Goal: Task Accomplishment & Management: Manage account settings

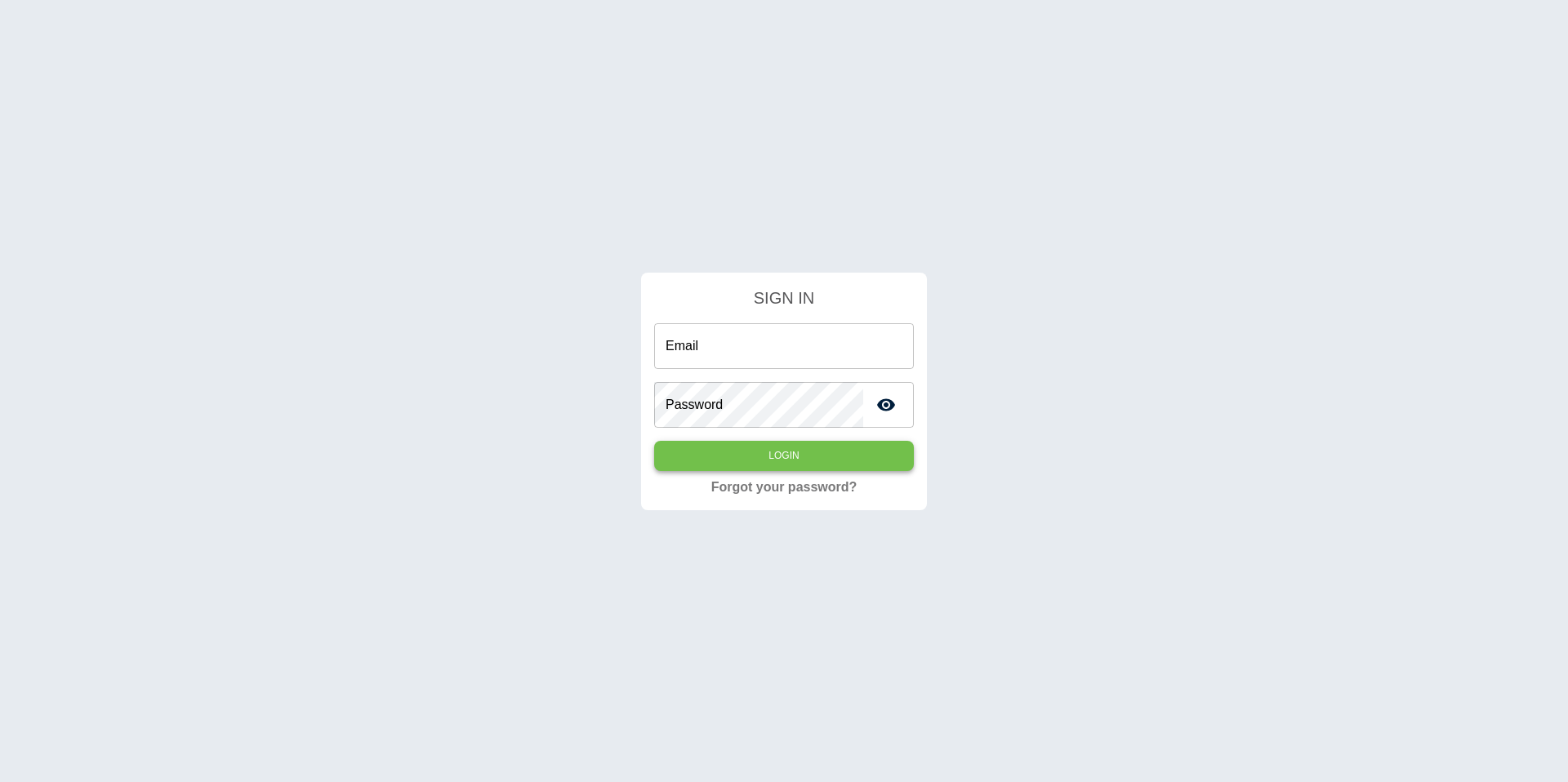
type input "**********"
click at [806, 456] on button "Login" at bounding box center [784, 456] width 260 height 30
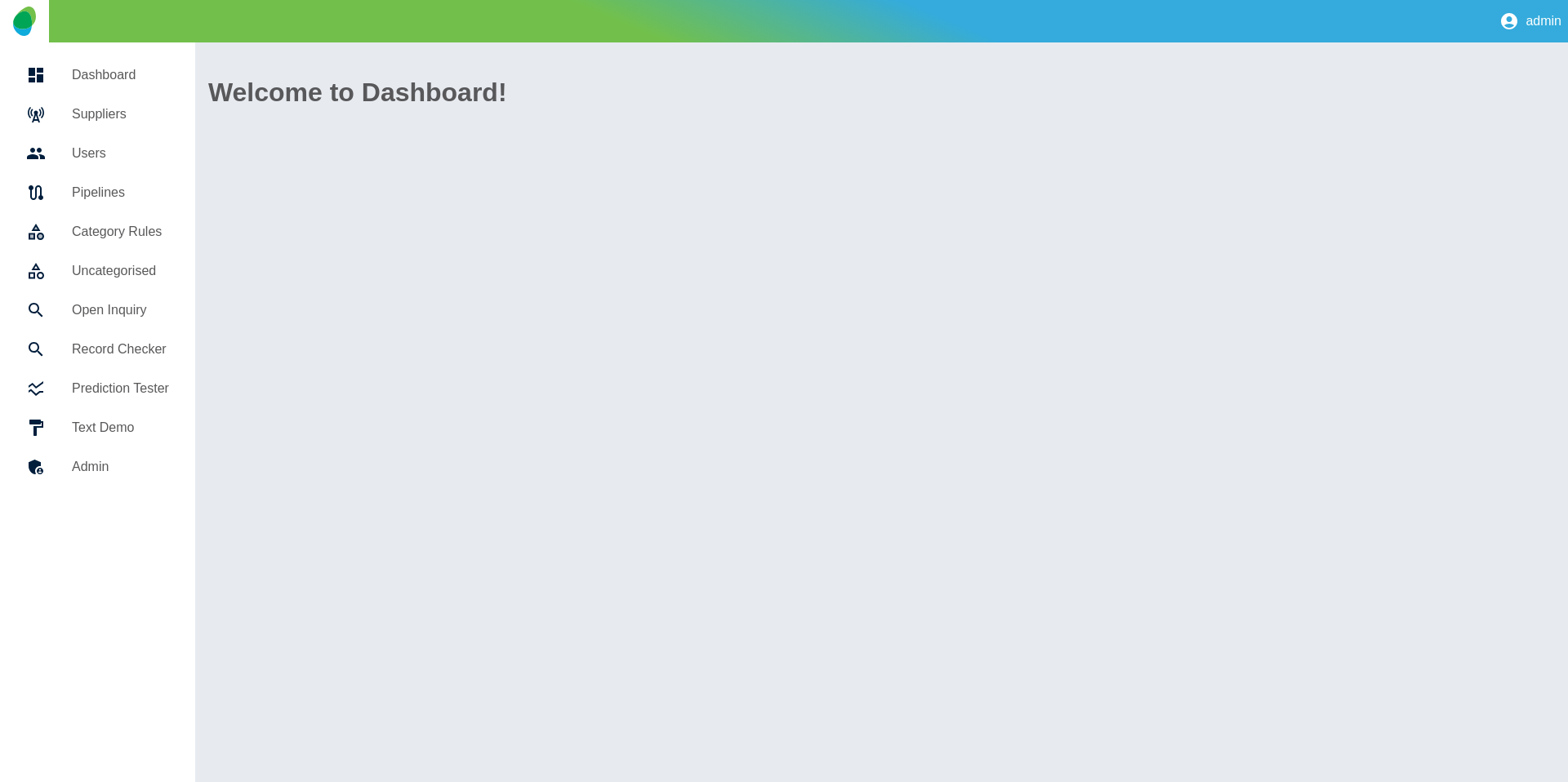
click at [103, 130] on link "Suppliers" at bounding box center [98, 115] width 169 height 39
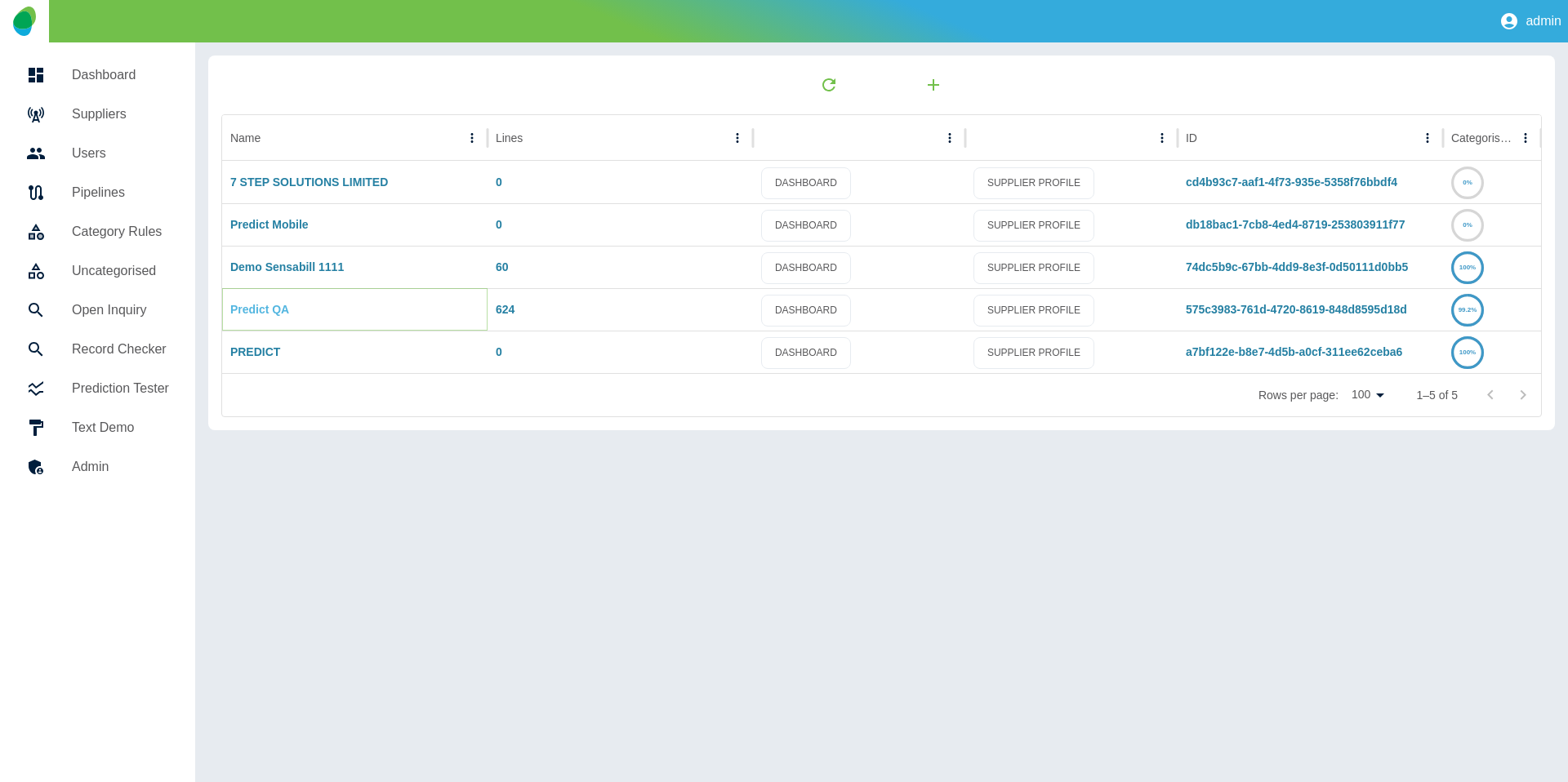
click at [252, 311] on link "Predict QA" at bounding box center [260, 309] width 59 height 13
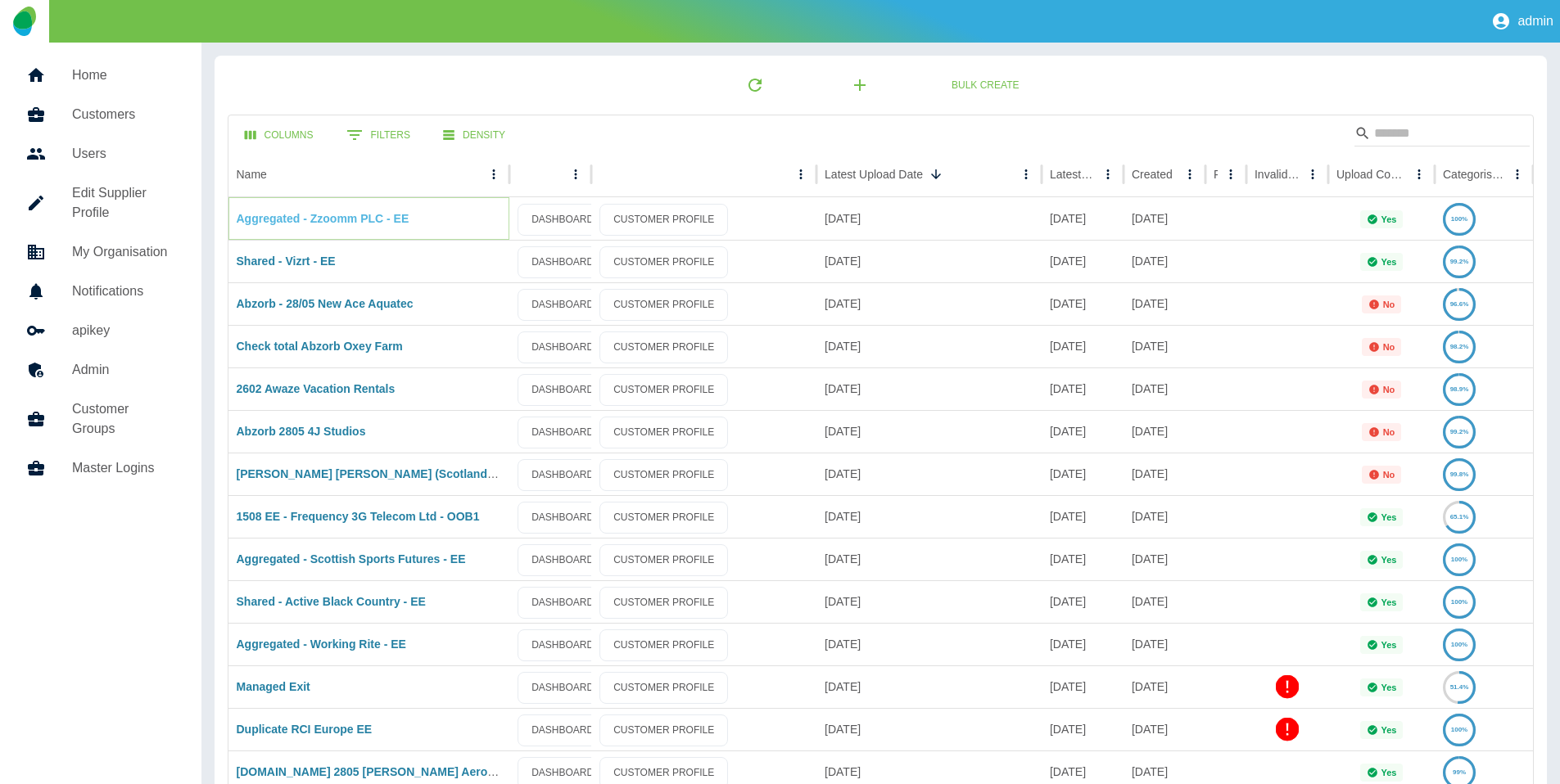
click at [319, 221] on link "Aggregated - Zzoomm PLC - EE" at bounding box center [323, 218] width 173 height 13
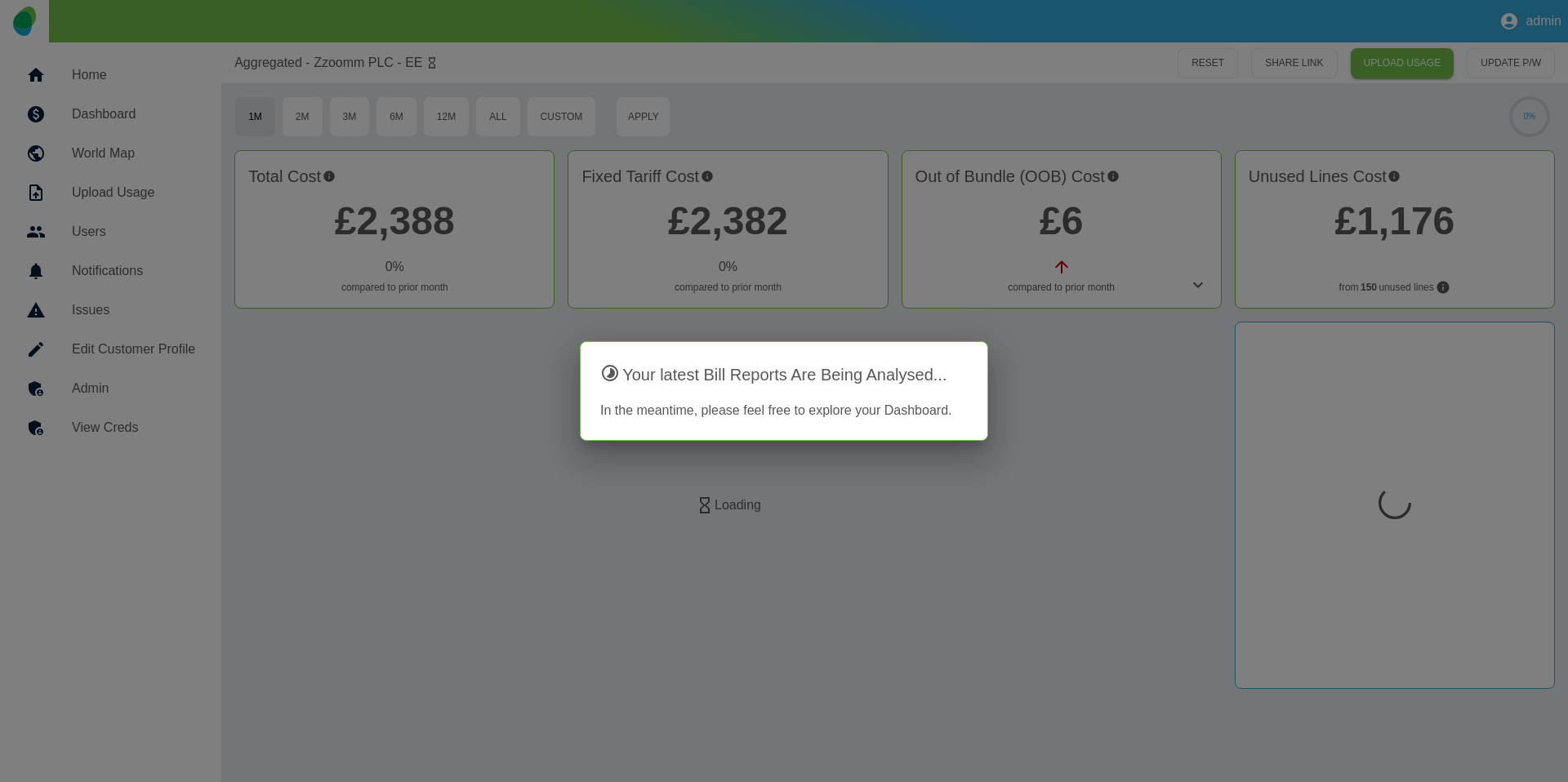
click at [142, 348] on div at bounding box center [784, 391] width 1568 height 782
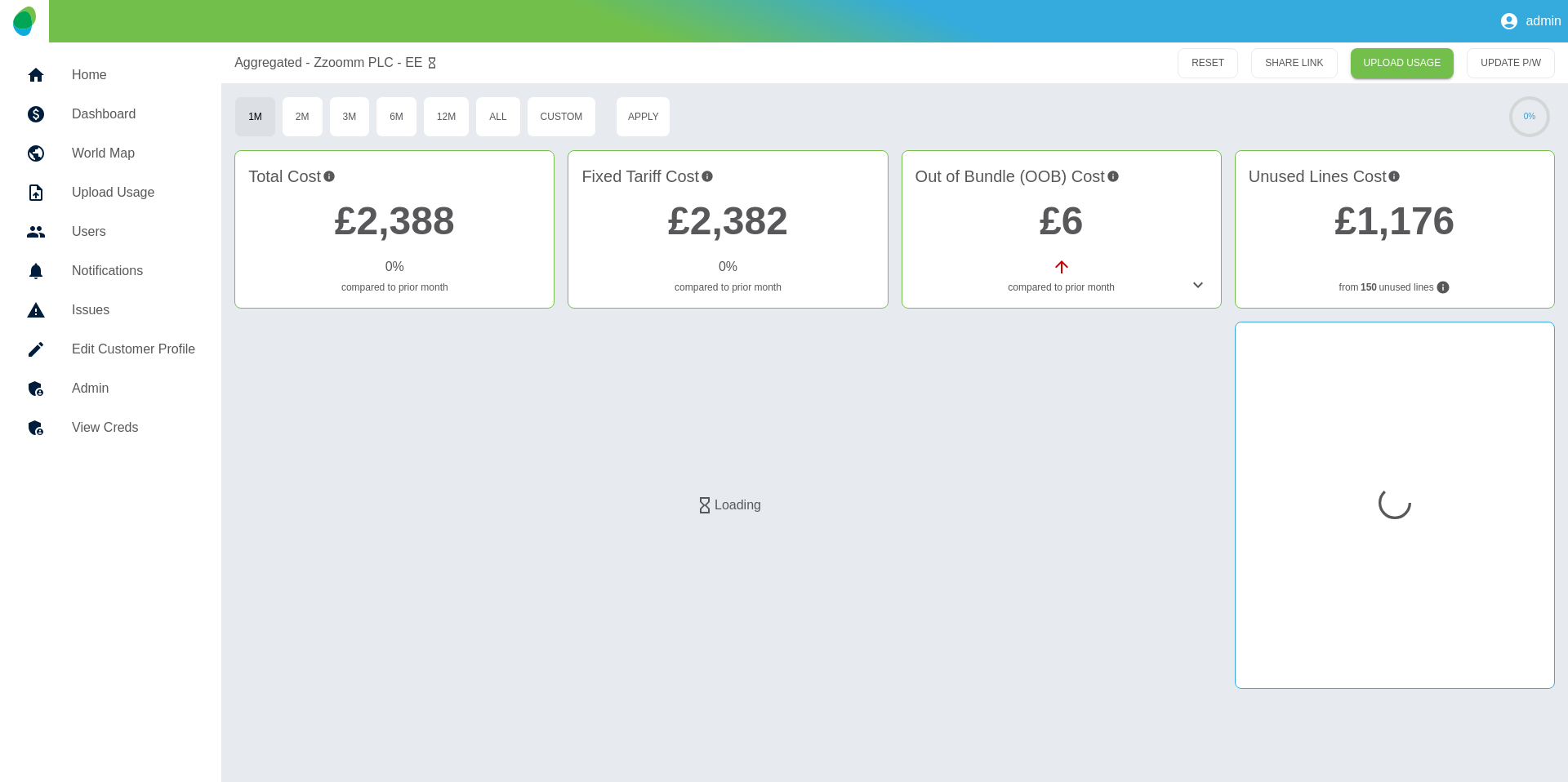
click at [121, 347] on h5 "Edit Customer Profile" at bounding box center [133, 349] width 124 height 20
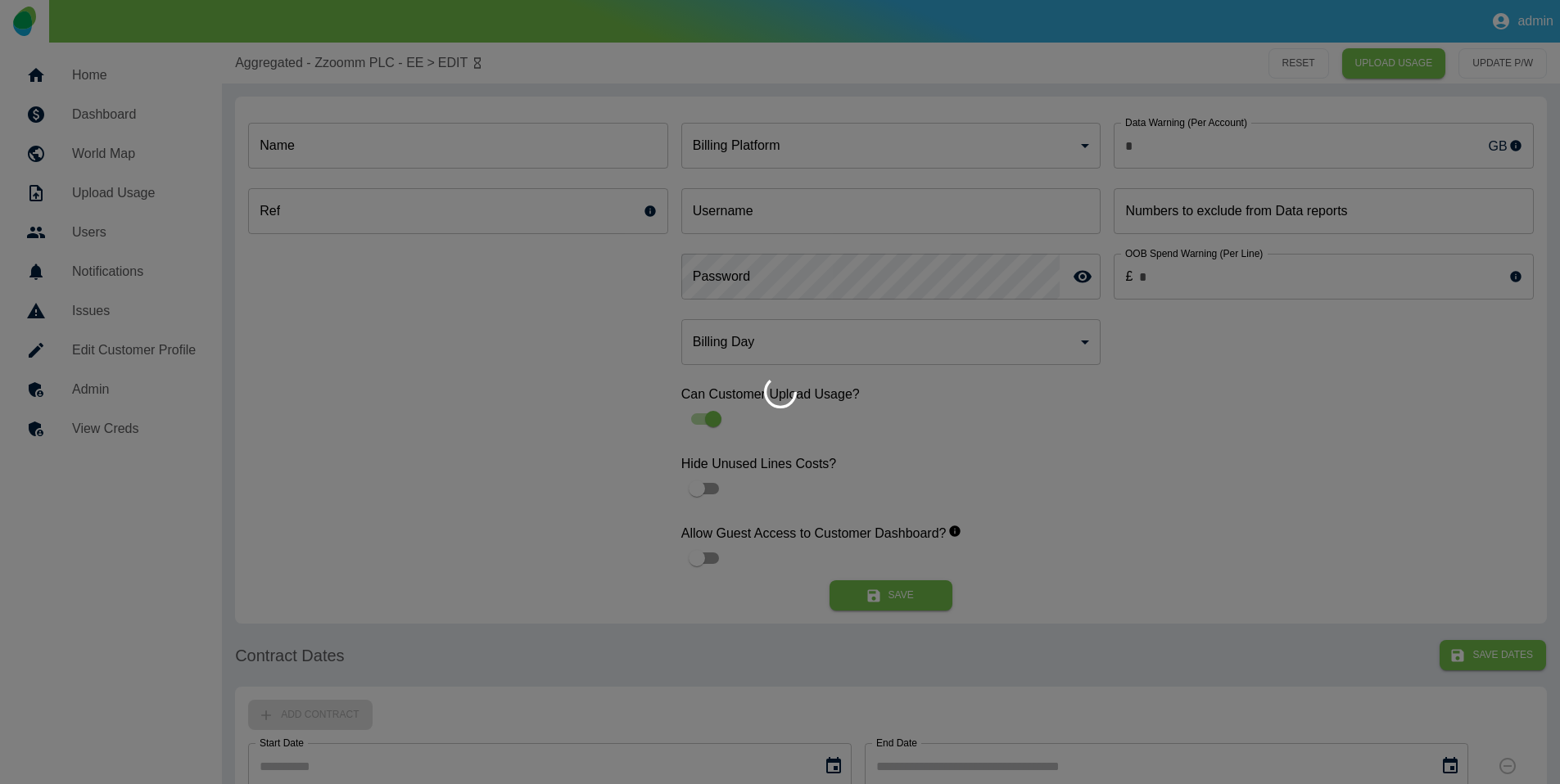
type input "*"
type input "**********"
type input "*"
type input "*********"
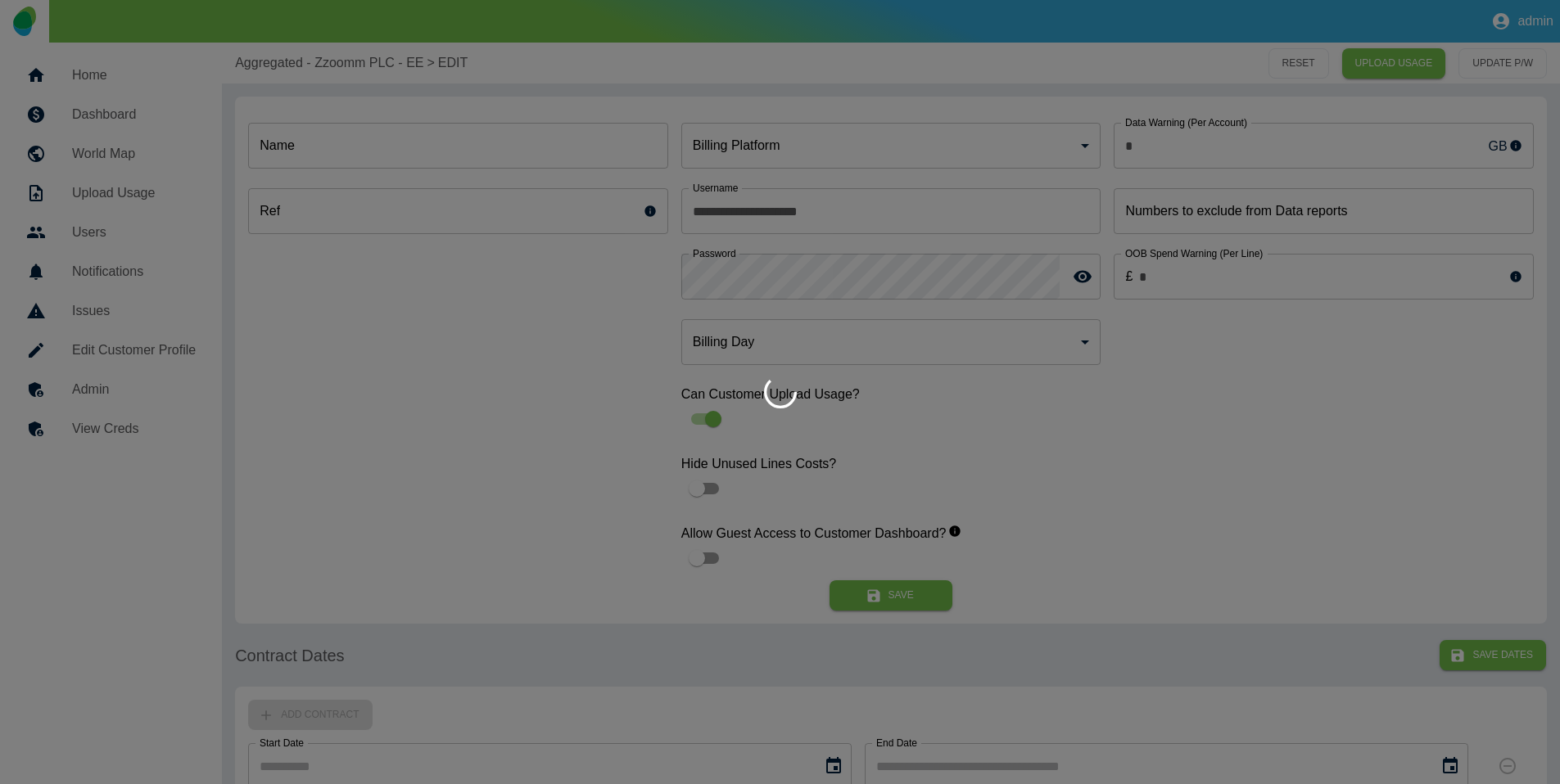
type input "*"
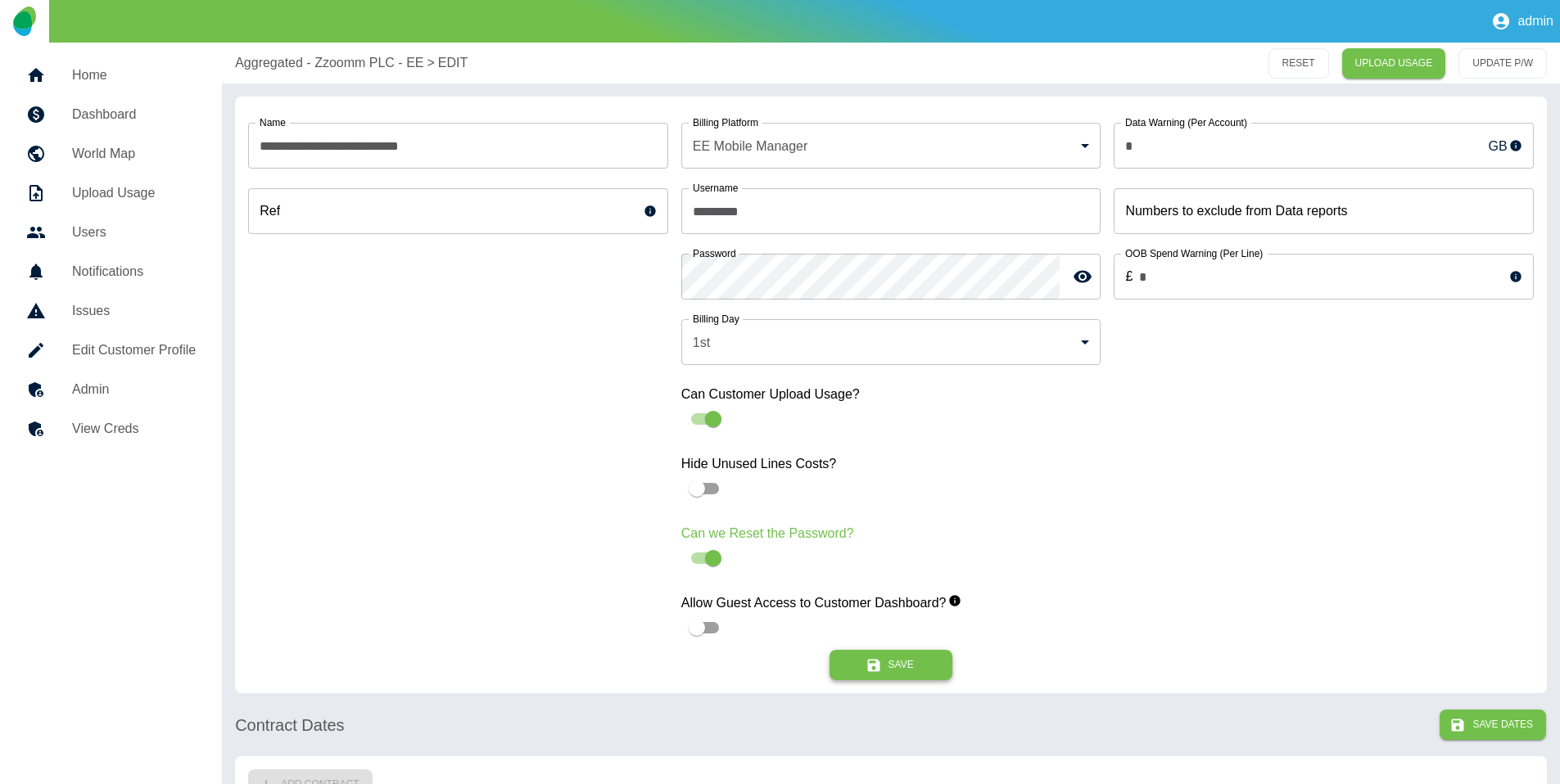
click at [886, 662] on button "Save" at bounding box center [891, 666] width 123 height 30
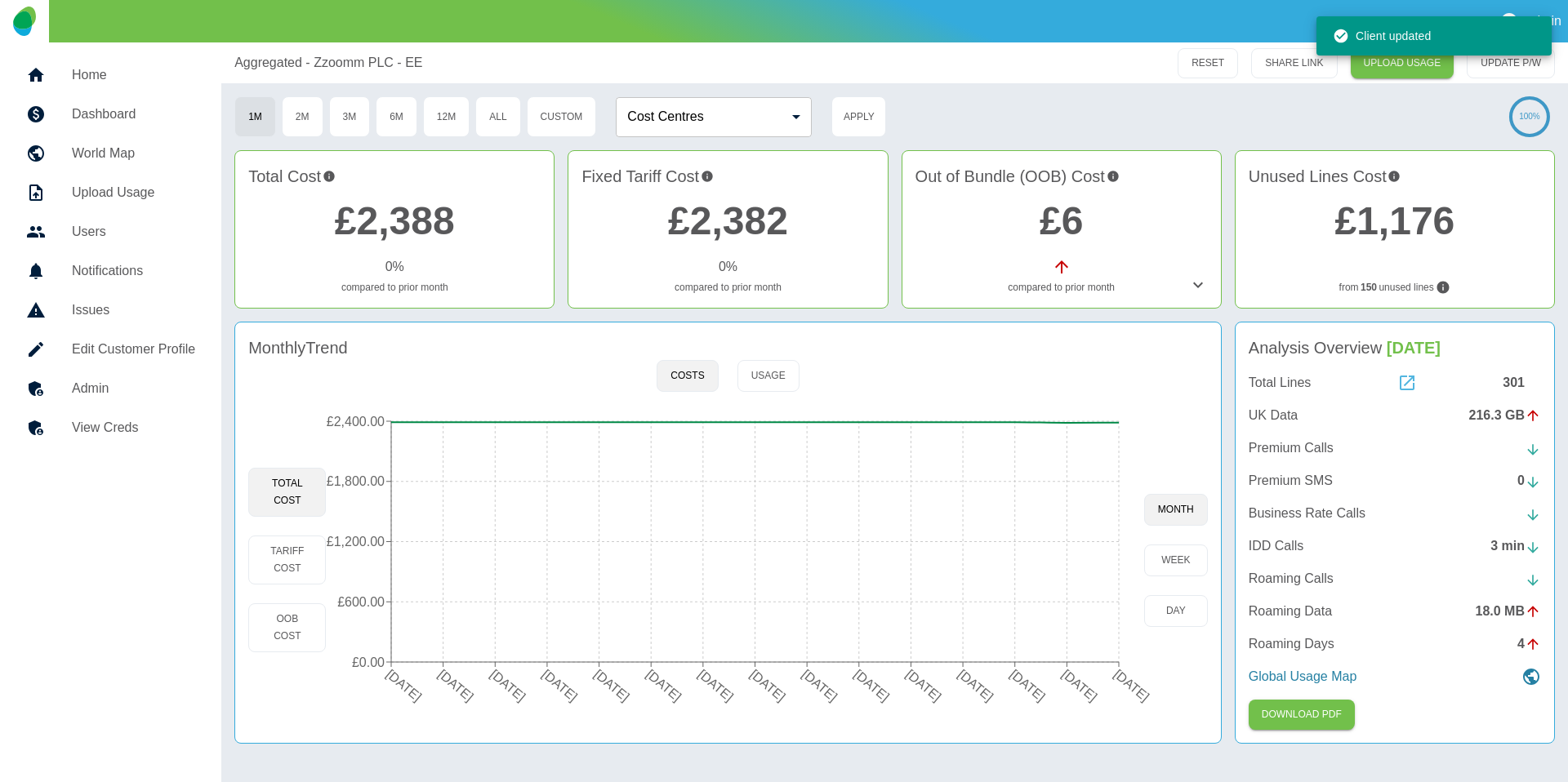
click at [1408, 385] on icon at bounding box center [1407, 383] width 20 height 20
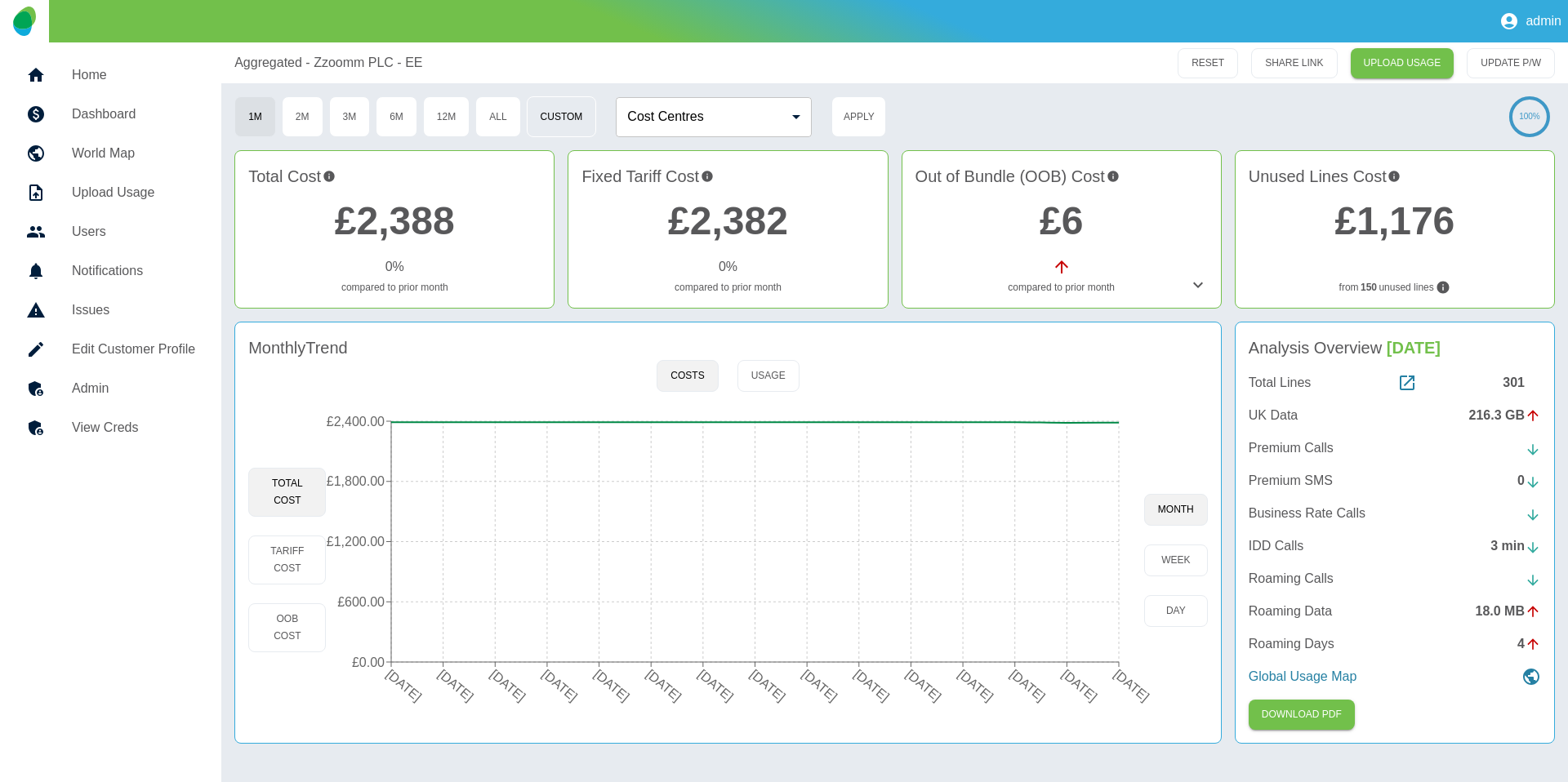
click at [552, 120] on button "Custom" at bounding box center [562, 116] width 70 height 41
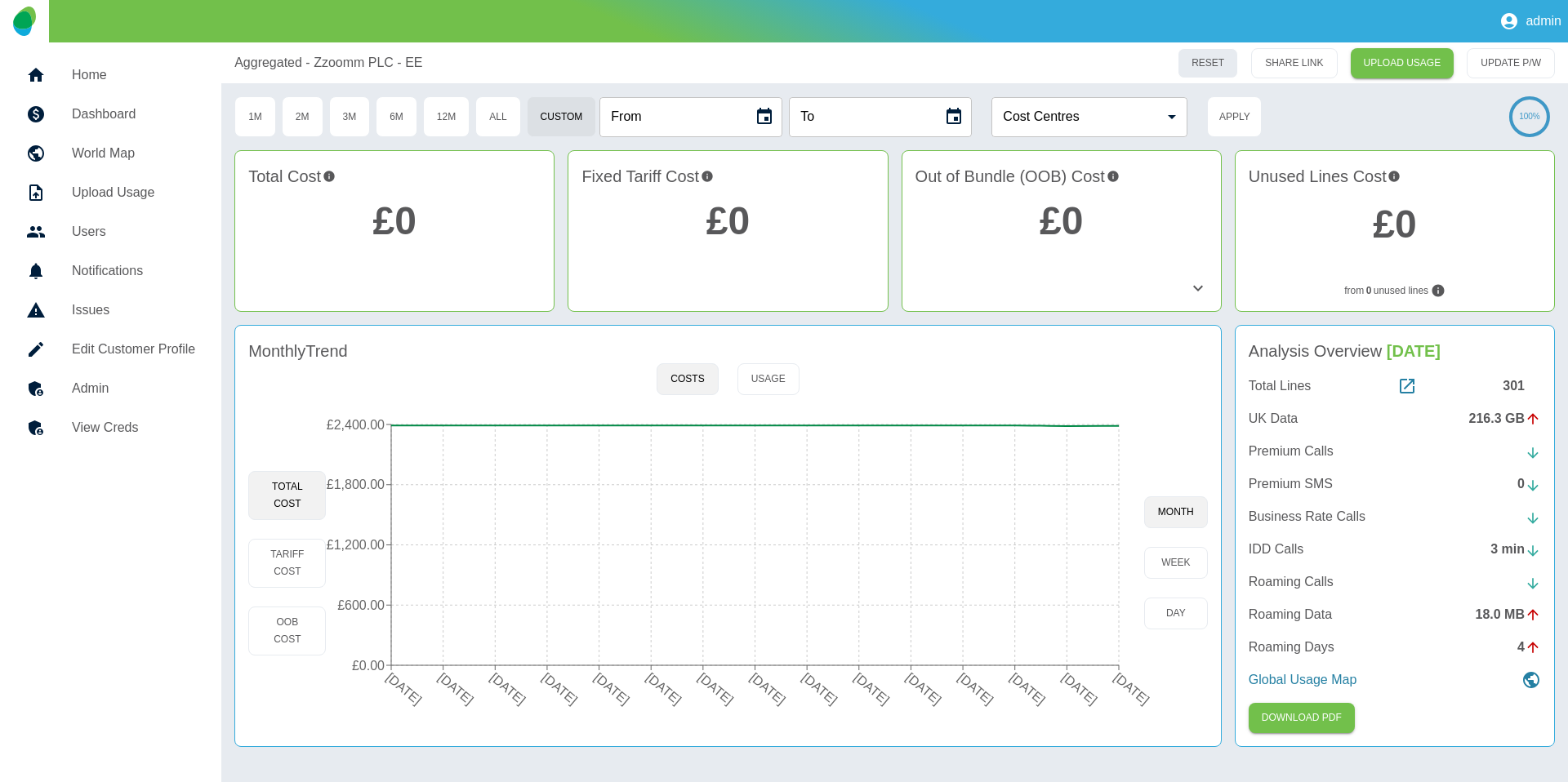
click at [1206, 69] on button "RESET" at bounding box center [1208, 63] width 60 height 30
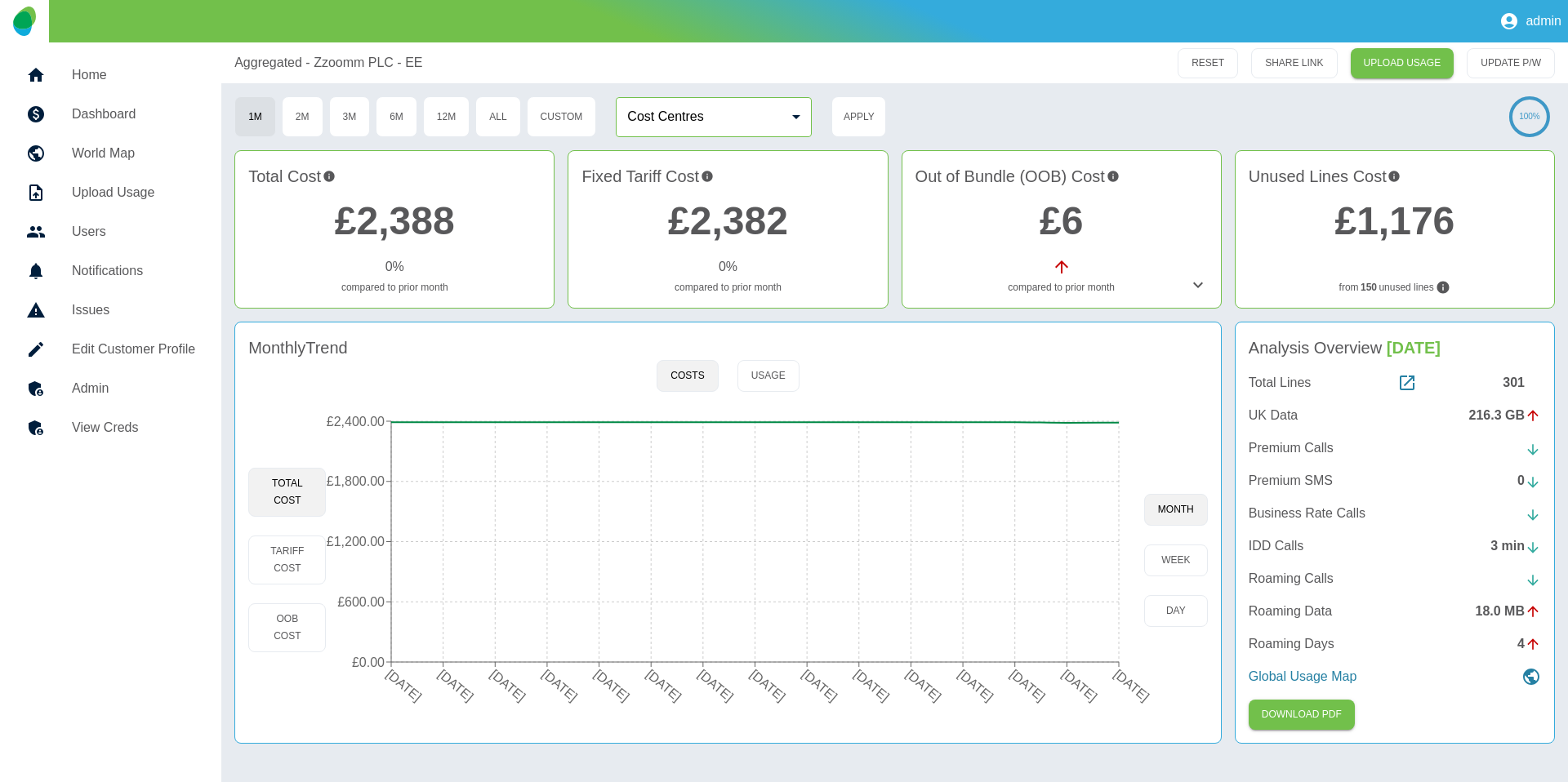
click at [743, 126] on body "admin Home Dashboard World Map Upload Usage Users Notifications Issues Edit Cus…" at bounding box center [784, 391] width 1568 height 782
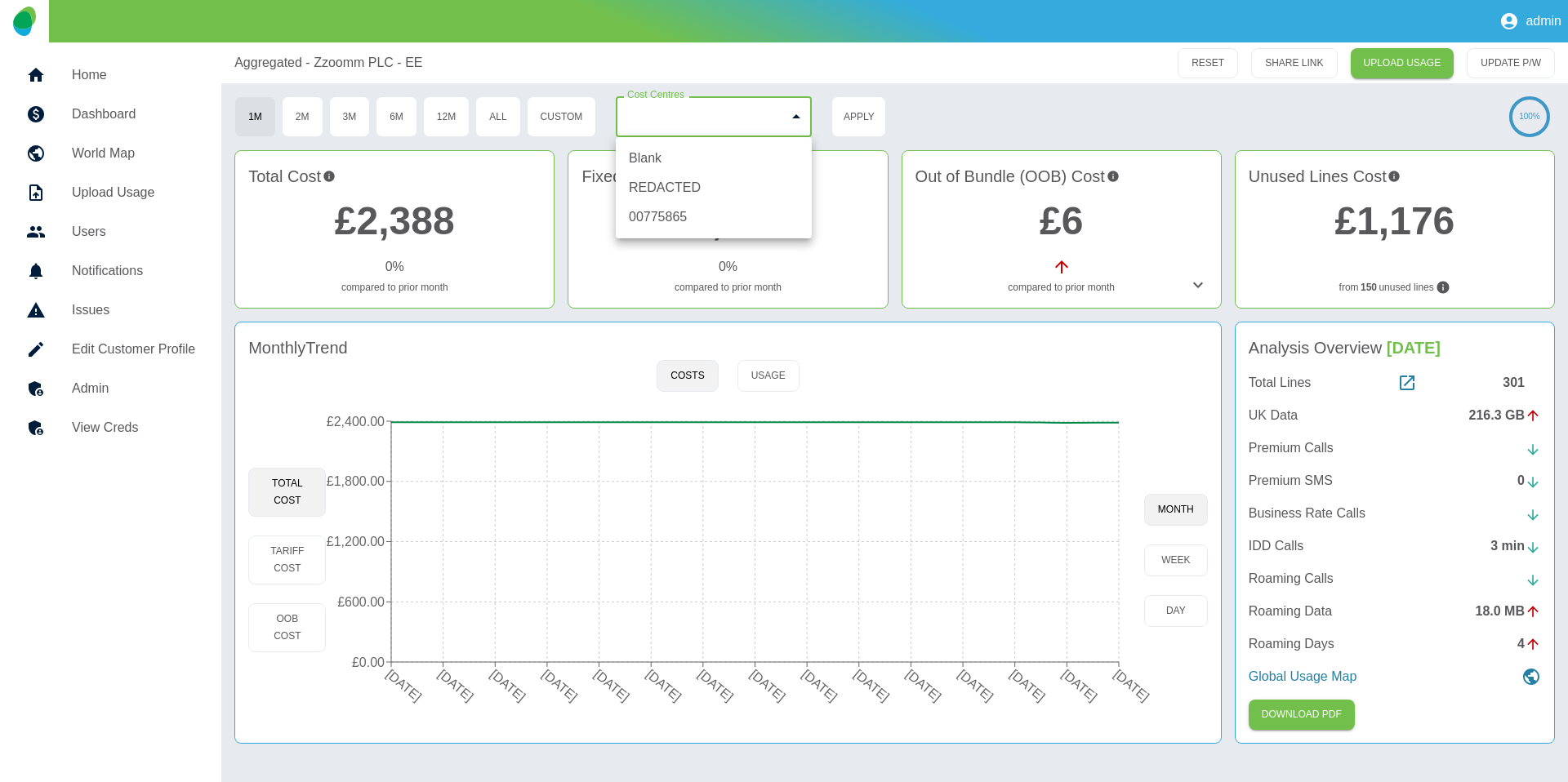
click at [565, 119] on div at bounding box center [784, 391] width 1568 height 782
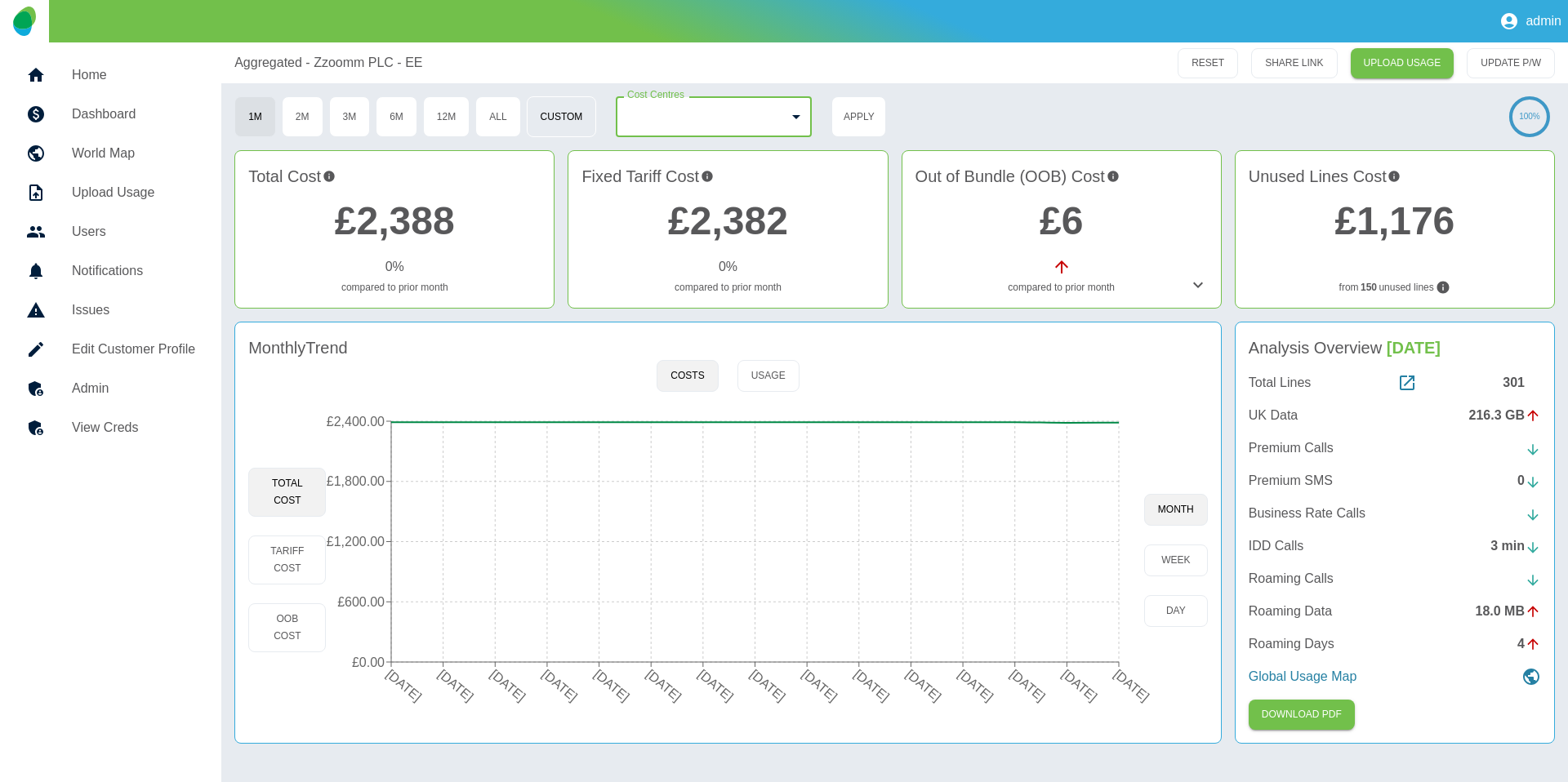
click at [561, 113] on button "Custom" at bounding box center [562, 116] width 70 height 41
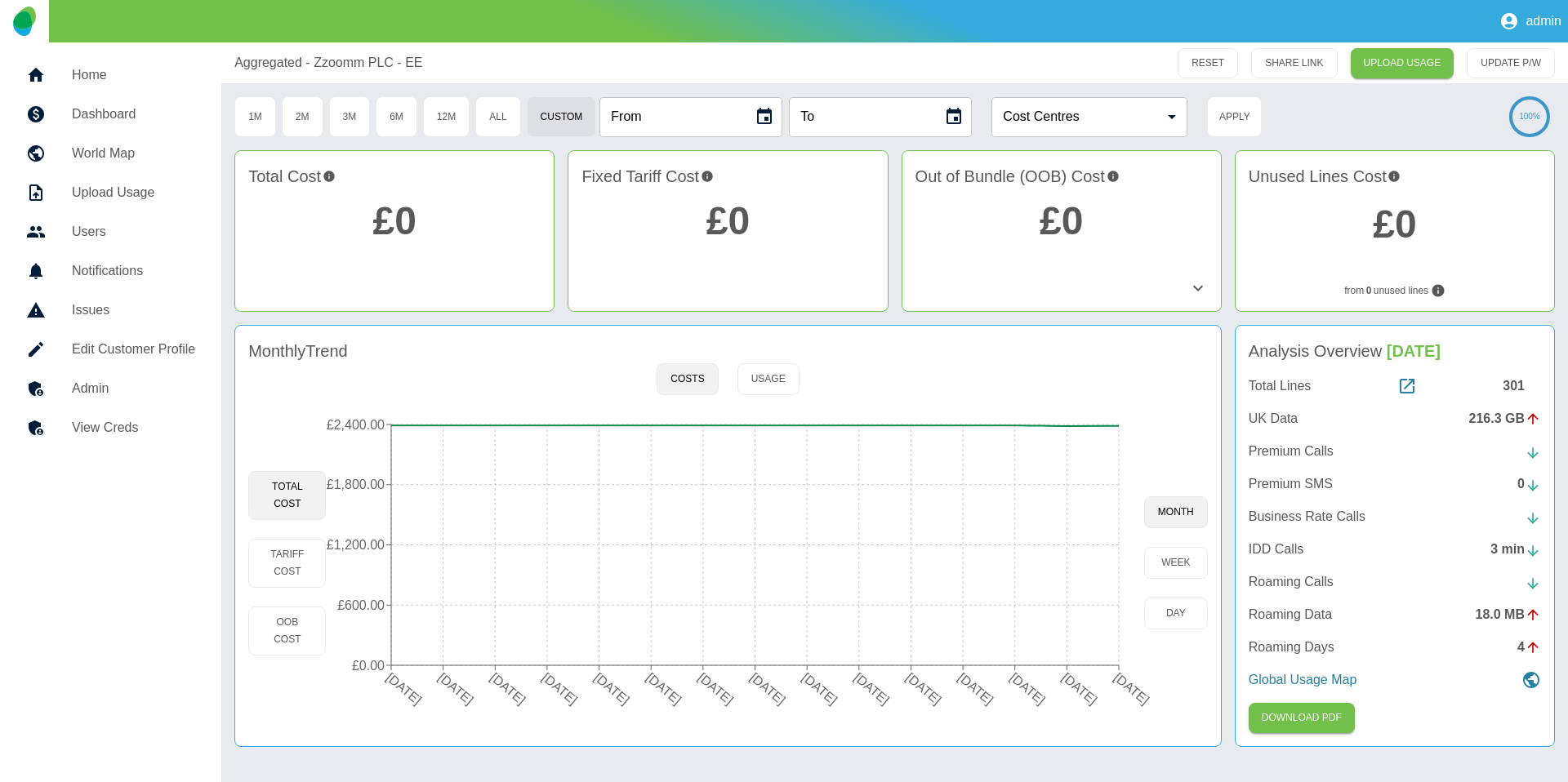
click at [755, 112] on button "Choose date" at bounding box center [764, 116] width 33 height 33
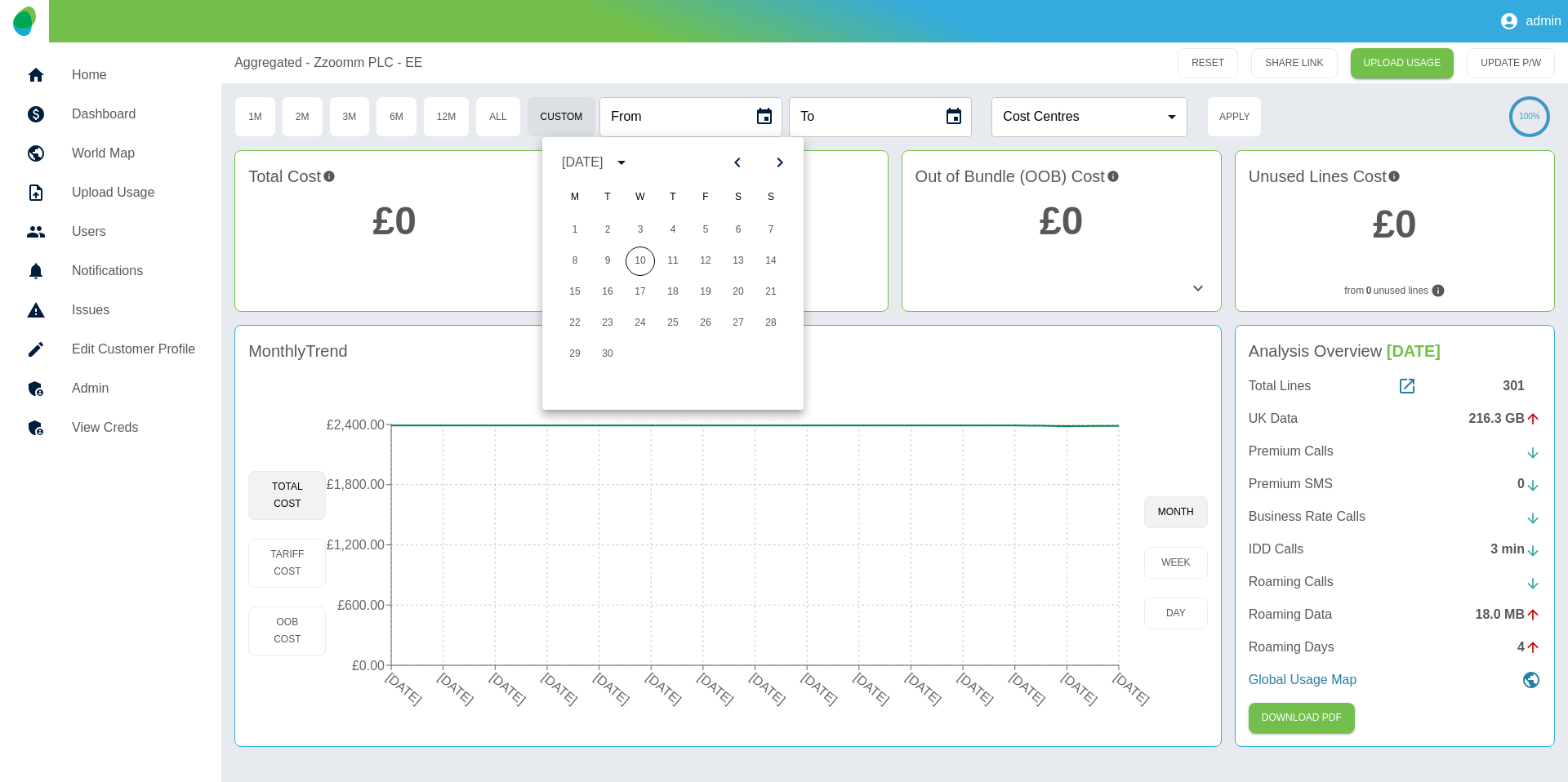
click at [776, 156] on icon "Next month" at bounding box center [780, 163] width 20 height 20
click at [673, 267] on button "9" at bounding box center [673, 261] width 29 height 29
type input "**********"
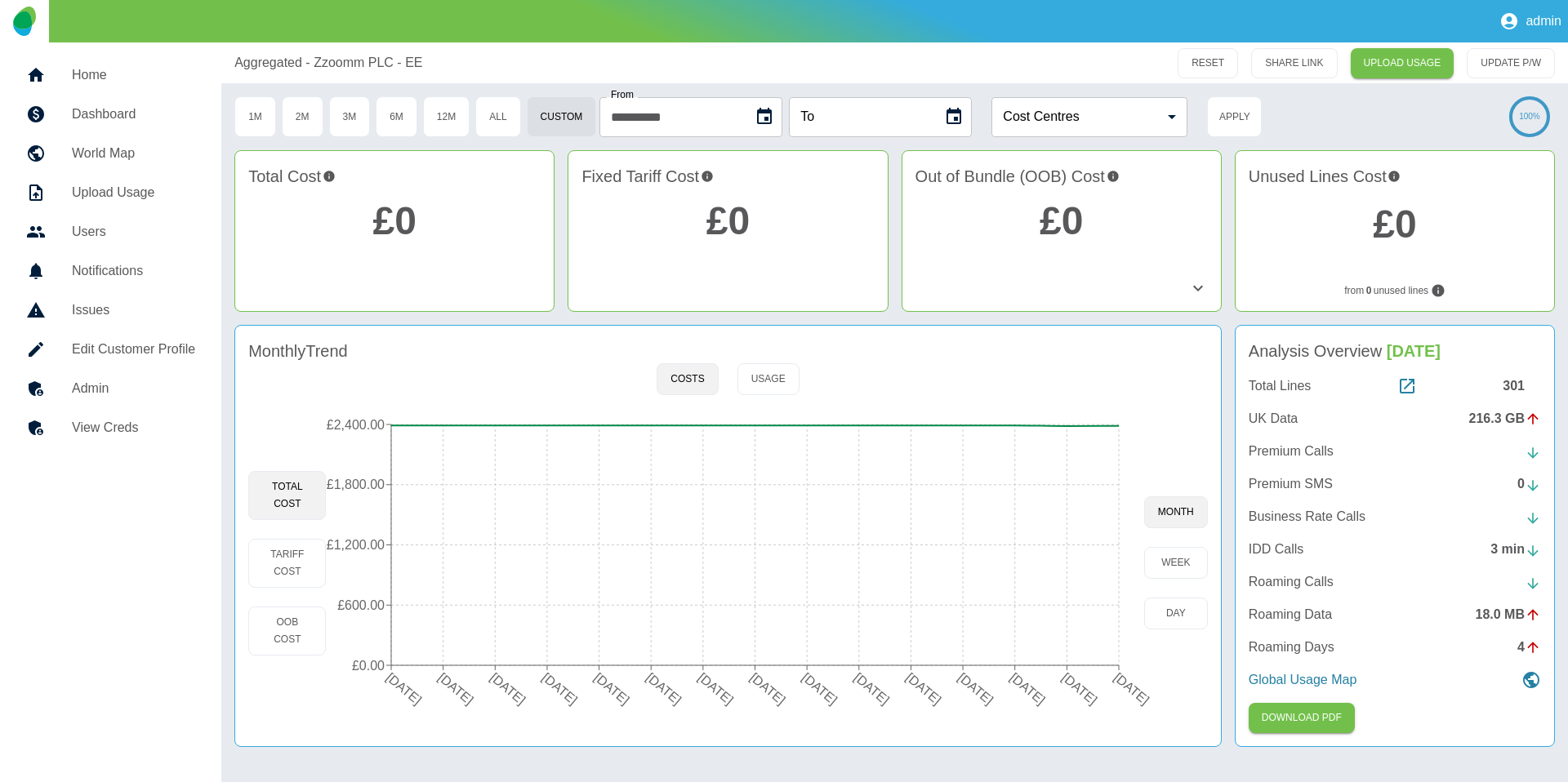
click at [915, 115] on input "To" at bounding box center [860, 116] width 142 height 40
click at [959, 120] on icon "Choose date" at bounding box center [954, 116] width 20 height 20
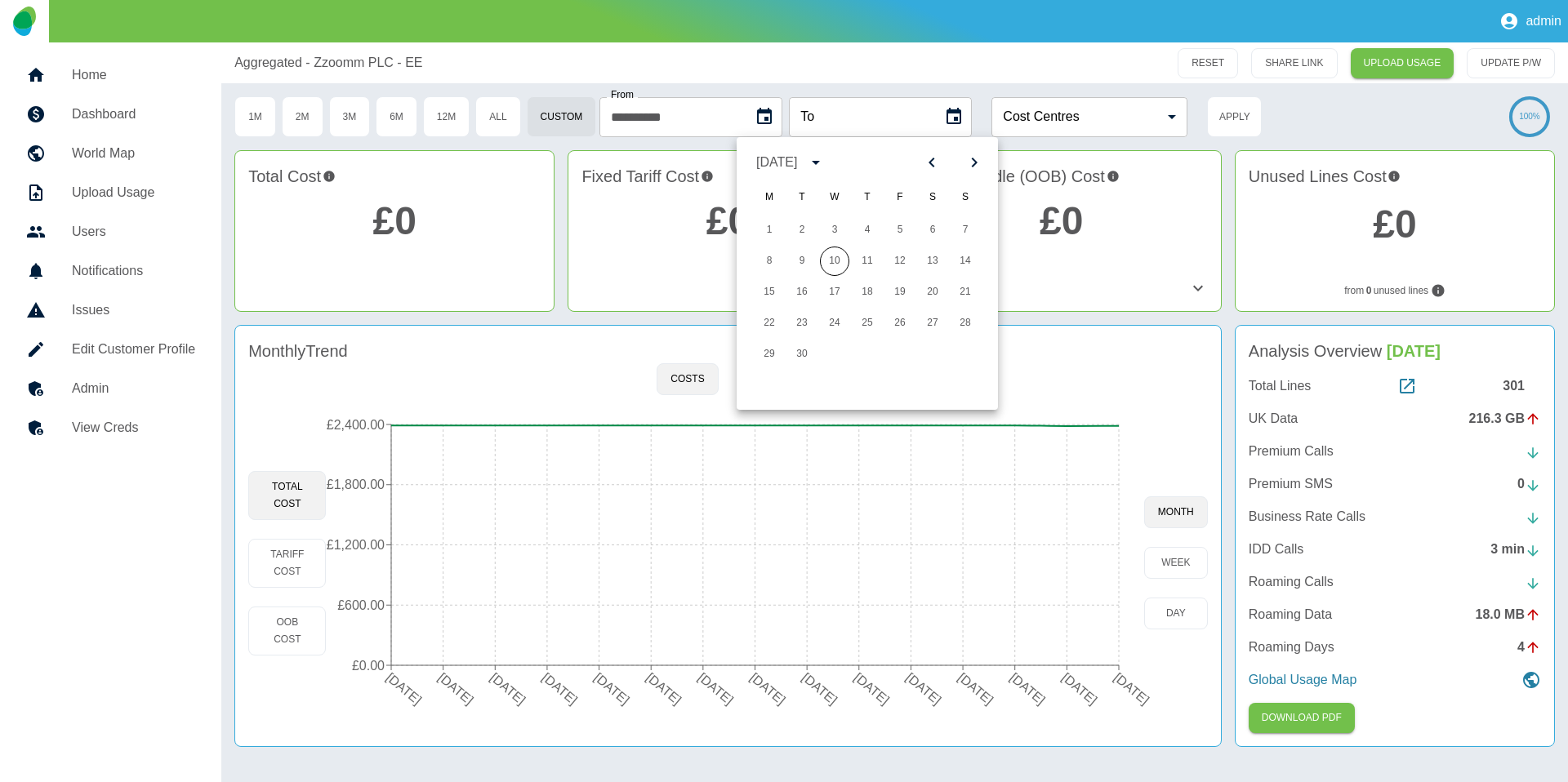
click at [976, 168] on icon "Next month" at bounding box center [974, 163] width 20 height 20
click at [893, 357] on button "31" at bounding box center [900, 354] width 29 height 29
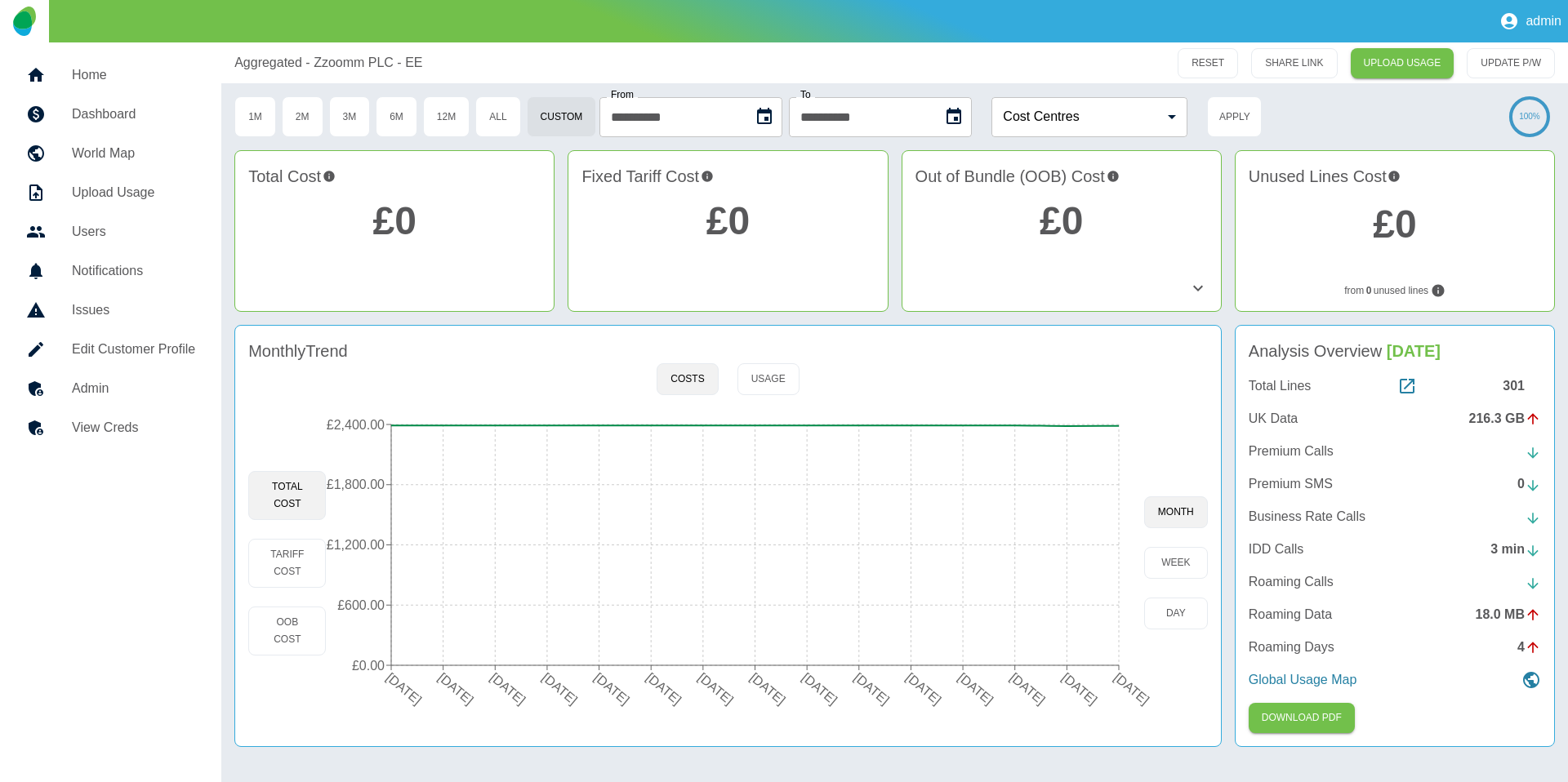
type input "**********"
click at [1248, 116] on button "Apply" at bounding box center [1235, 116] width 55 height 41
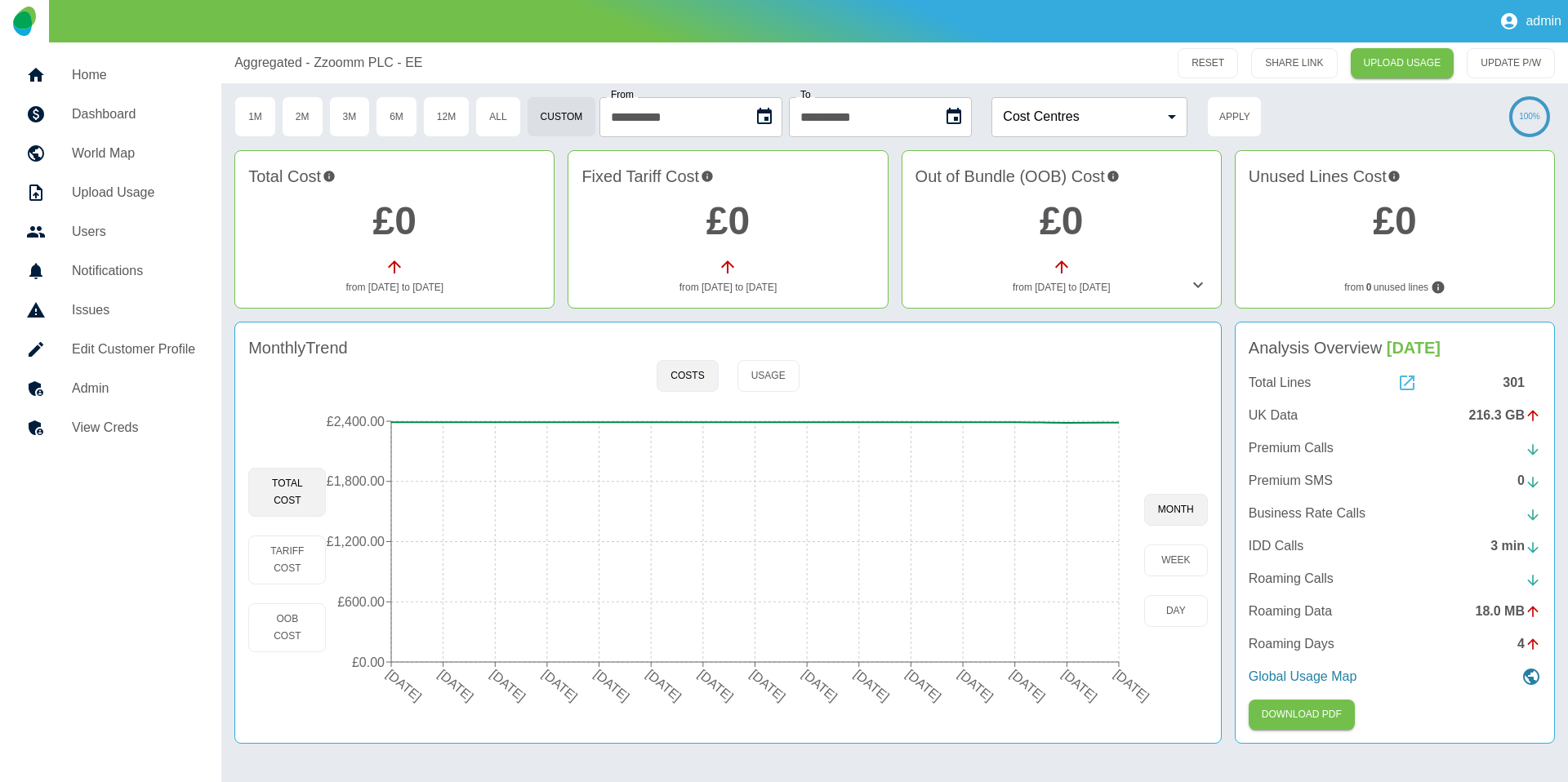
click at [1409, 384] on icon at bounding box center [1407, 383] width 20 height 20
click at [1404, 381] on icon at bounding box center [1407, 383] width 20 height 20
click at [104, 79] on h5 "Home" at bounding box center [133, 76] width 124 height 20
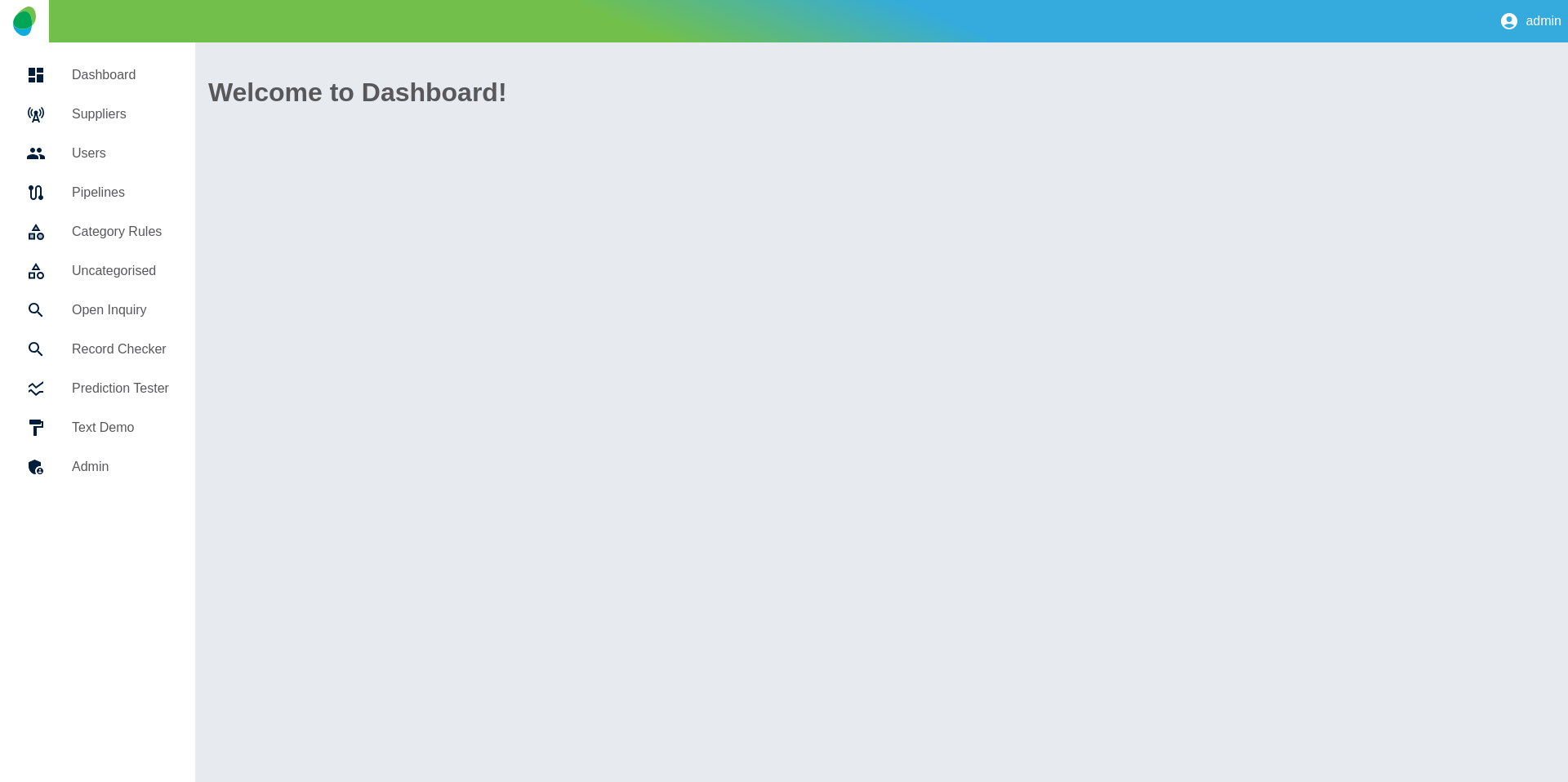
click at [104, 122] on h5 "Suppliers" at bounding box center [120, 115] width 97 height 20
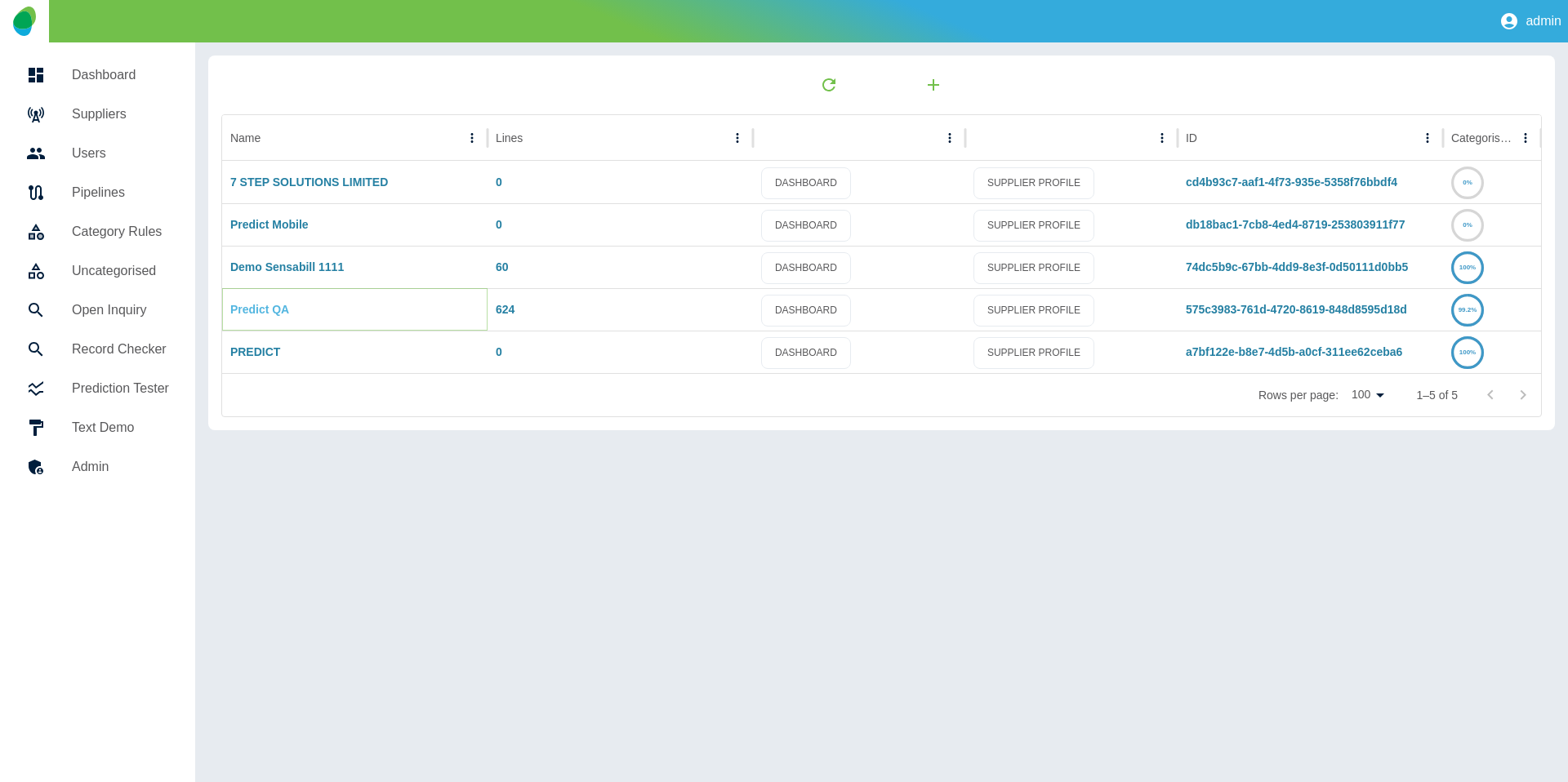
click at [259, 314] on link "Predict QA" at bounding box center [260, 309] width 59 height 13
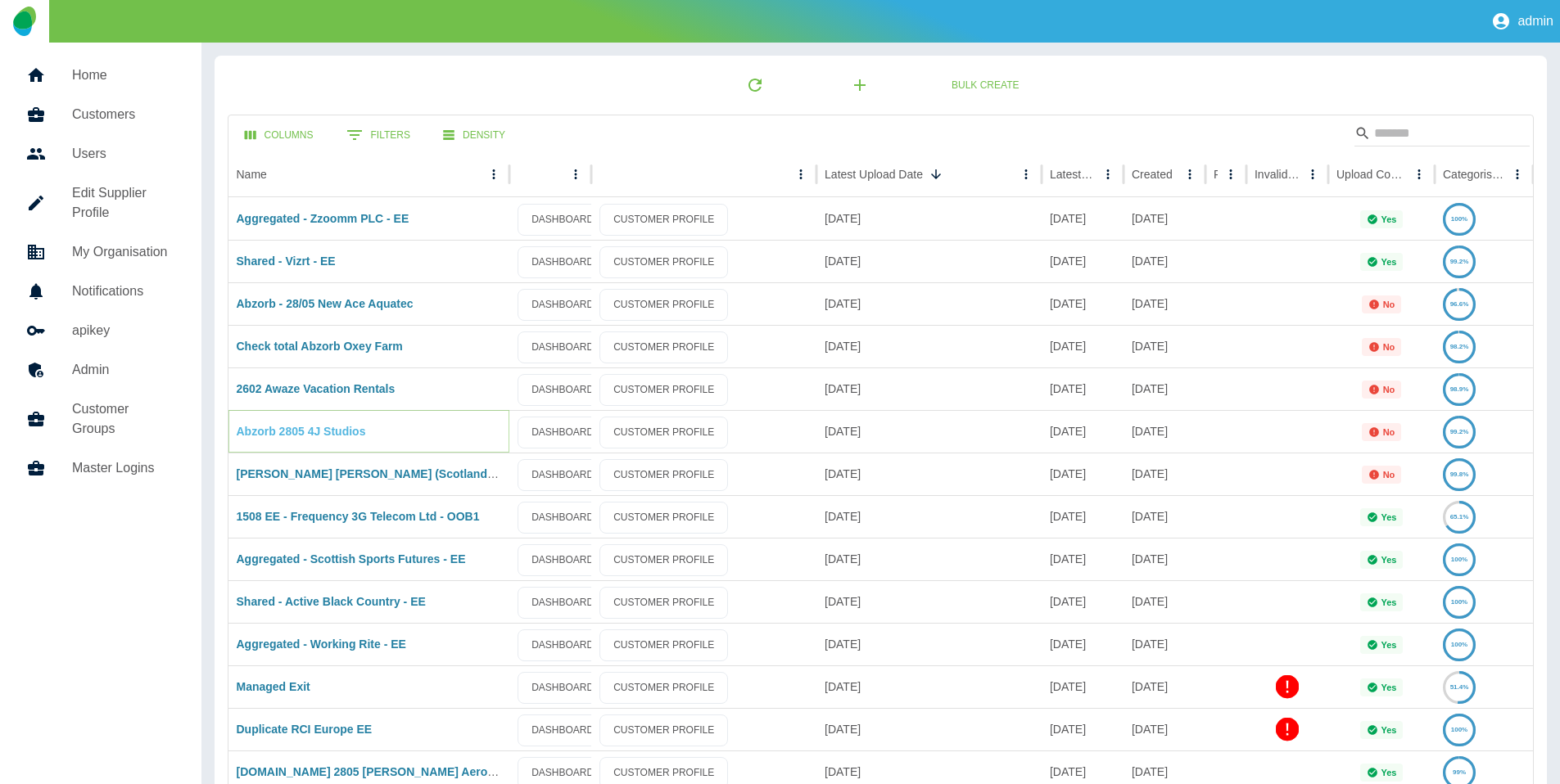
click at [290, 435] on link "Abzorb 2805 4J Studios" at bounding box center [301, 431] width 129 height 13
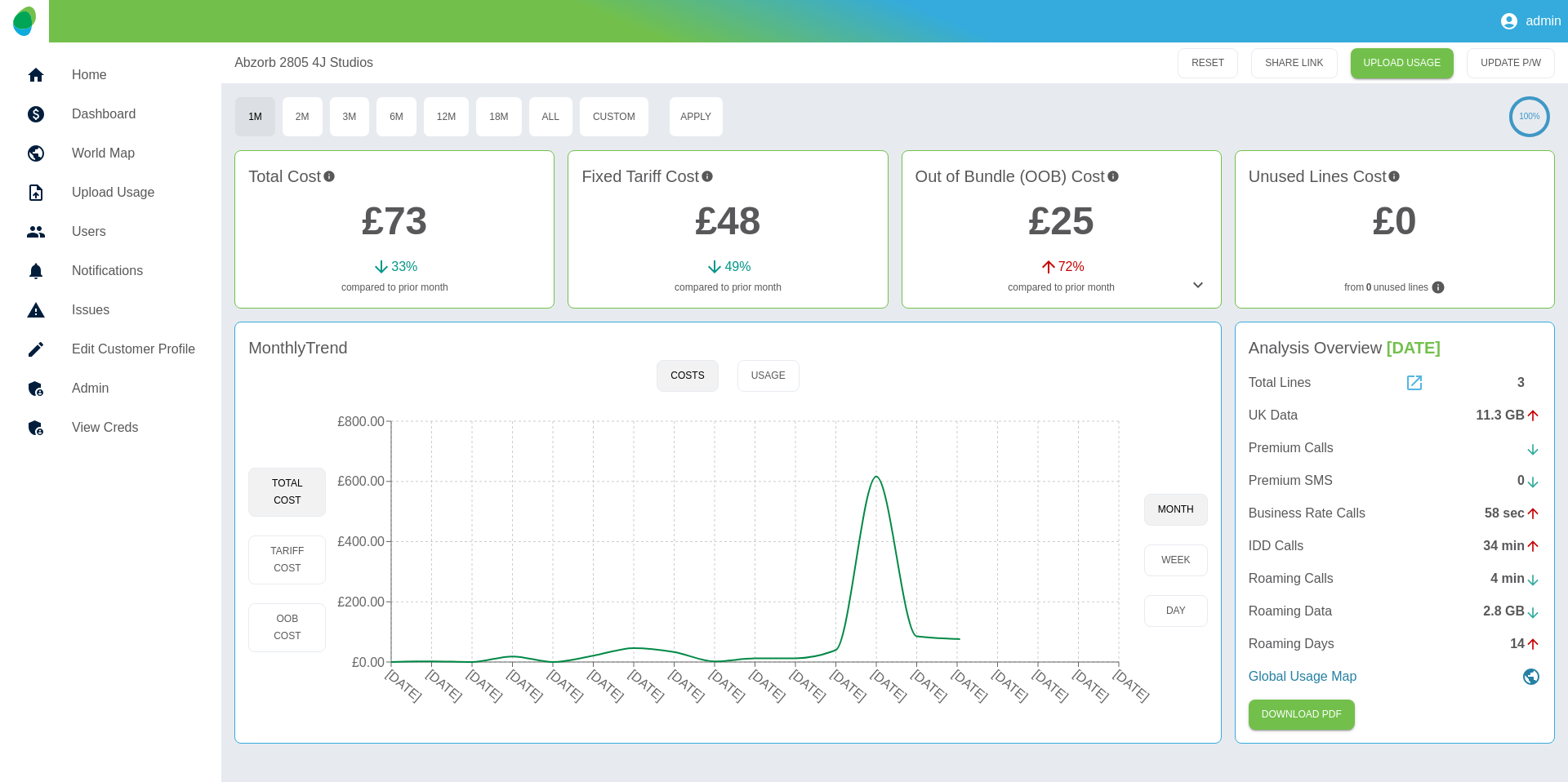
click at [1411, 381] on icon at bounding box center [1415, 383] width 20 height 20
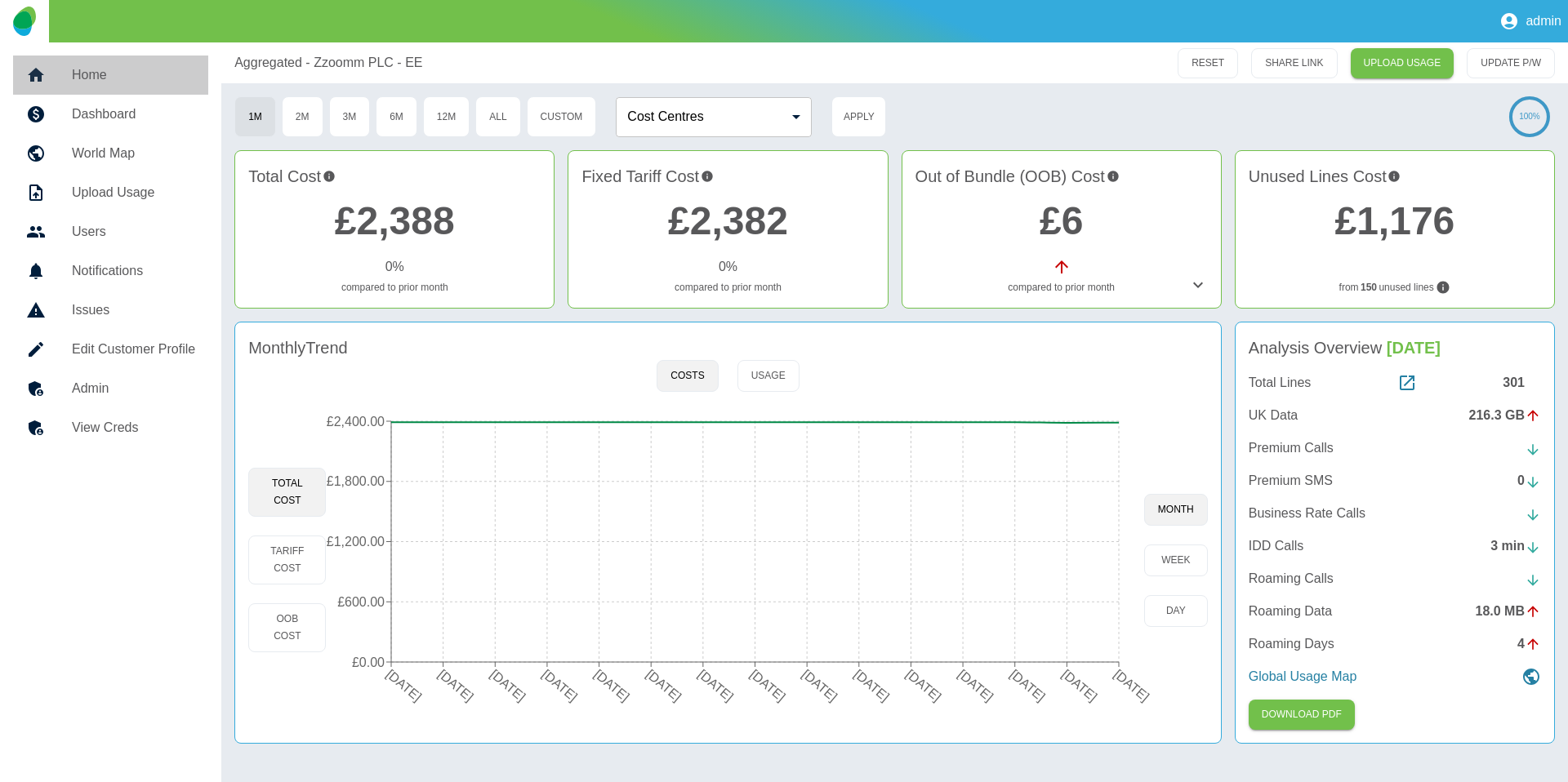
click at [138, 83] on h5 "Home" at bounding box center [133, 76] width 124 height 20
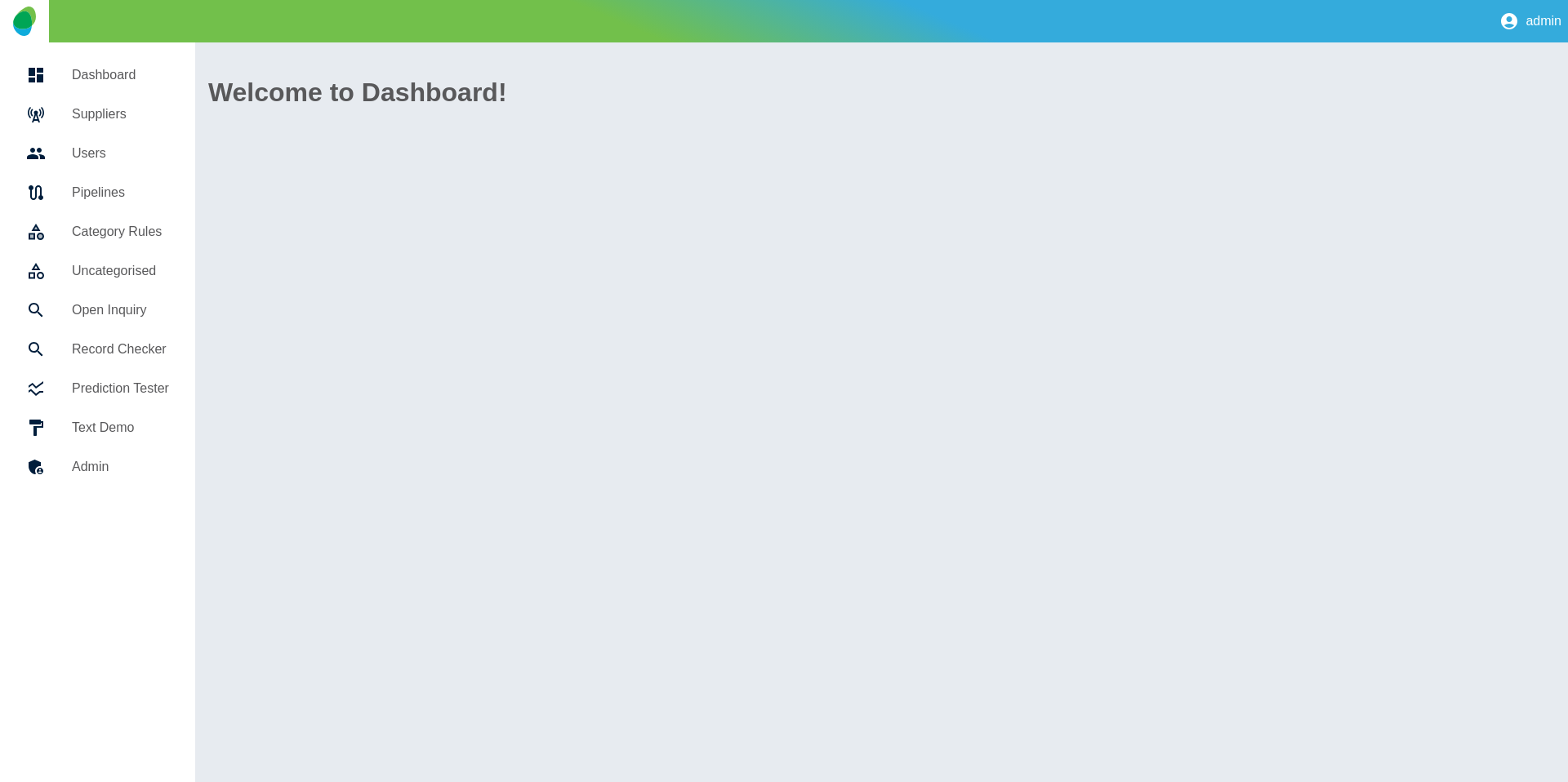
click at [130, 103] on link "Suppliers" at bounding box center [98, 115] width 169 height 39
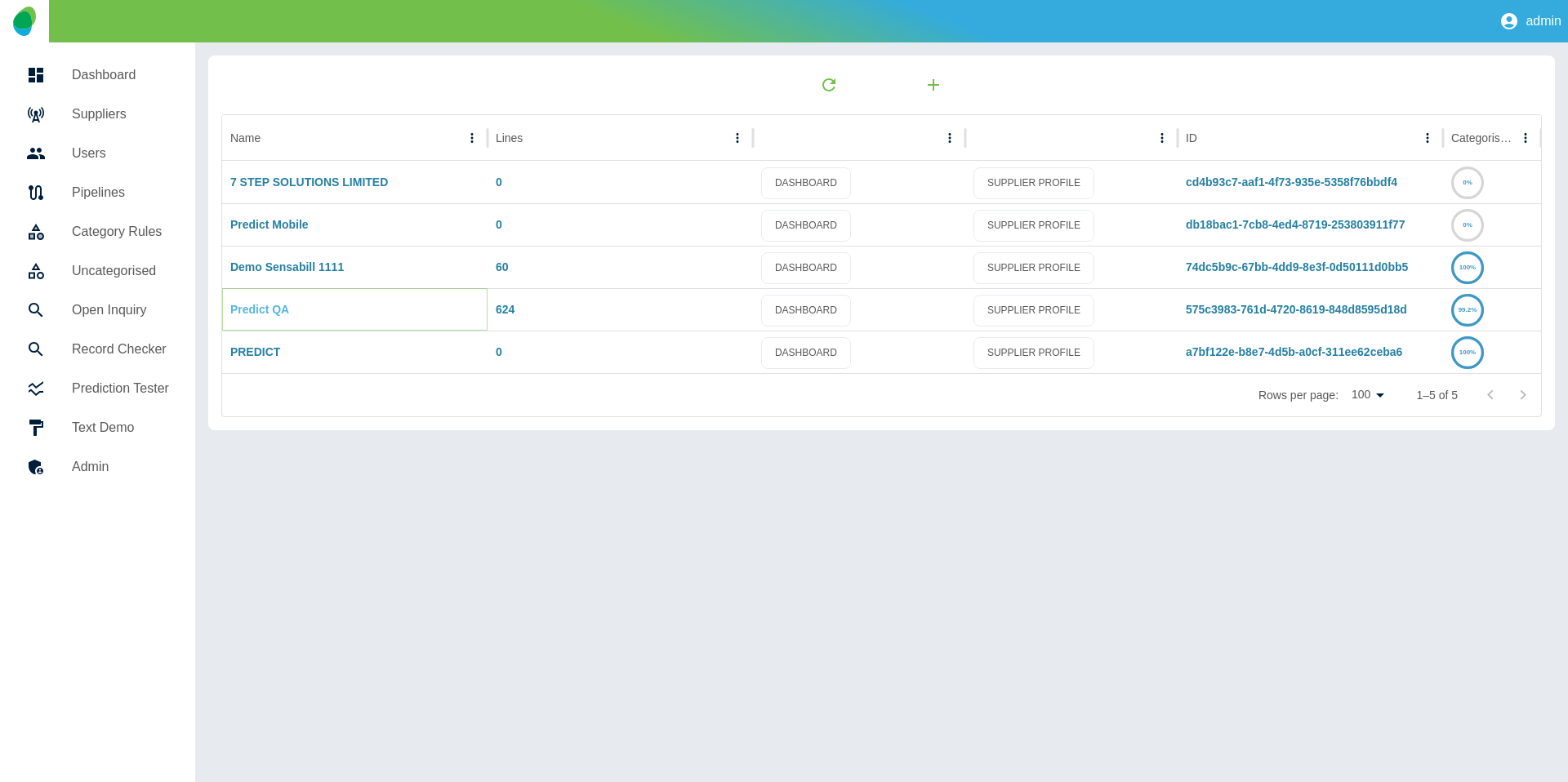
click at [277, 304] on link "Predict QA" at bounding box center [260, 309] width 59 height 13
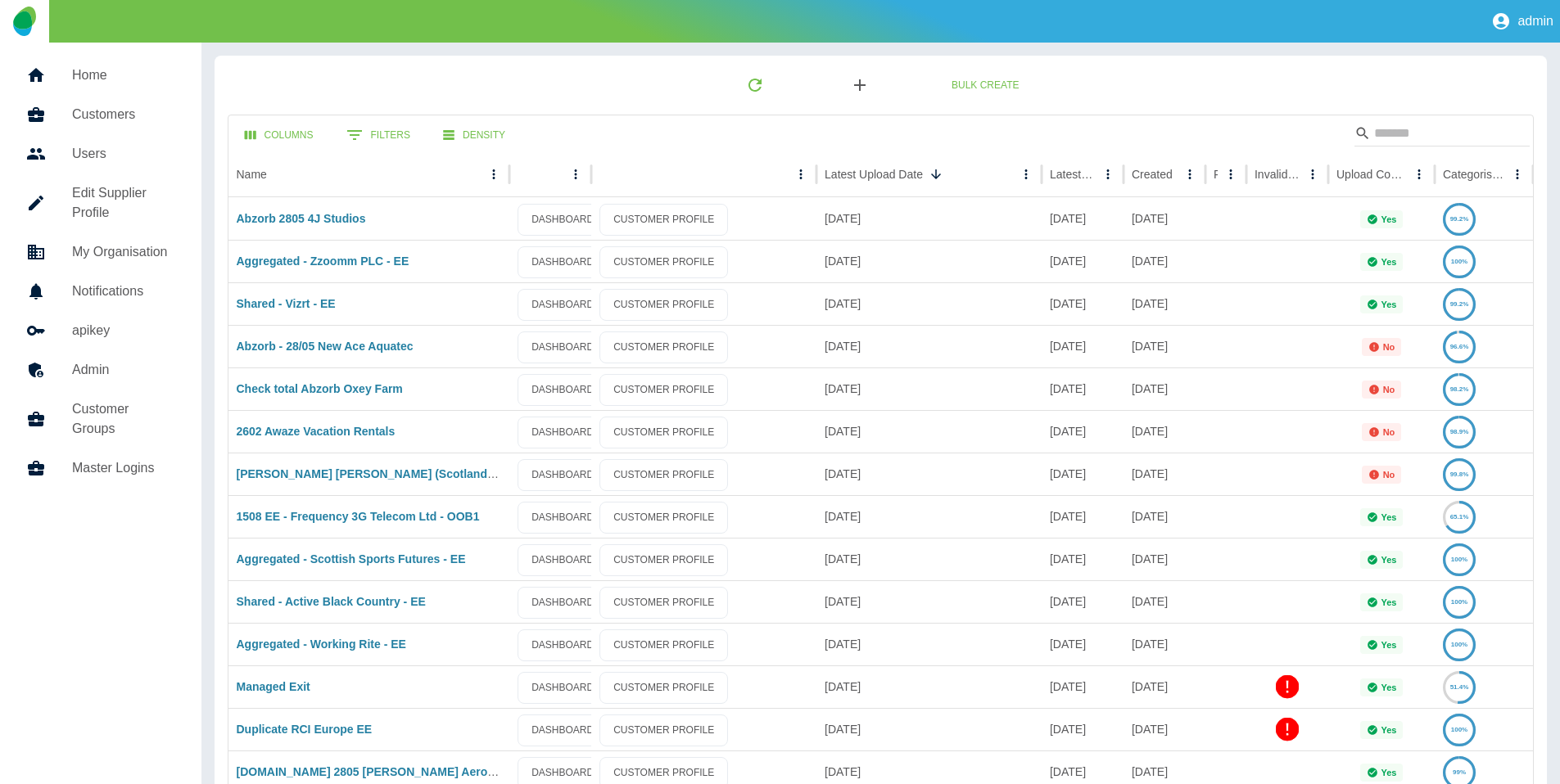
click at [857, 83] on icon "button" at bounding box center [860, 86] width 20 height 20
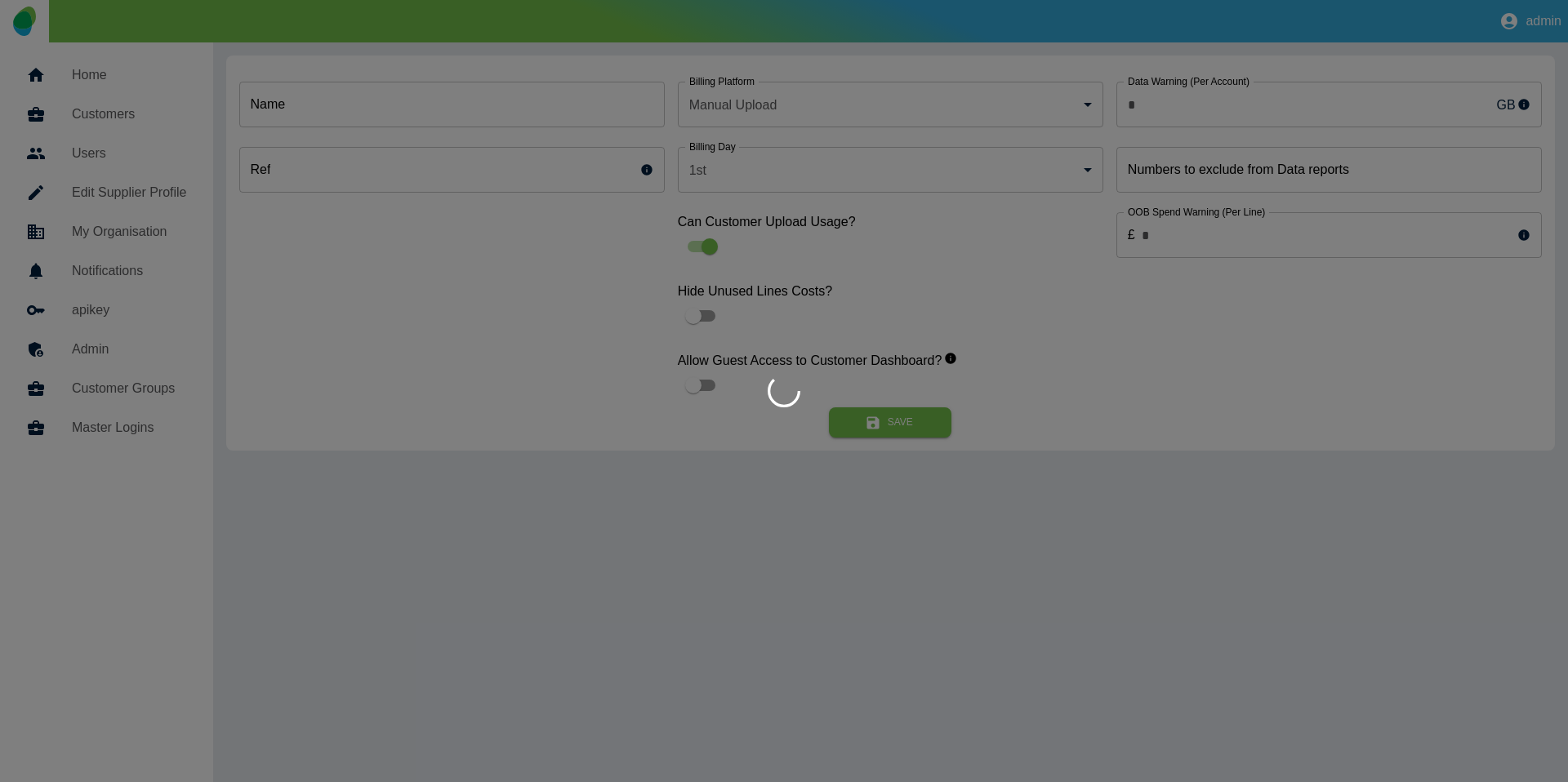
type input "*"
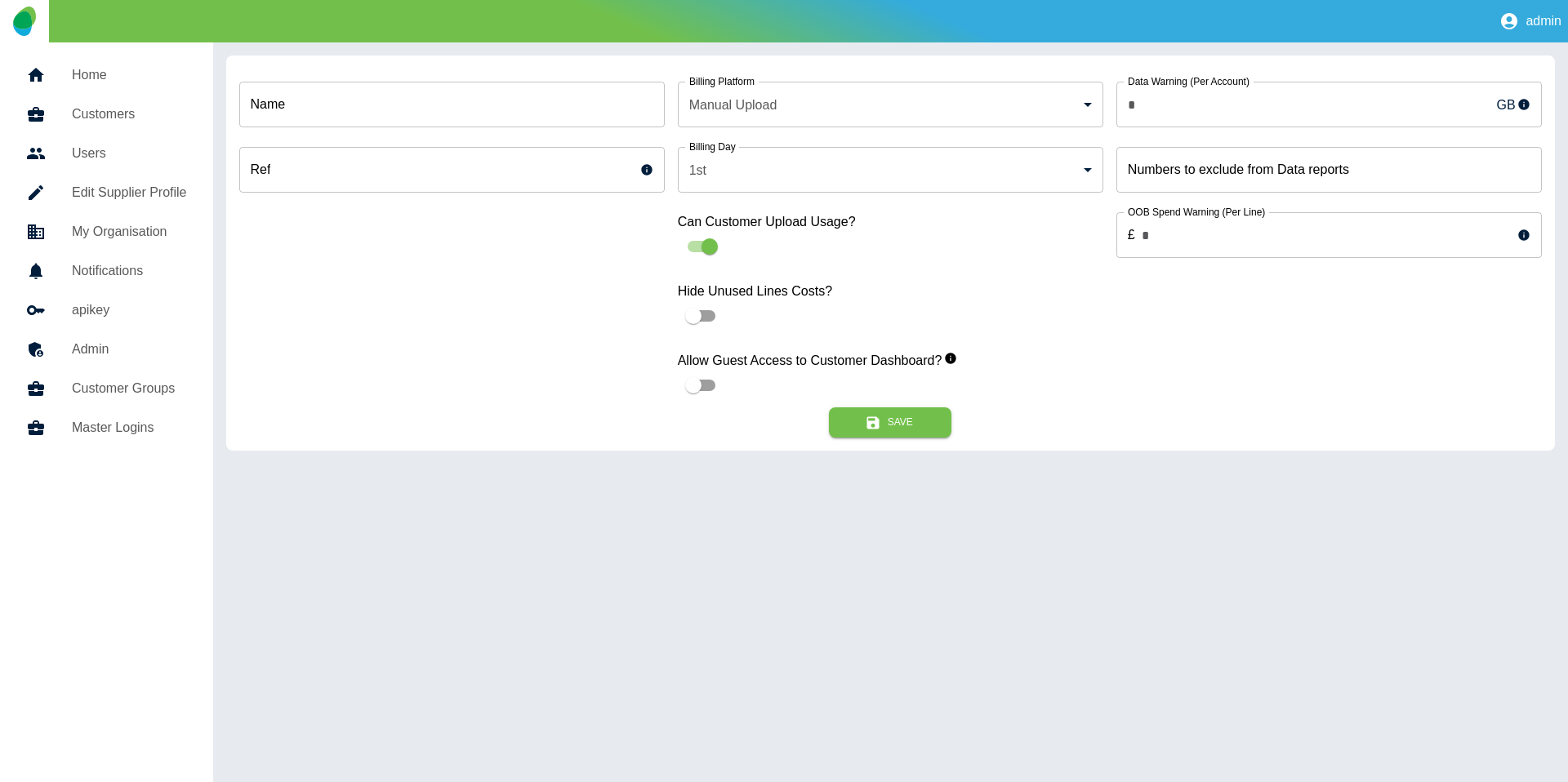
click at [402, 111] on form "Name Name Ref Ref Billing Platform Manual Upload * Billing Platform Billing Day…" at bounding box center [891, 252] width 1329 height 395
click at [396, 108] on input "Name" at bounding box center [452, 104] width 426 height 45
paste input "**********"
click at [253, 107] on input "**********" at bounding box center [452, 104] width 426 height 45
click at [246, 107] on input "**********" at bounding box center [452, 104] width 426 height 45
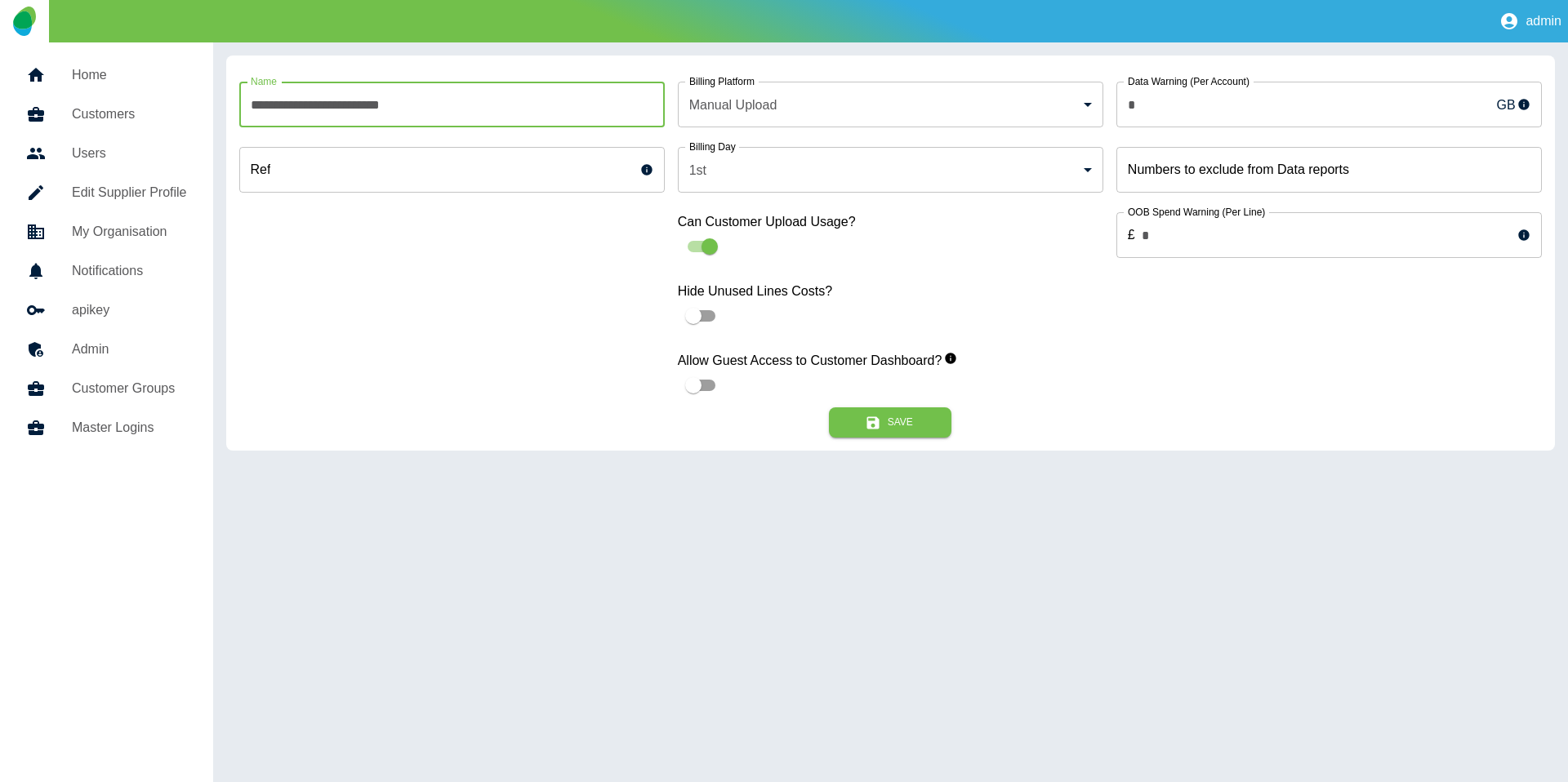
type input "**********"
click at [734, 111] on body "**********" at bounding box center [784, 391] width 1568 height 782
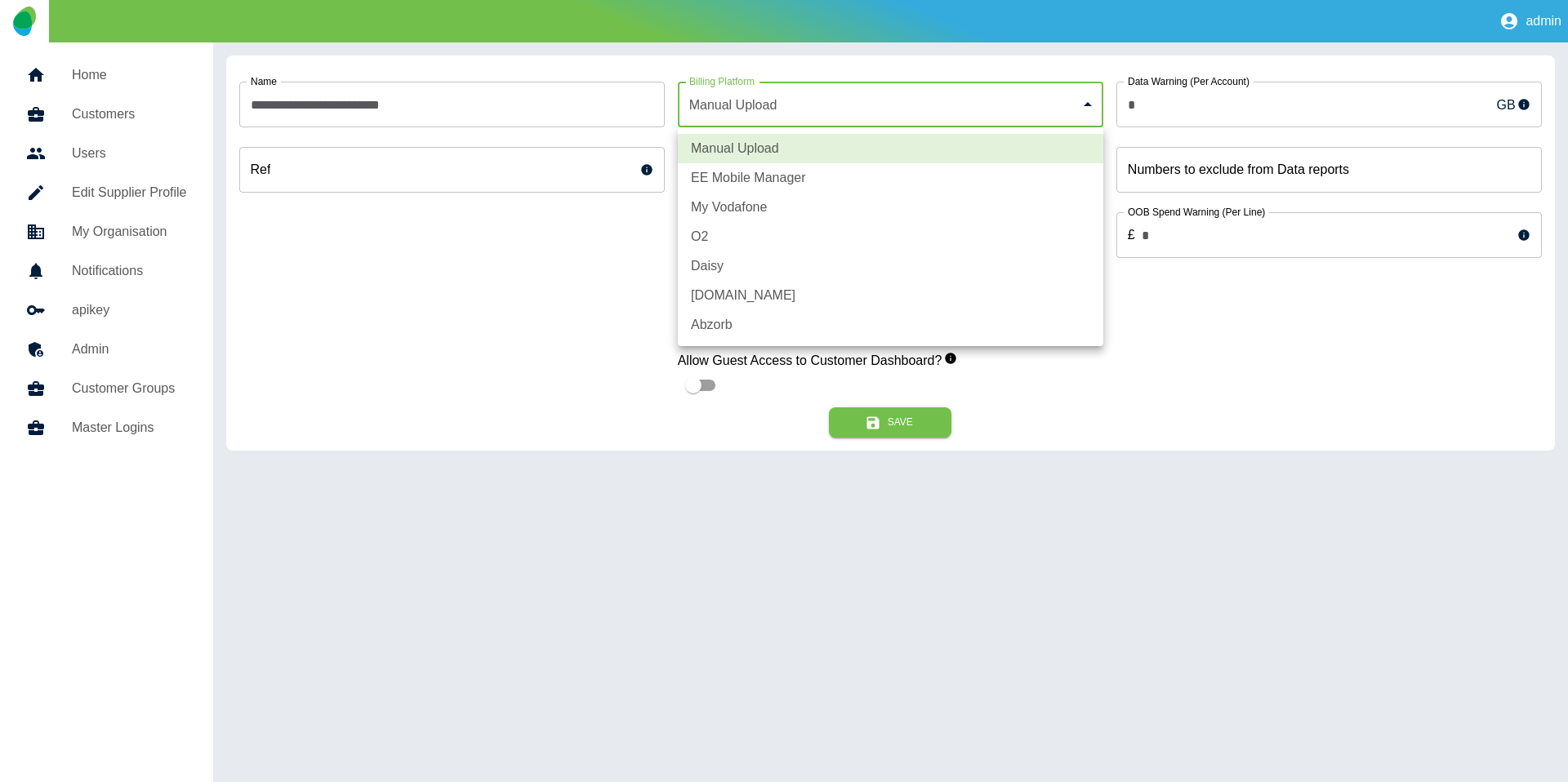
click at [726, 188] on li "EE Mobile Manager" at bounding box center [891, 178] width 426 height 29
type input "*"
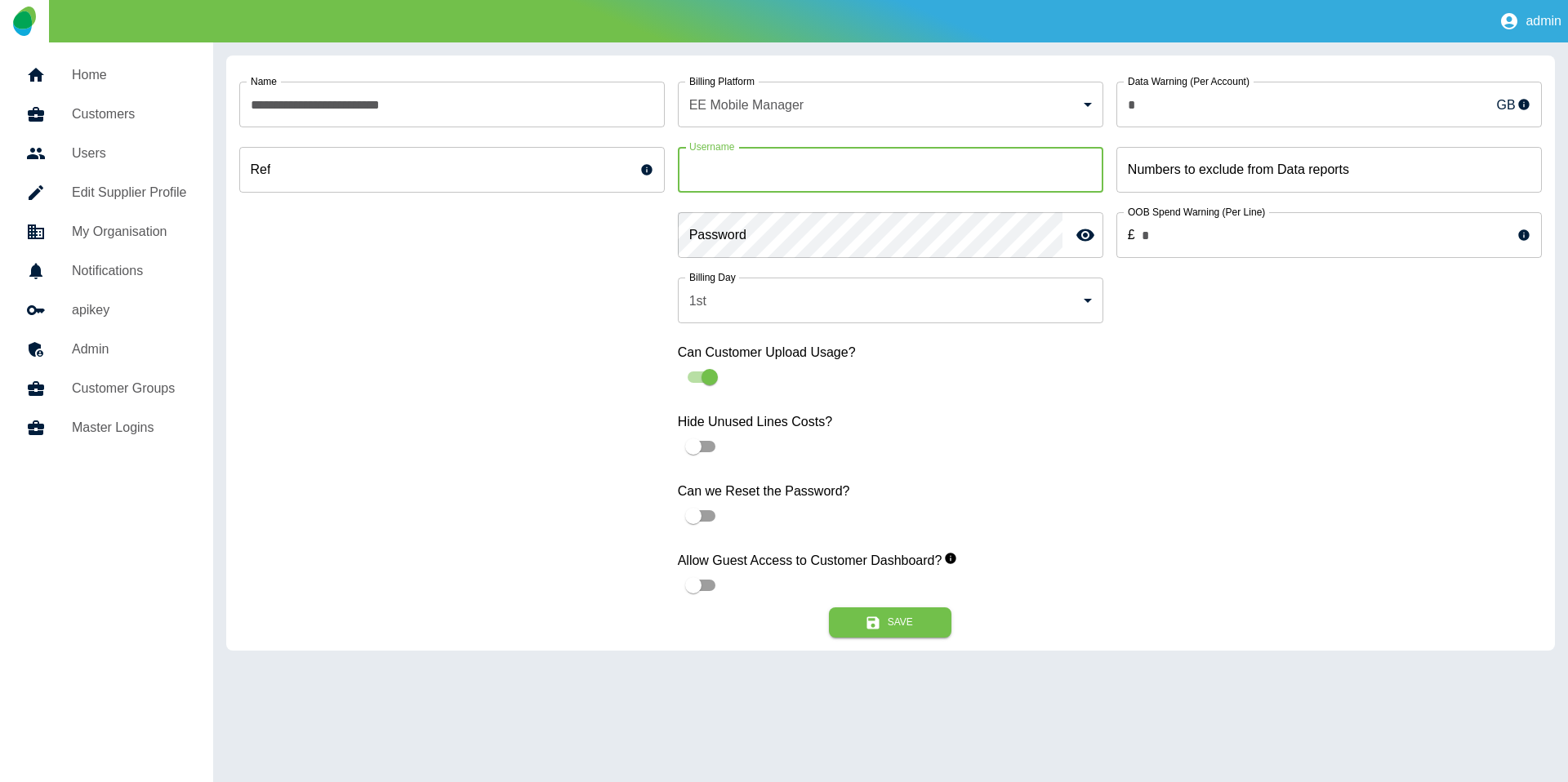
click at [723, 156] on div "Username Username" at bounding box center [891, 169] width 426 height 45
paste input "**********"
type input "**********"
click at [569, 629] on div "Save" at bounding box center [891, 623] width 1303 height 30
click at [833, 629] on button "Save" at bounding box center [891, 623] width 123 height 30
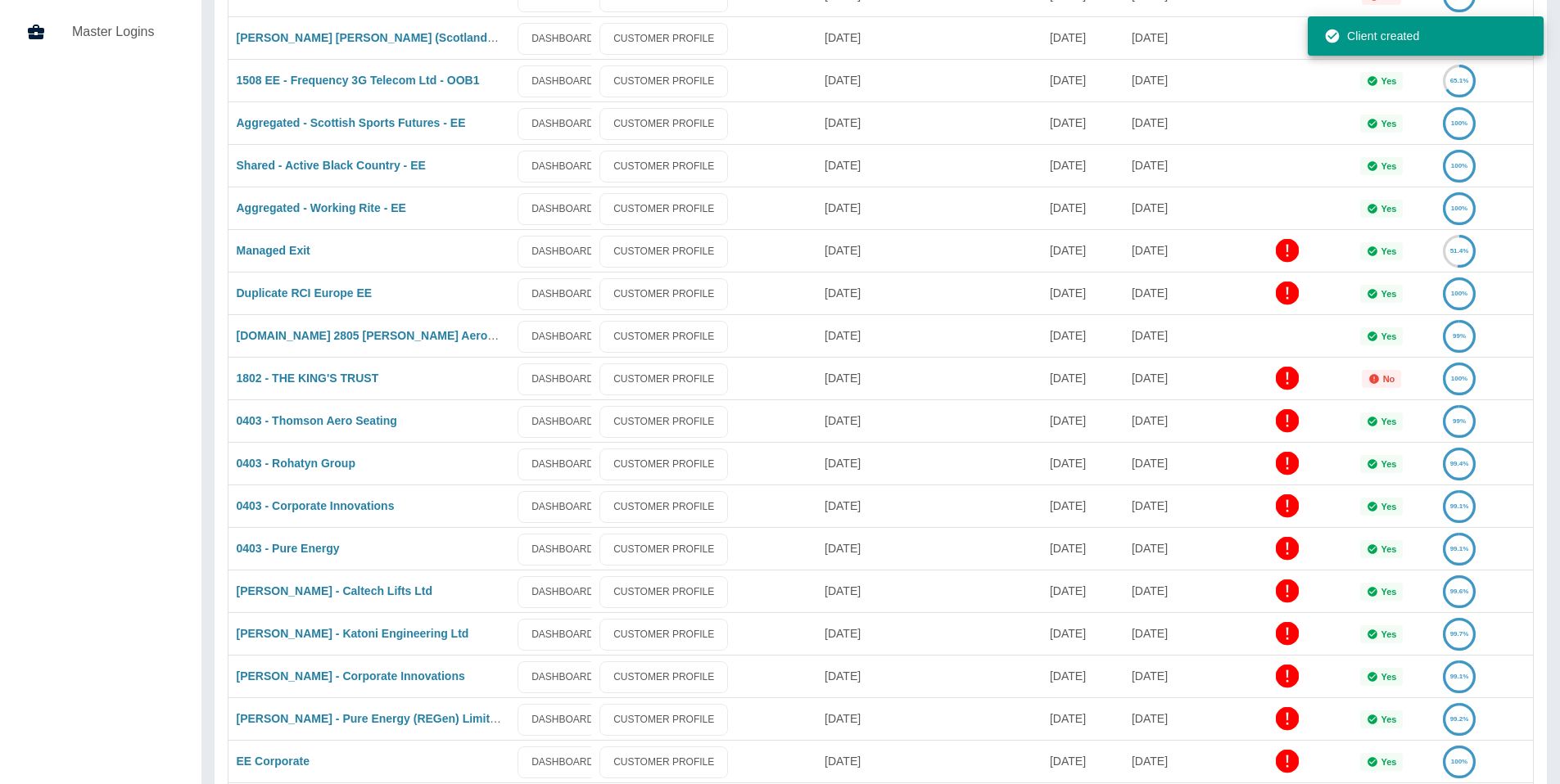
scroll to position [675, 0]
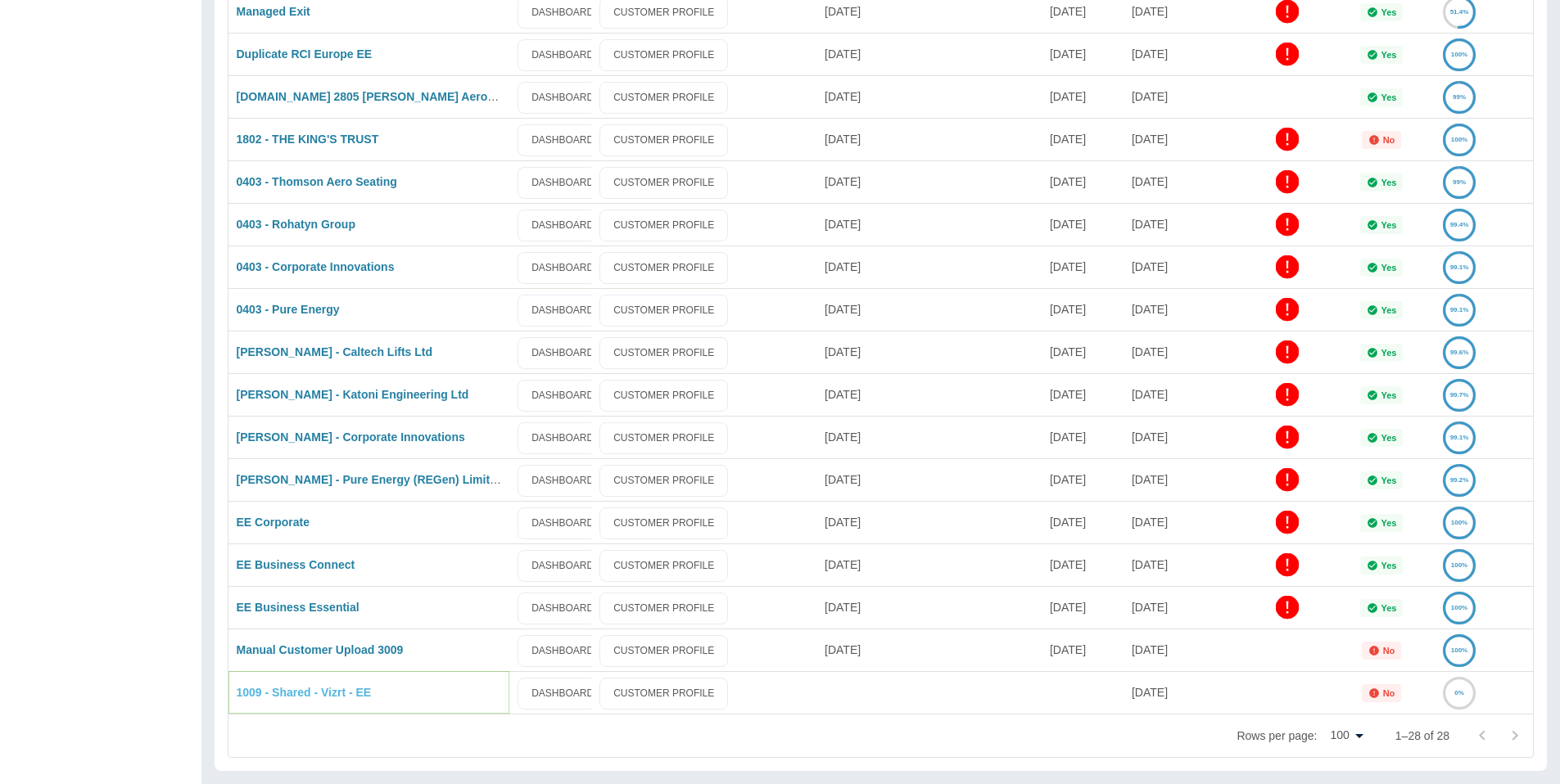
click at [311, 691] on link "1009 - Shared - Vizrt - EE" at bounding box center [305, 692] width 135 height 13
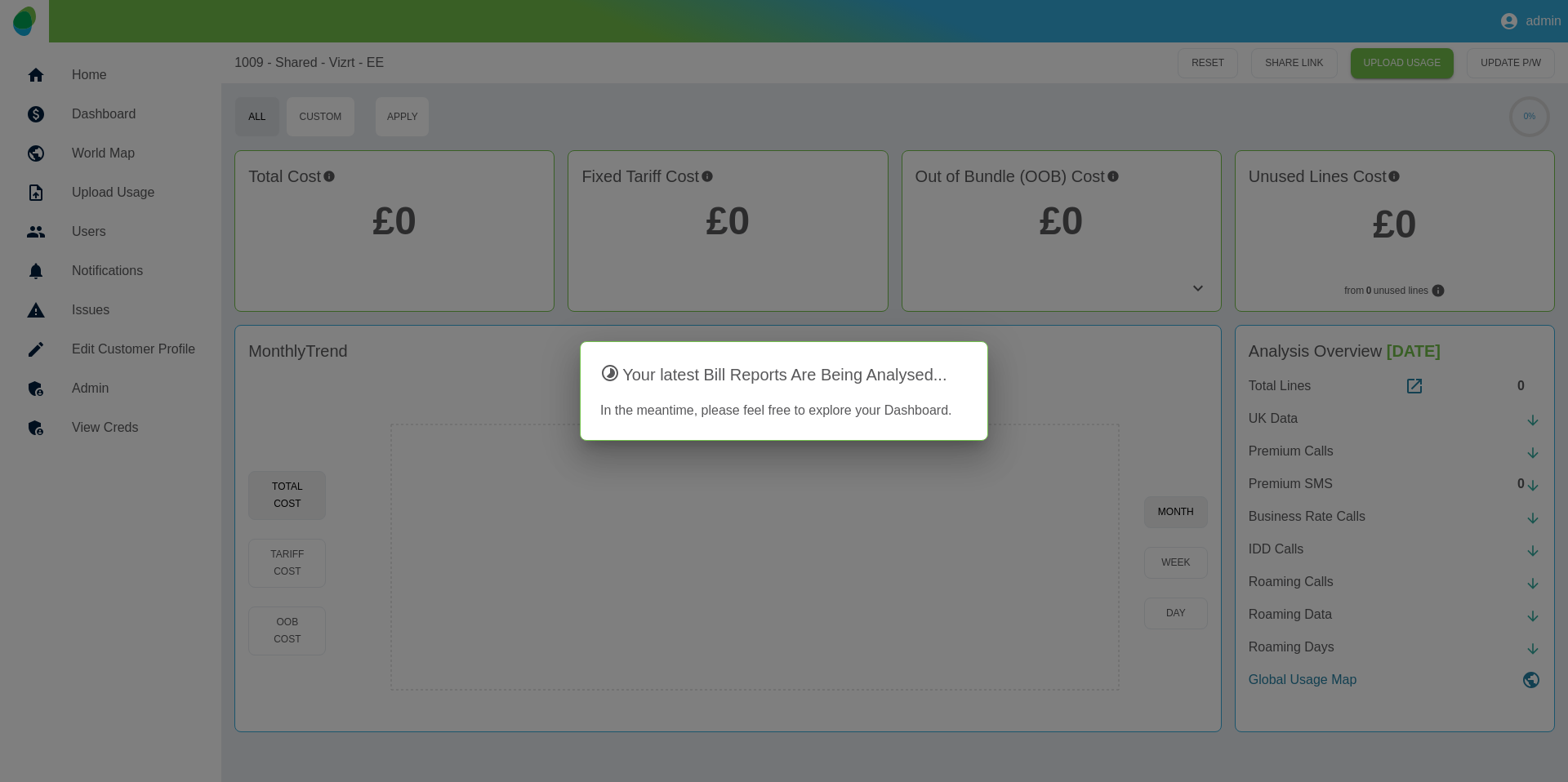
click at [1416, 383] on div at bounding box center [784, 391] width 1568 height 782
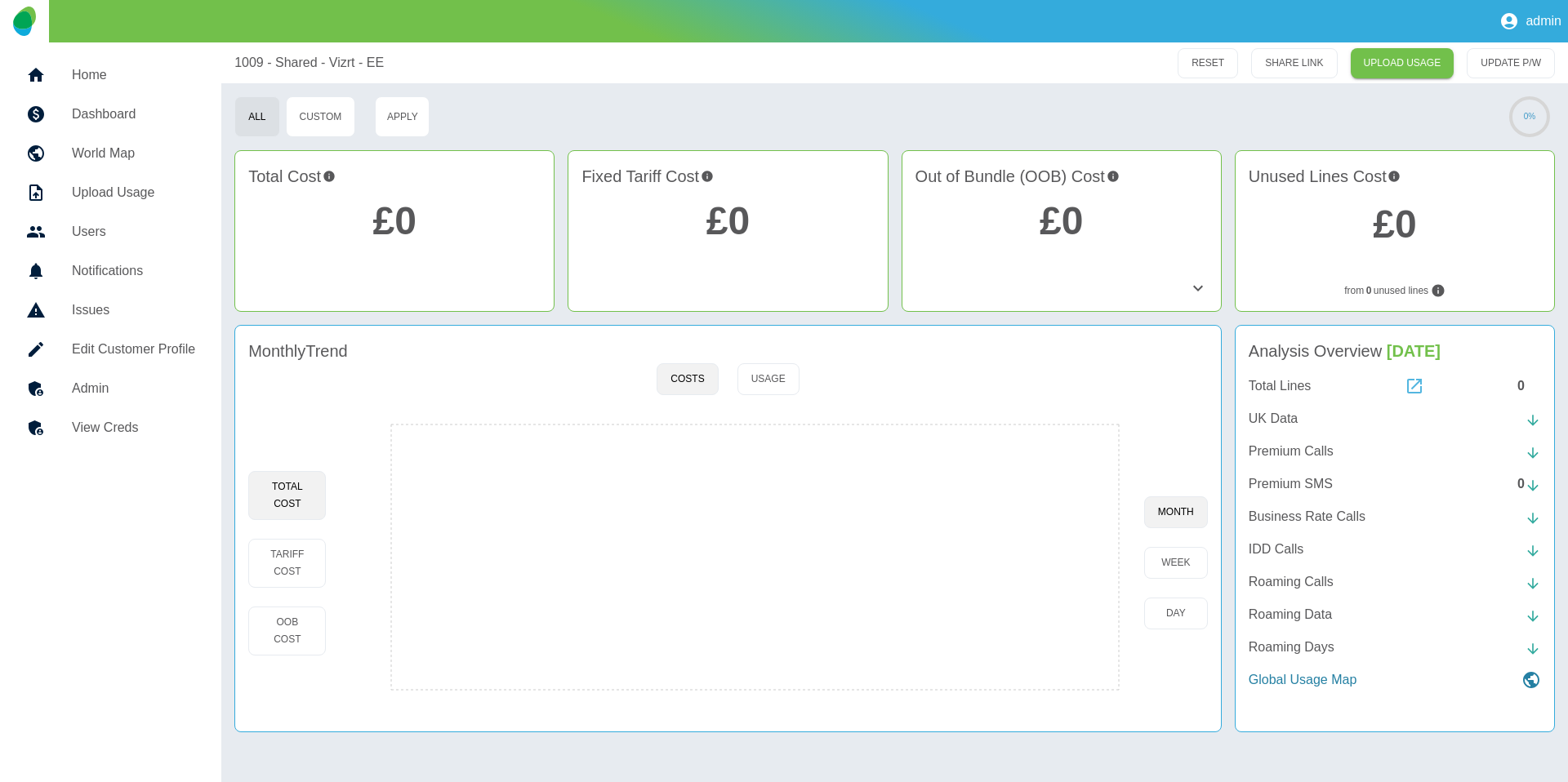
click at [1416, 386] on icon at bounding box center [1415, 387] width 20 height 20
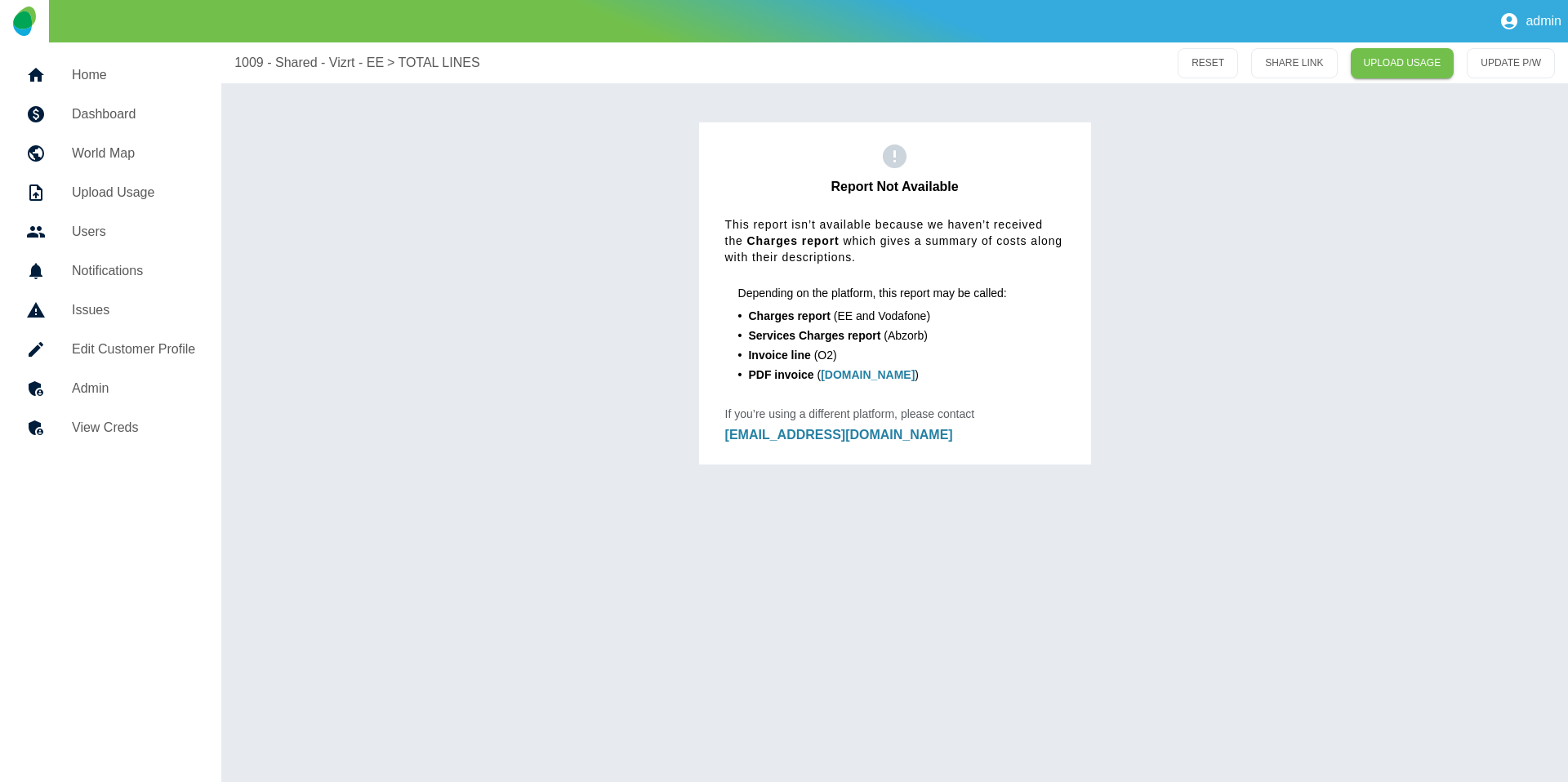
click at [124, 97] on link "Dashboard" at bounding box center [111, 115] width 196 height 39
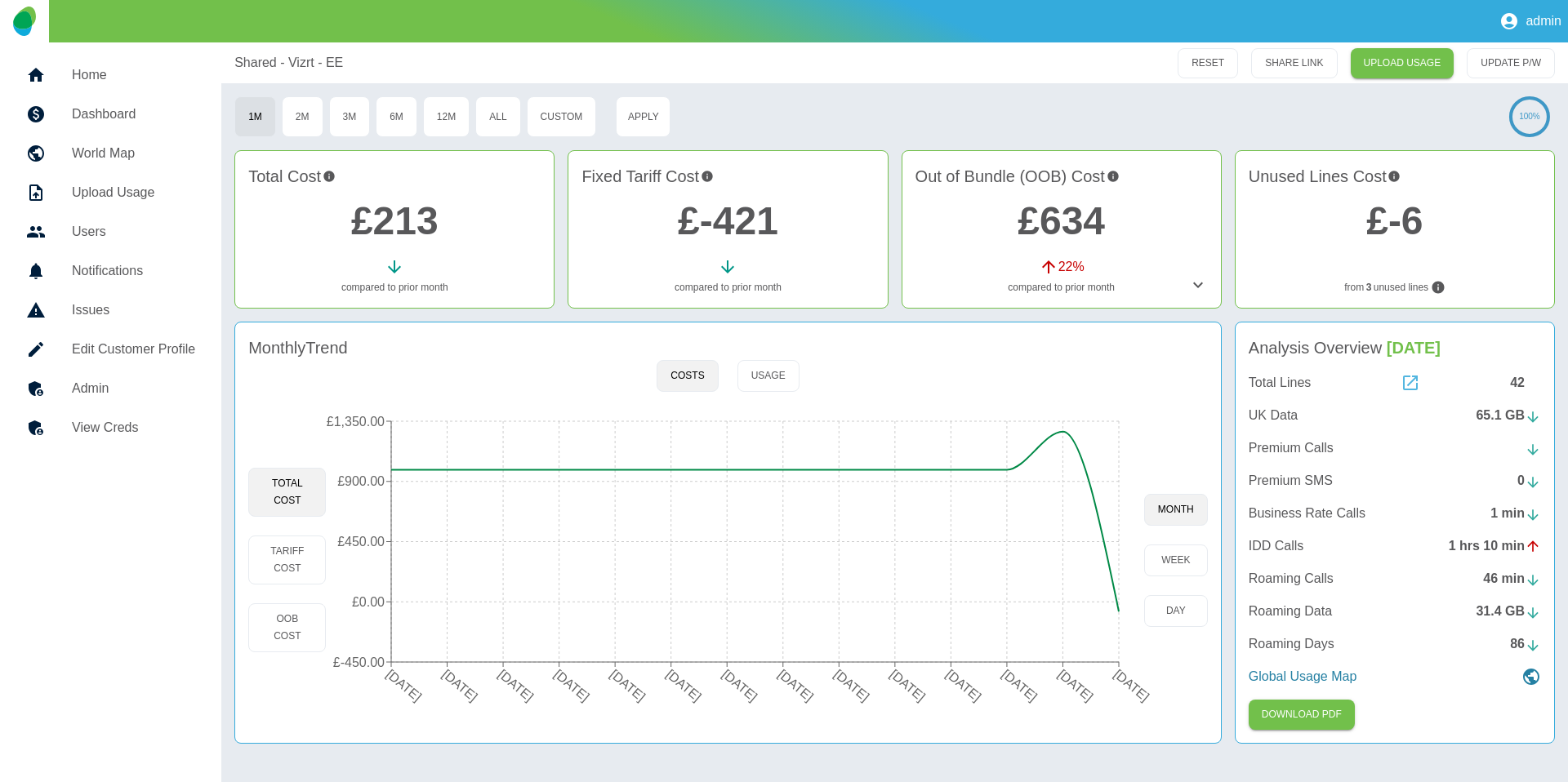
click at [1419, 381] on icon at bounding box center [1411, 383] width 20 height 20
drag, startPoint x: 233, startPoint y: 57, endPoint x: 415, endPoint y: 59, distance: 182.0
click at [415, 59] on div "Shared - Vizrt - EE RESET SHARE LINK UPLOAD USAGE UPDATE P/W" at bounding box center [894, 63] width 1347 height 41
copy p "Shared - Vizrt - EE"
click at [66, 379] on div at bounding box center [48, 388] width 45 height 20
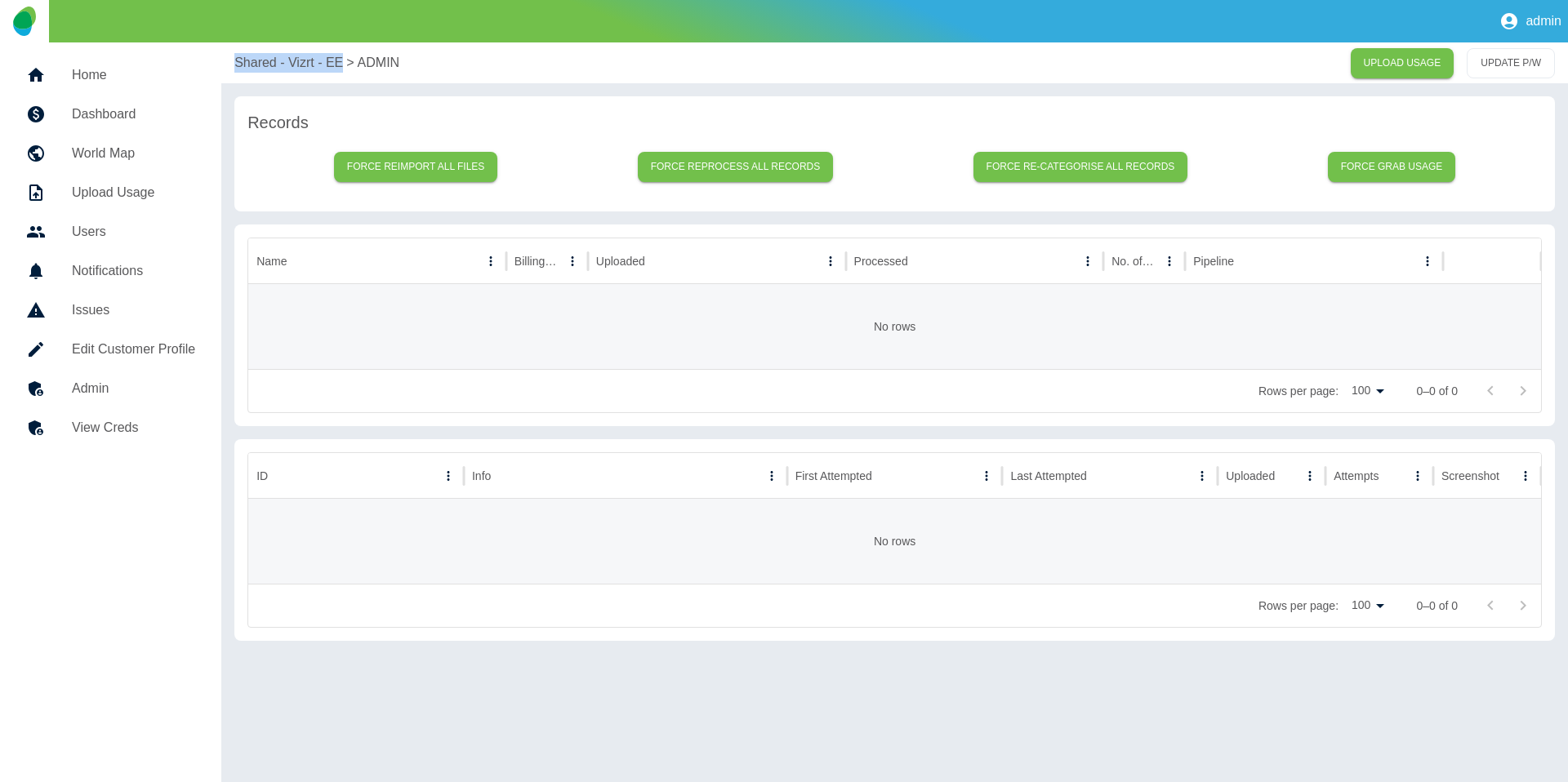
click at [82, 422] on nav "Home Dashboard World Map Upload Usage Users Notifications Issues Edit Customer …" at bounding box center [110, 412] width 221 height 740
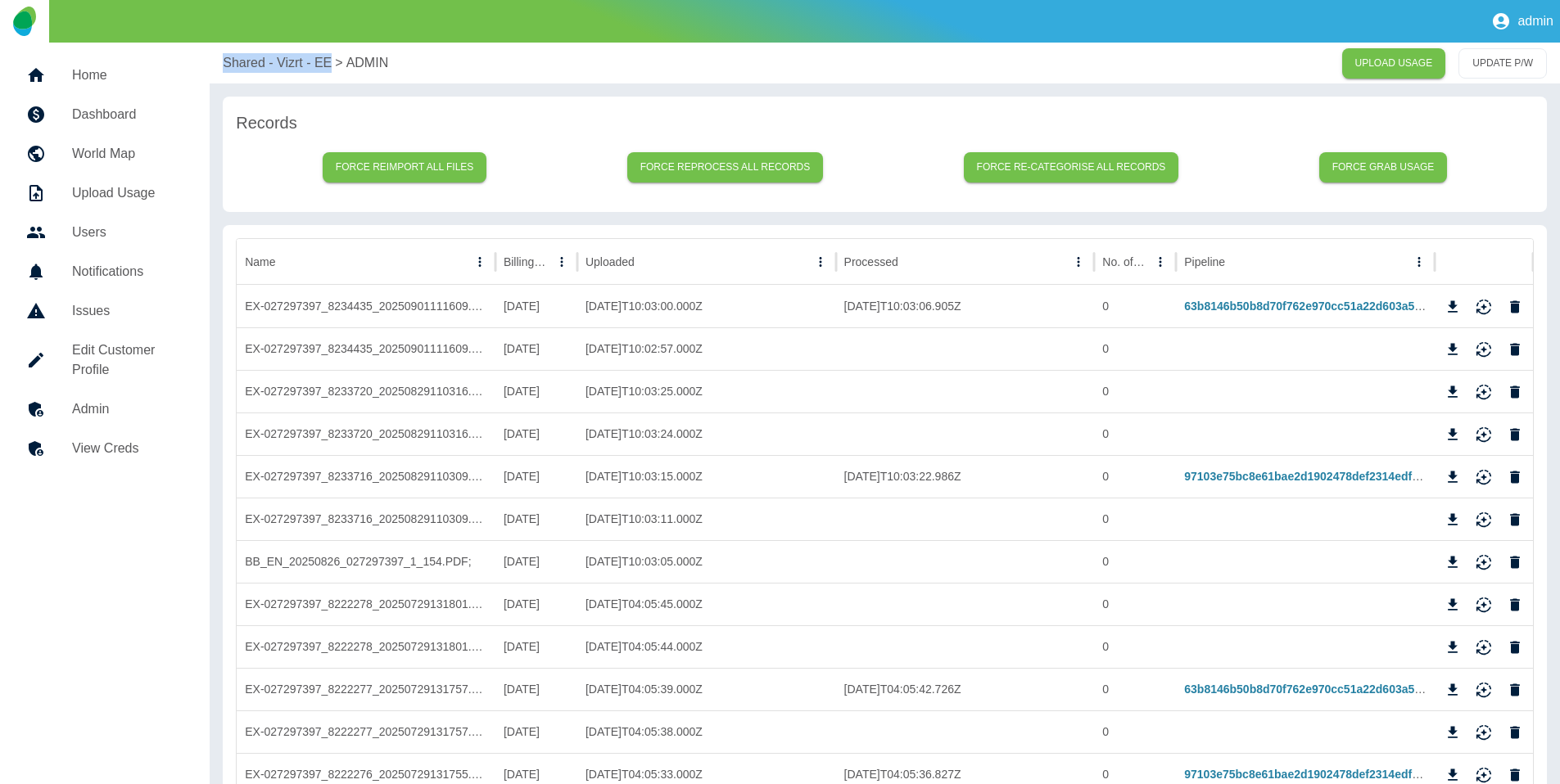
click at [135, 456] on h5 "View Creds" at bounding box center [127, 449] width 111 height 20
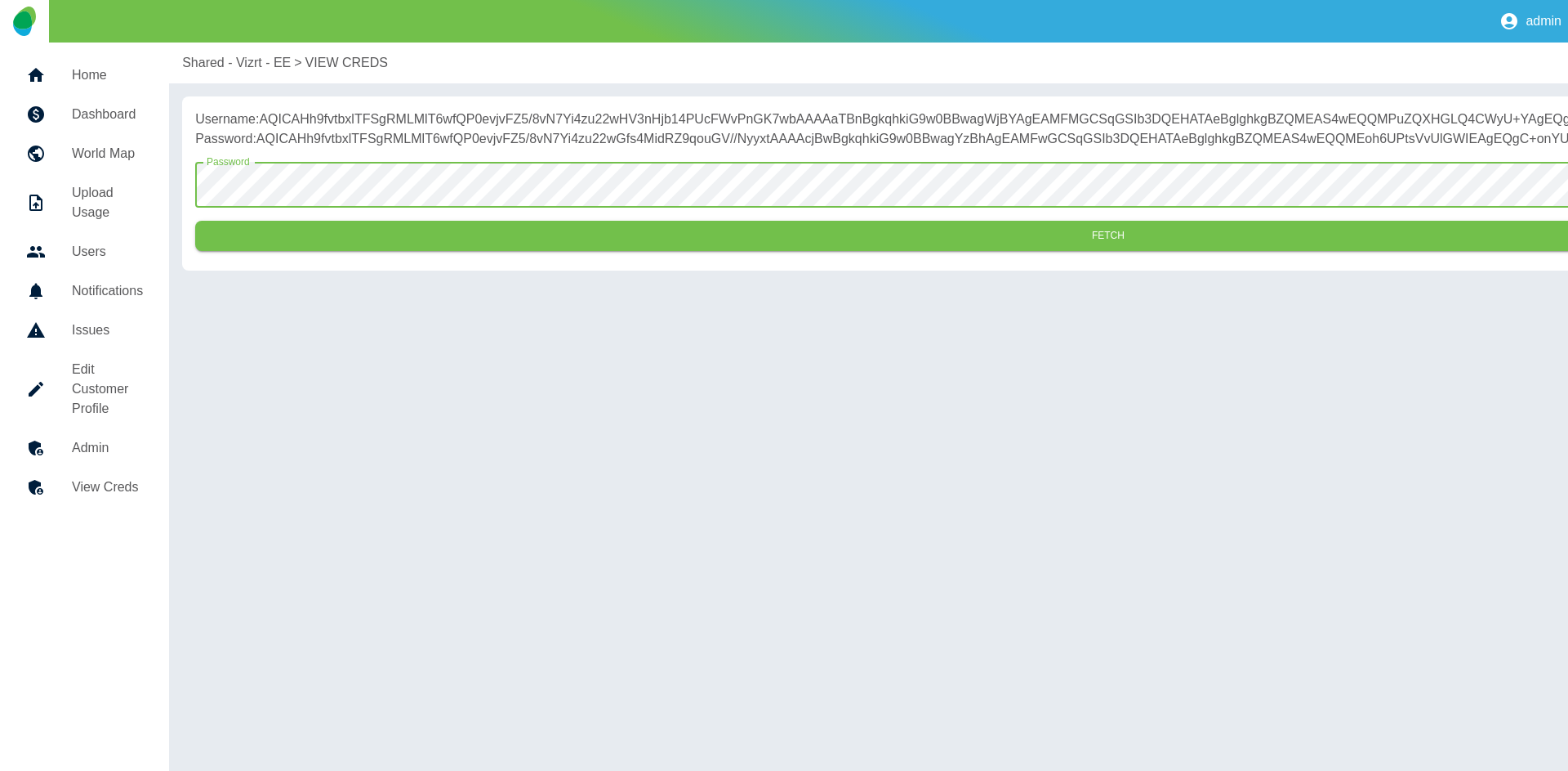
drag, startPoint x: 368, startPoint y: 271, endPoint x: 414, endPoint y: 171, distance: 110.1
click at [368, 251] on button "Fetch" at bounding box center [1108, 236] width 1827 height 30
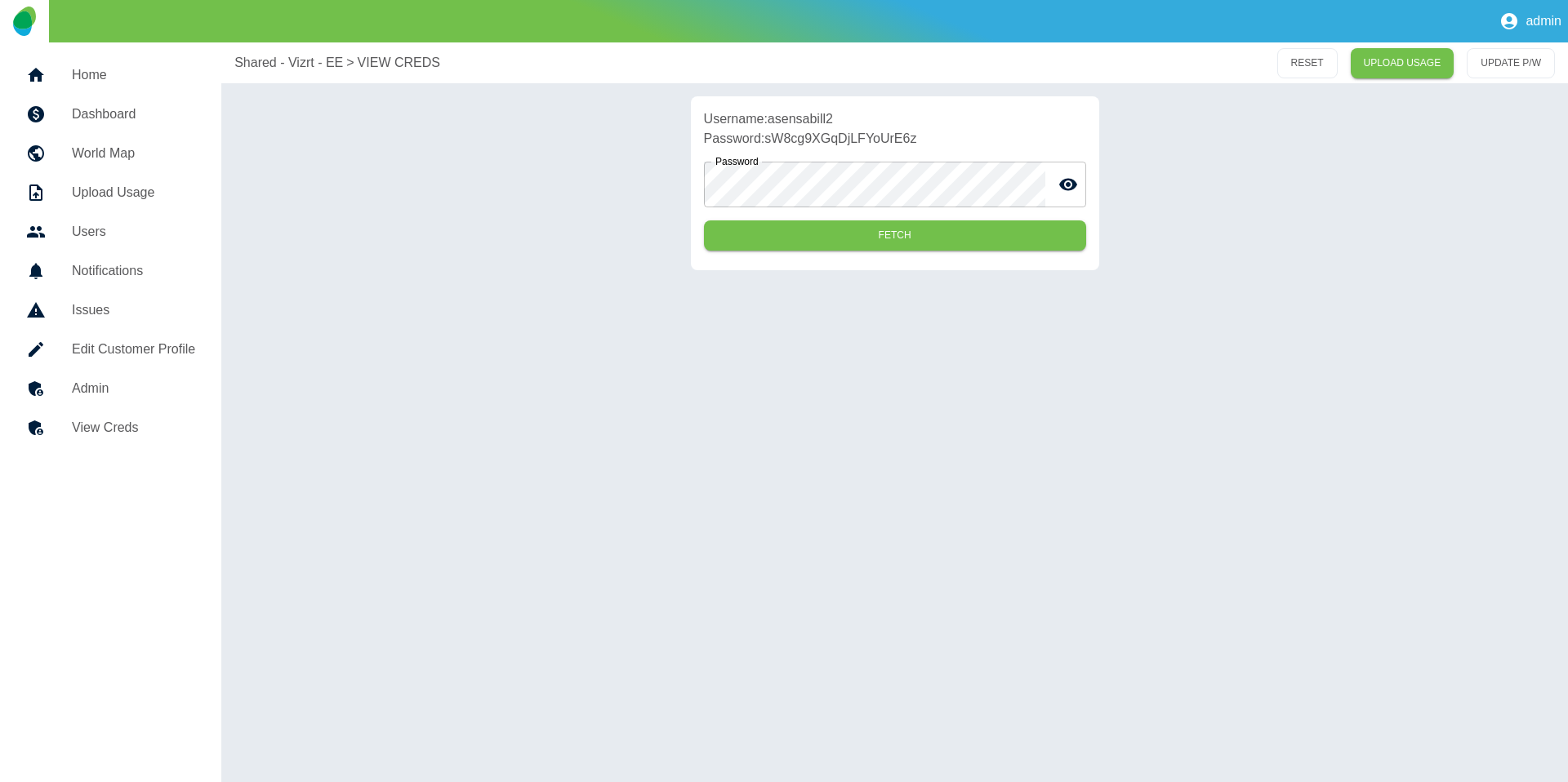
click at [777, 116] on p "Username: asensabill2" at bounding box center [895, 119] width 382 height 20
copy p "asensabill2"
click at [775, 137] on p "Password: sW8cg9XGqDjLFYoUrE6z" at bounding box center [895, 139] width 382 height 20
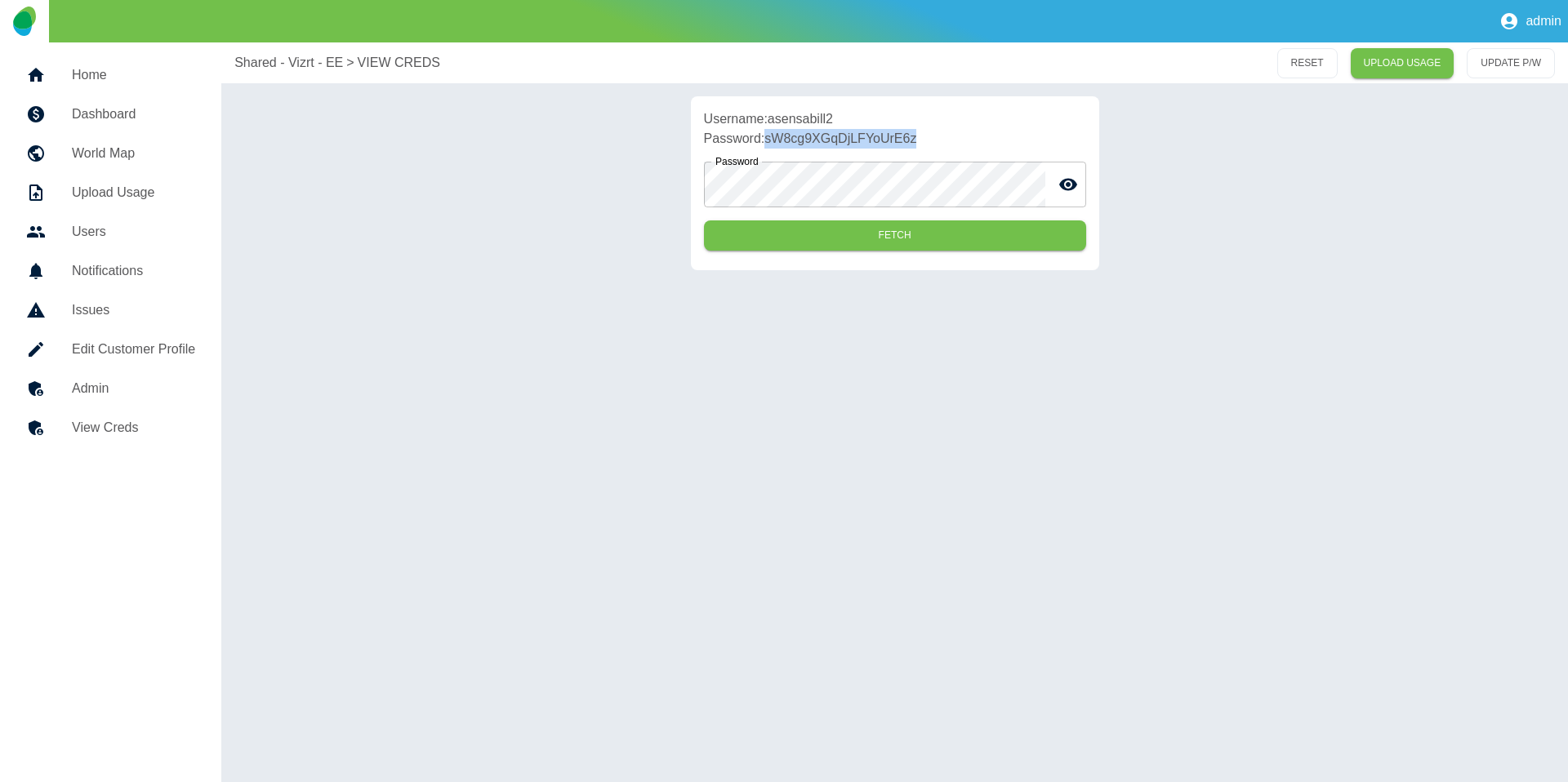
copy p "sW8cg9XGqDjLFYoUrE6z"
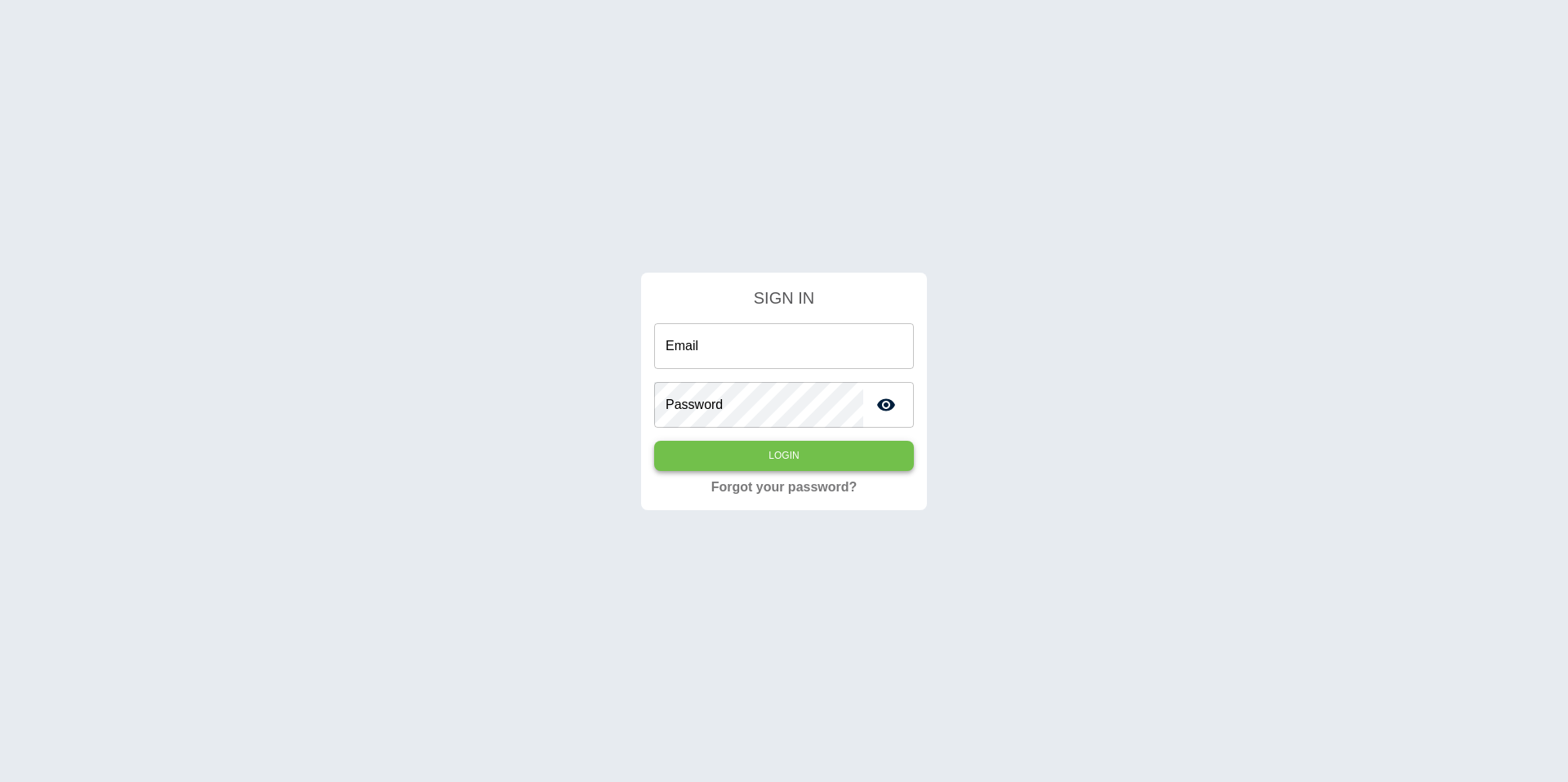
type input "**********"
click at [760, 460] on button "Login" at bounding box center [784, 456] width 260 height 30
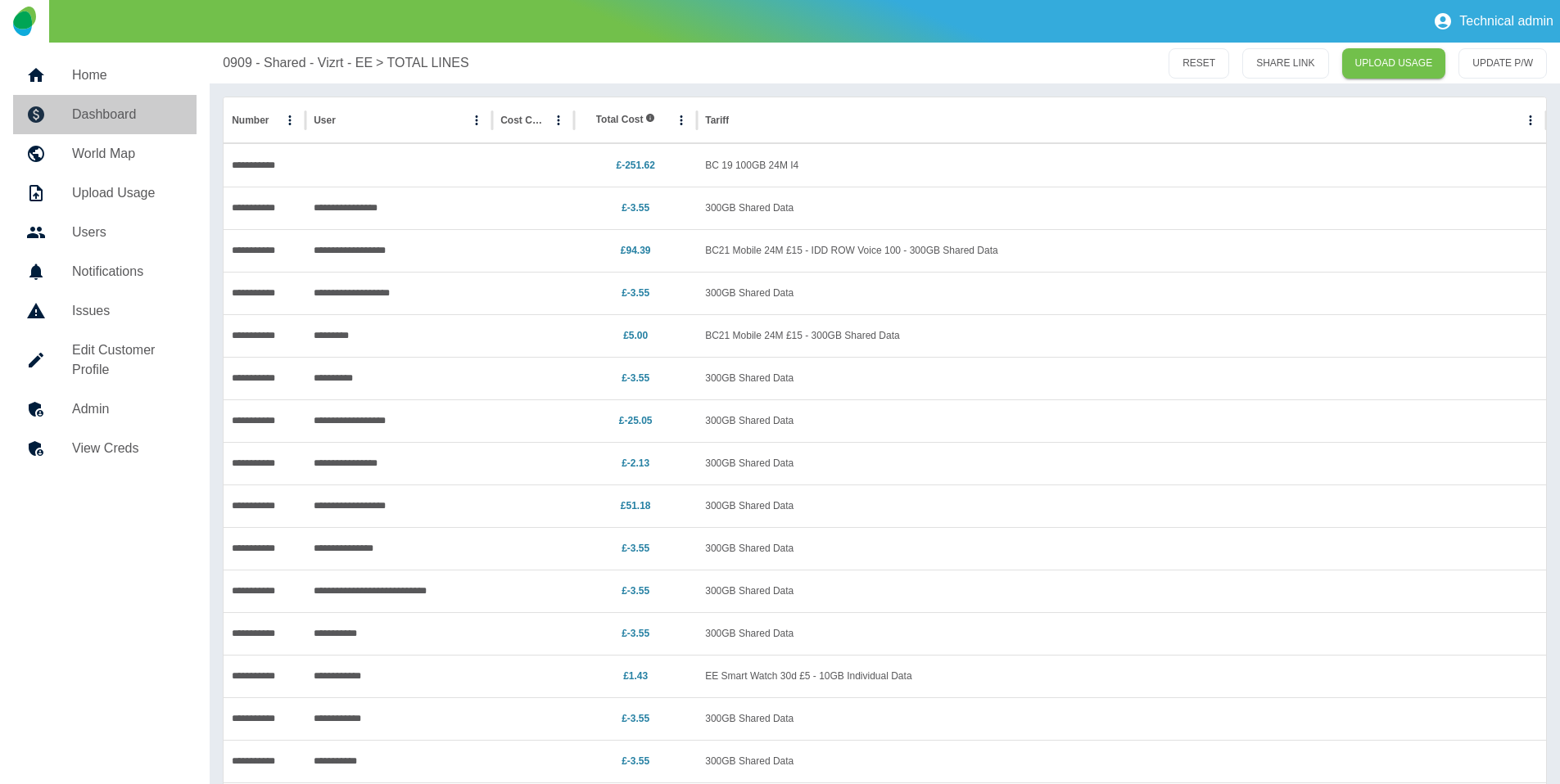
click at [133, 119] on h5 "Dashboard" at bounding box center [127, 115] width 111 height 20
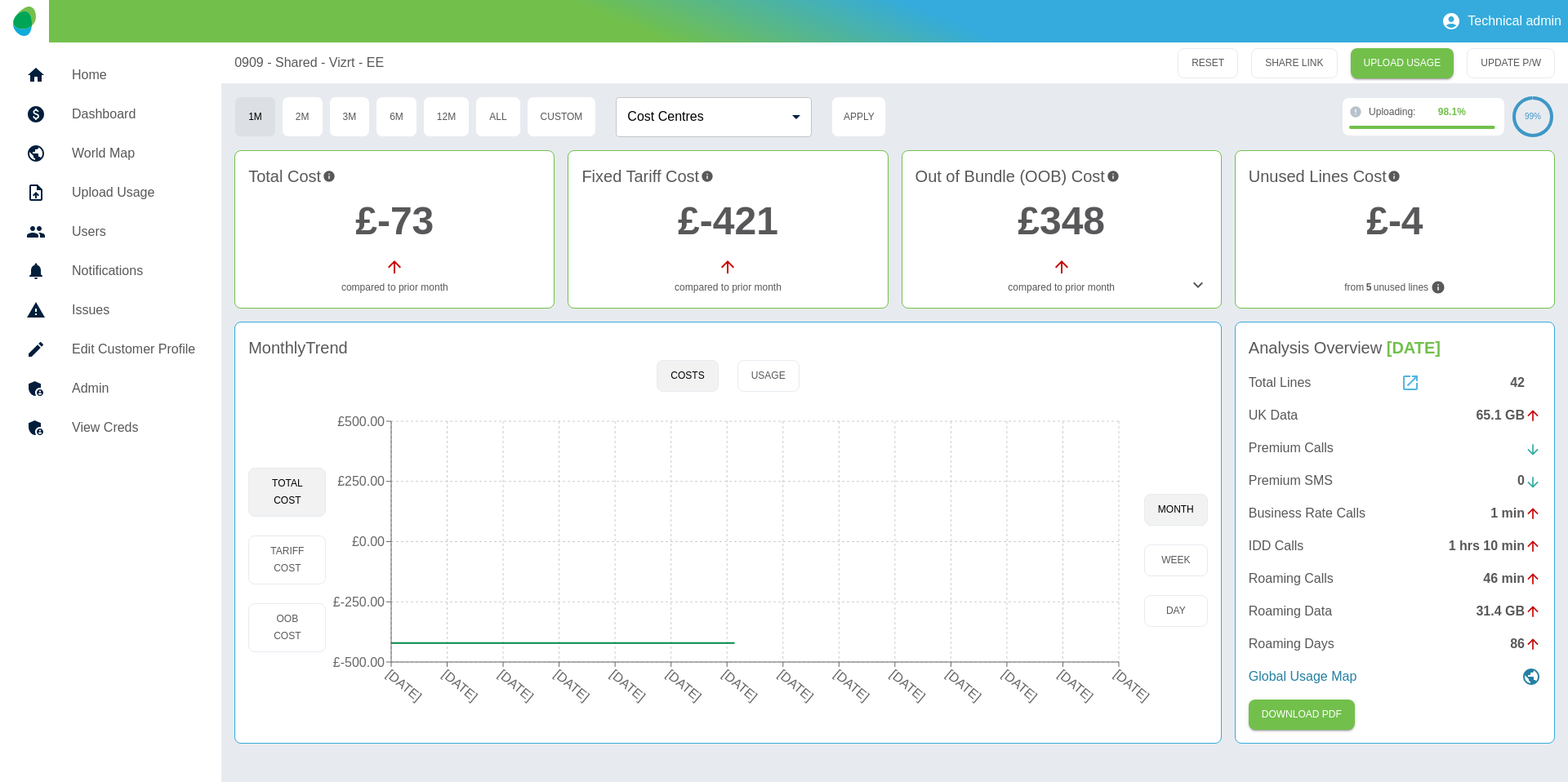
click at [1415, 388] on icon at bounding box center [1411, 383] width 15 height 15
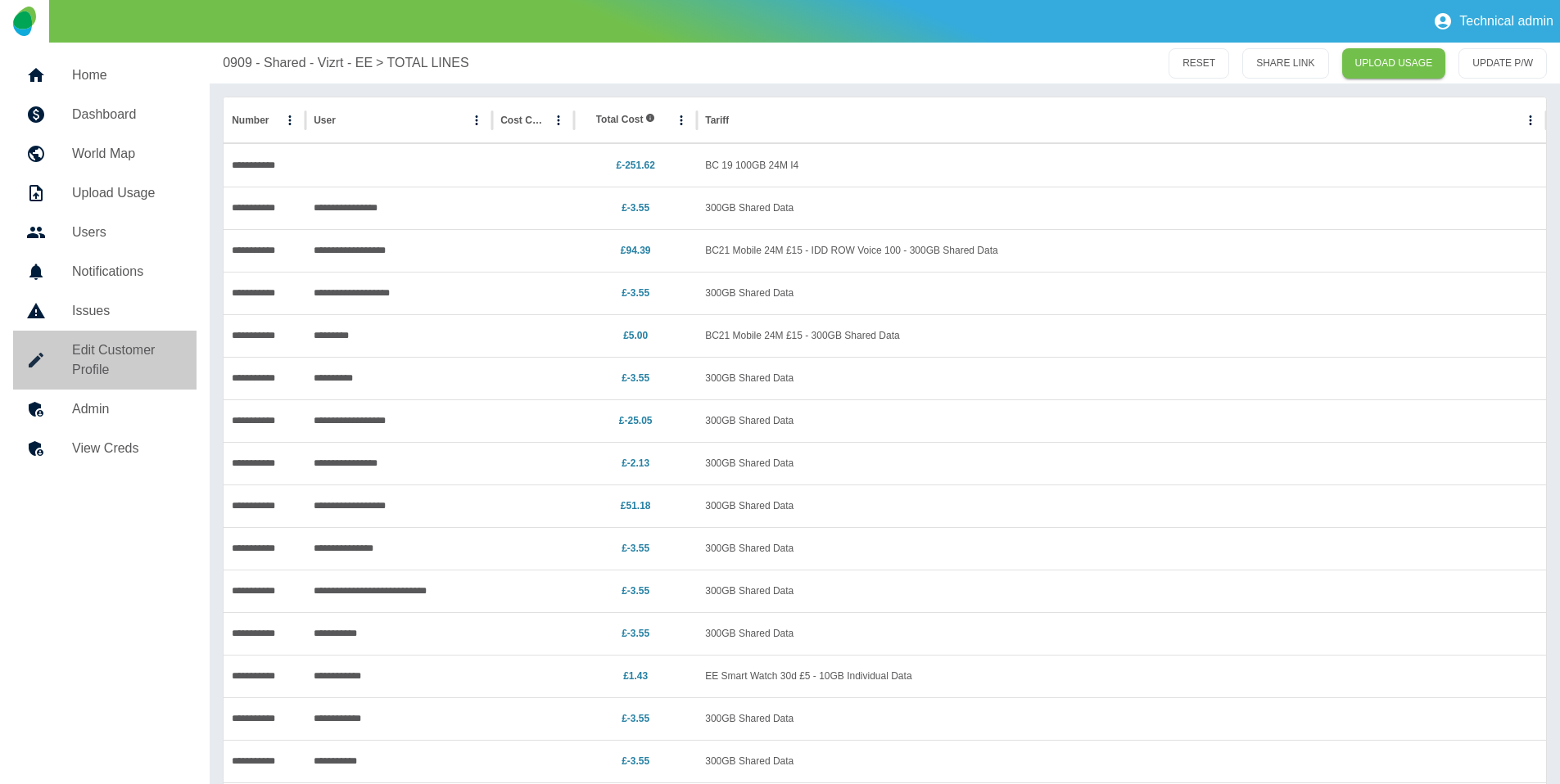
click at [85, 353] on h5 "Edit Customer Profile" at bounding box center [127, 360] width 111 height 39
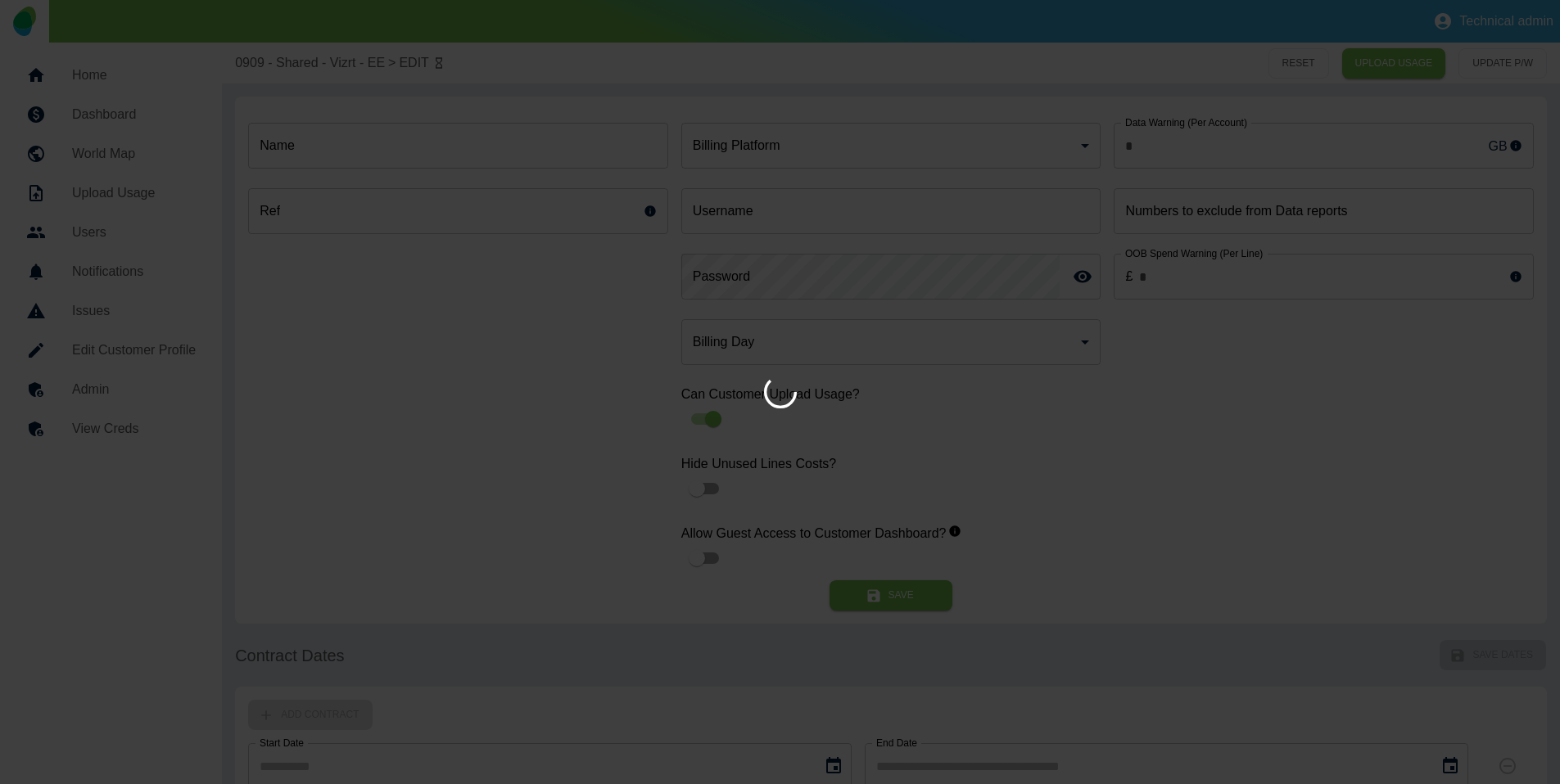
click at [85, 353] on div "Home Dashboard World Map Upload Usage Users Notifications Issues Edit Customer …" at bounding box center [780, 633] width 1560 height 1180
type input "*"
type input "**********"
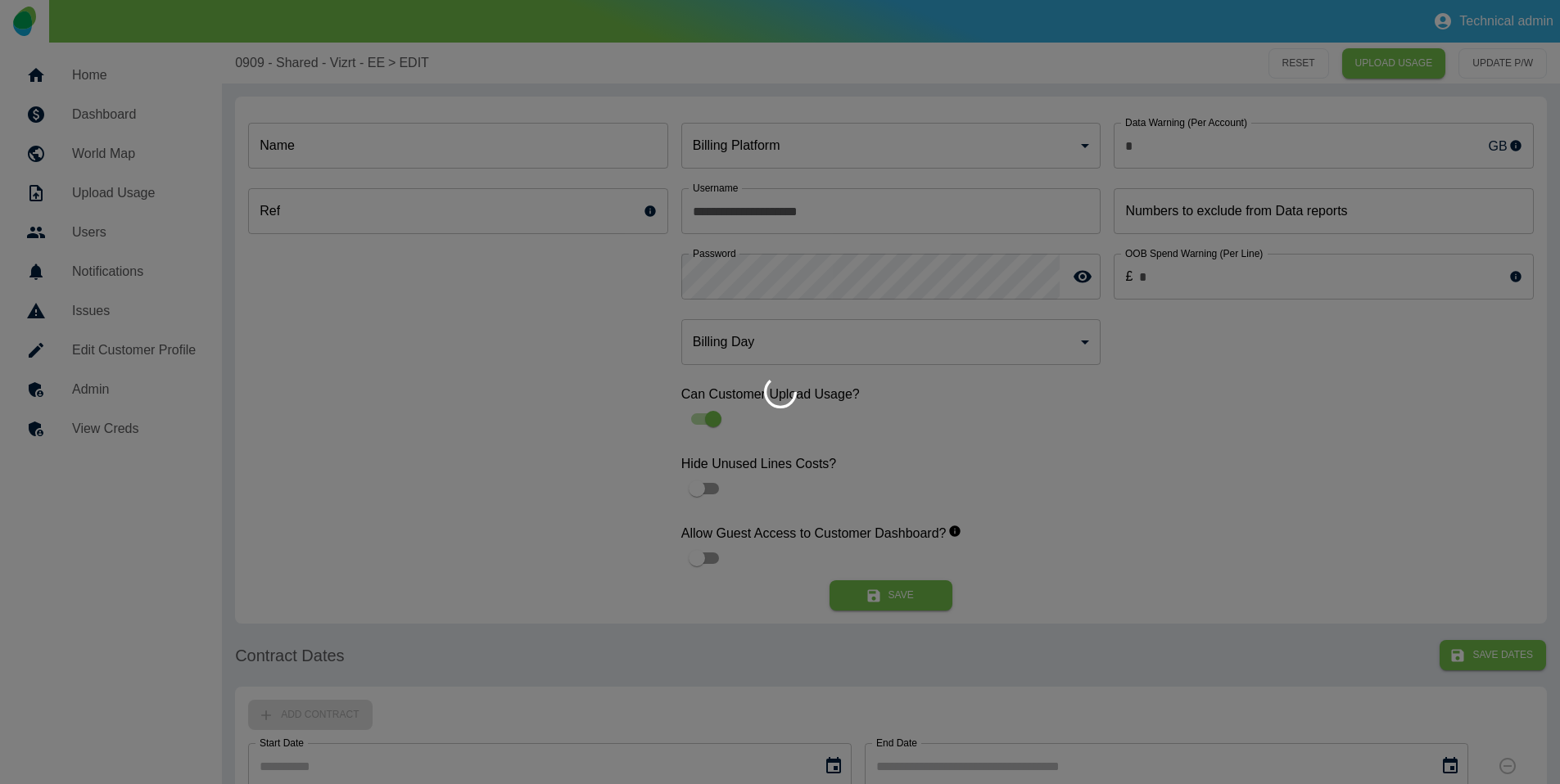
type input "**********"
type input "*"
type input "*********"
type input "*"
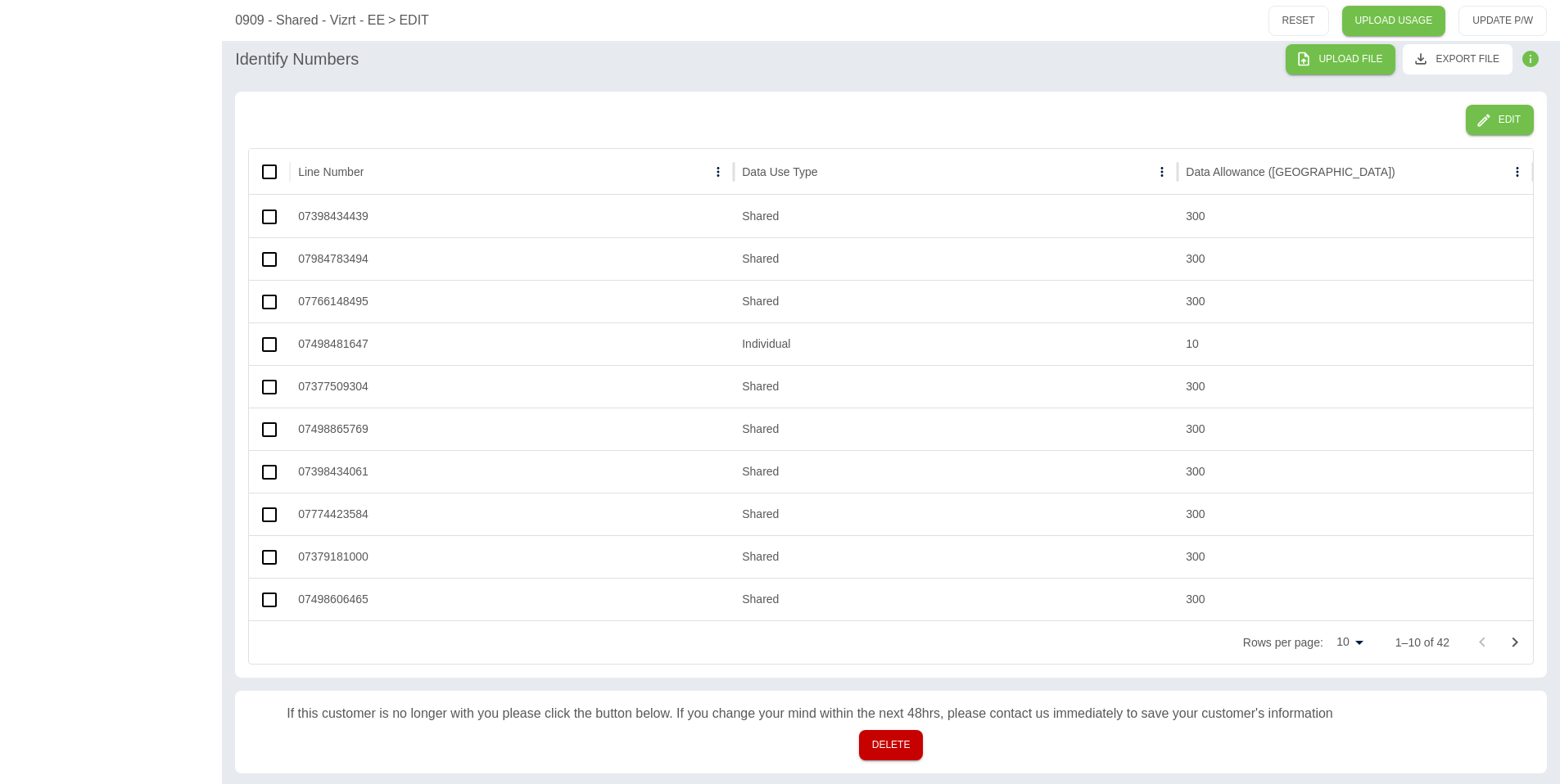
scroll to position [848, 0]
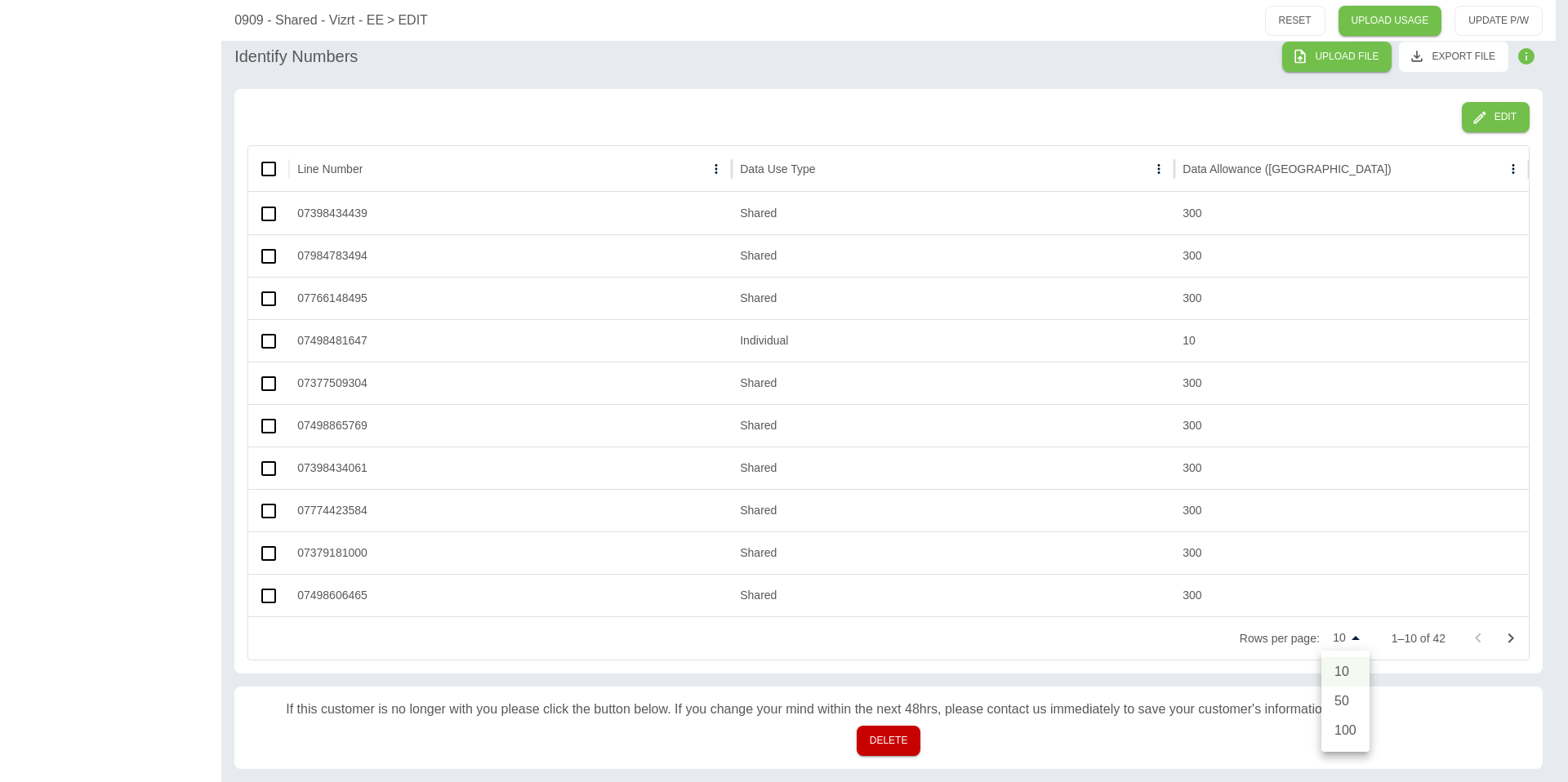
click at [1334, 730] on li "100" at bounding box center [1346, 730] width 48 height 29
type input "***"
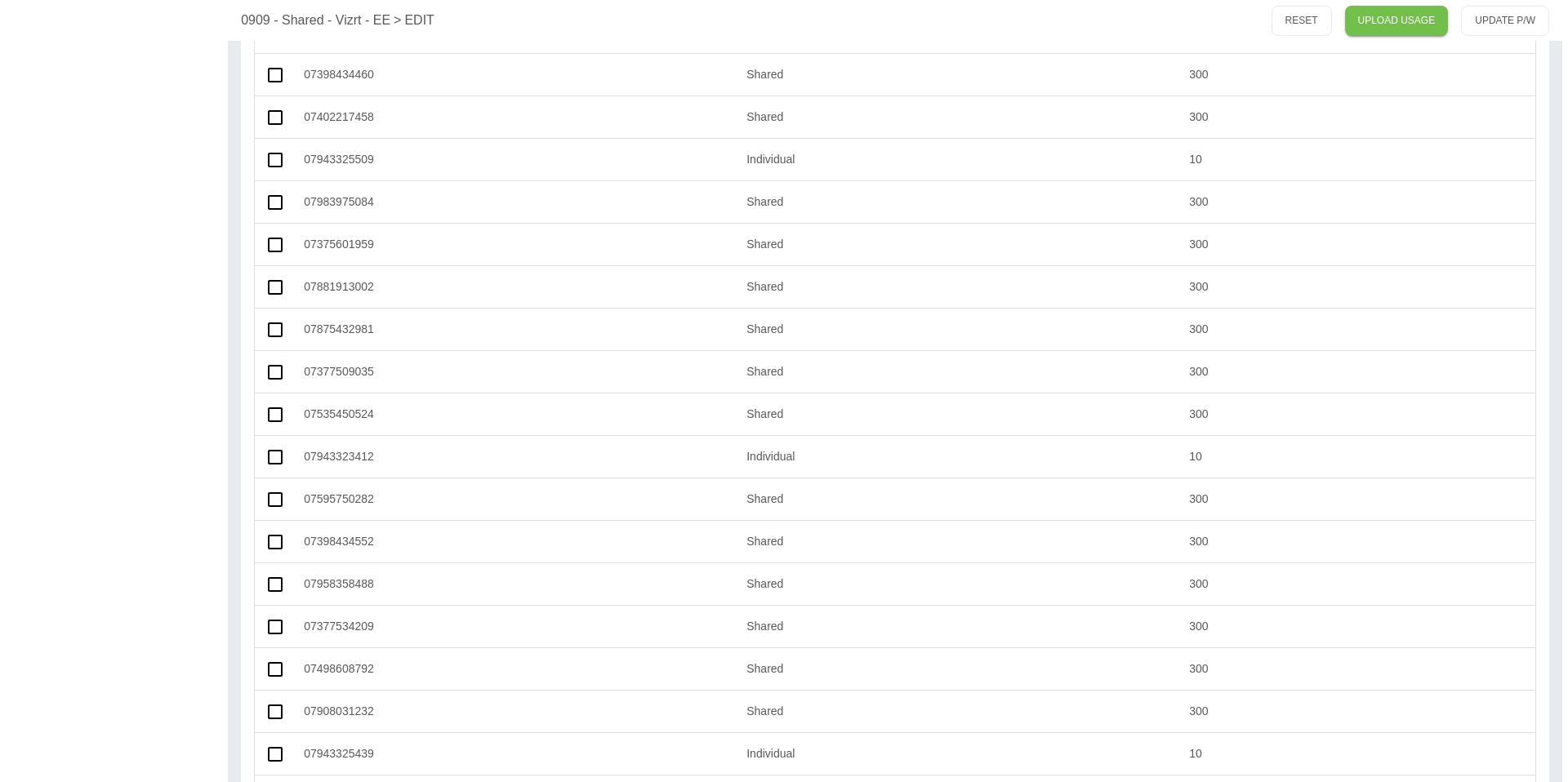
scroll to position [0, 0]
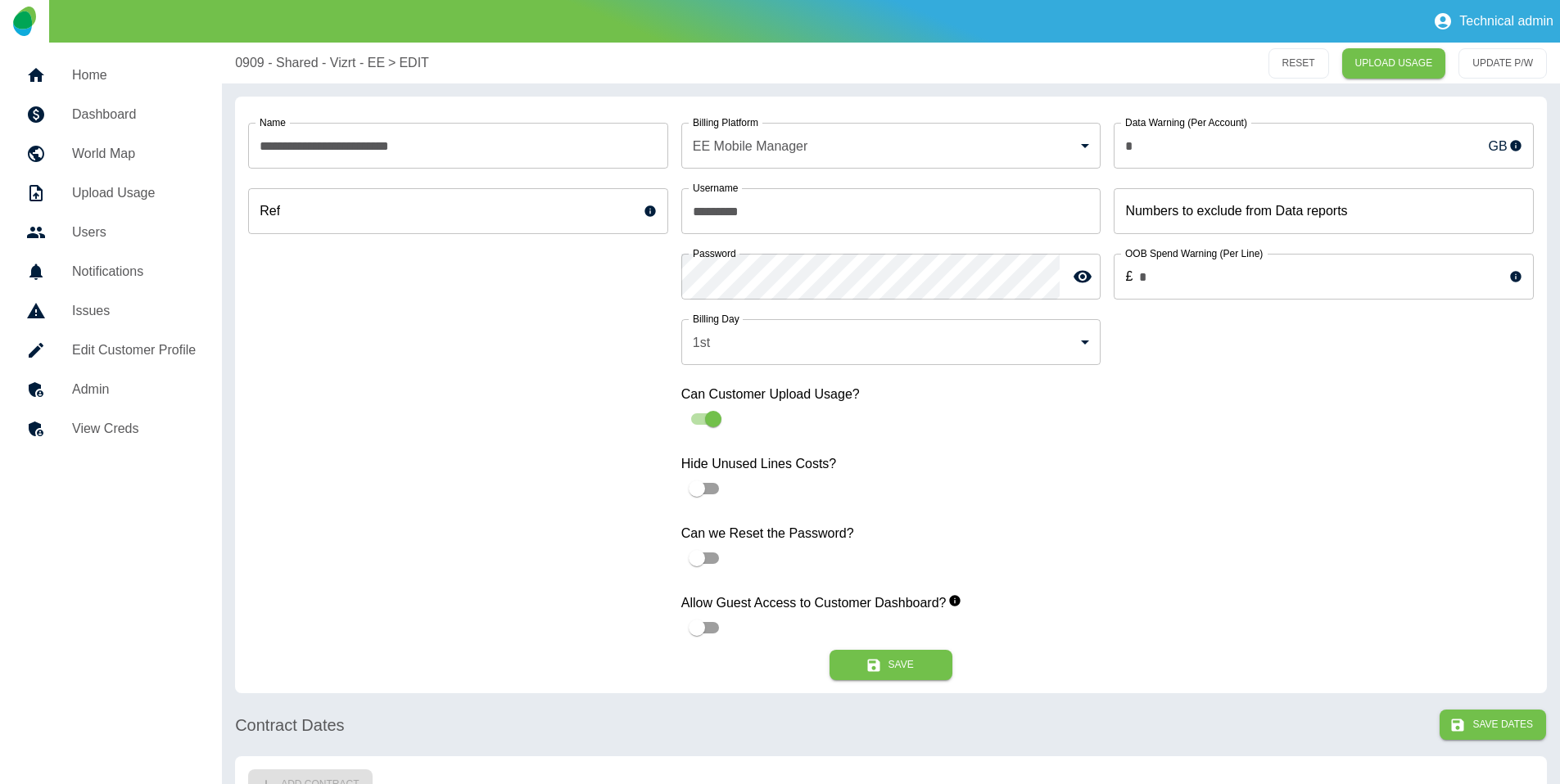
click at [171, 119] on h5 "Dashboard" at bounding box center [134, 115] width 124 height 20
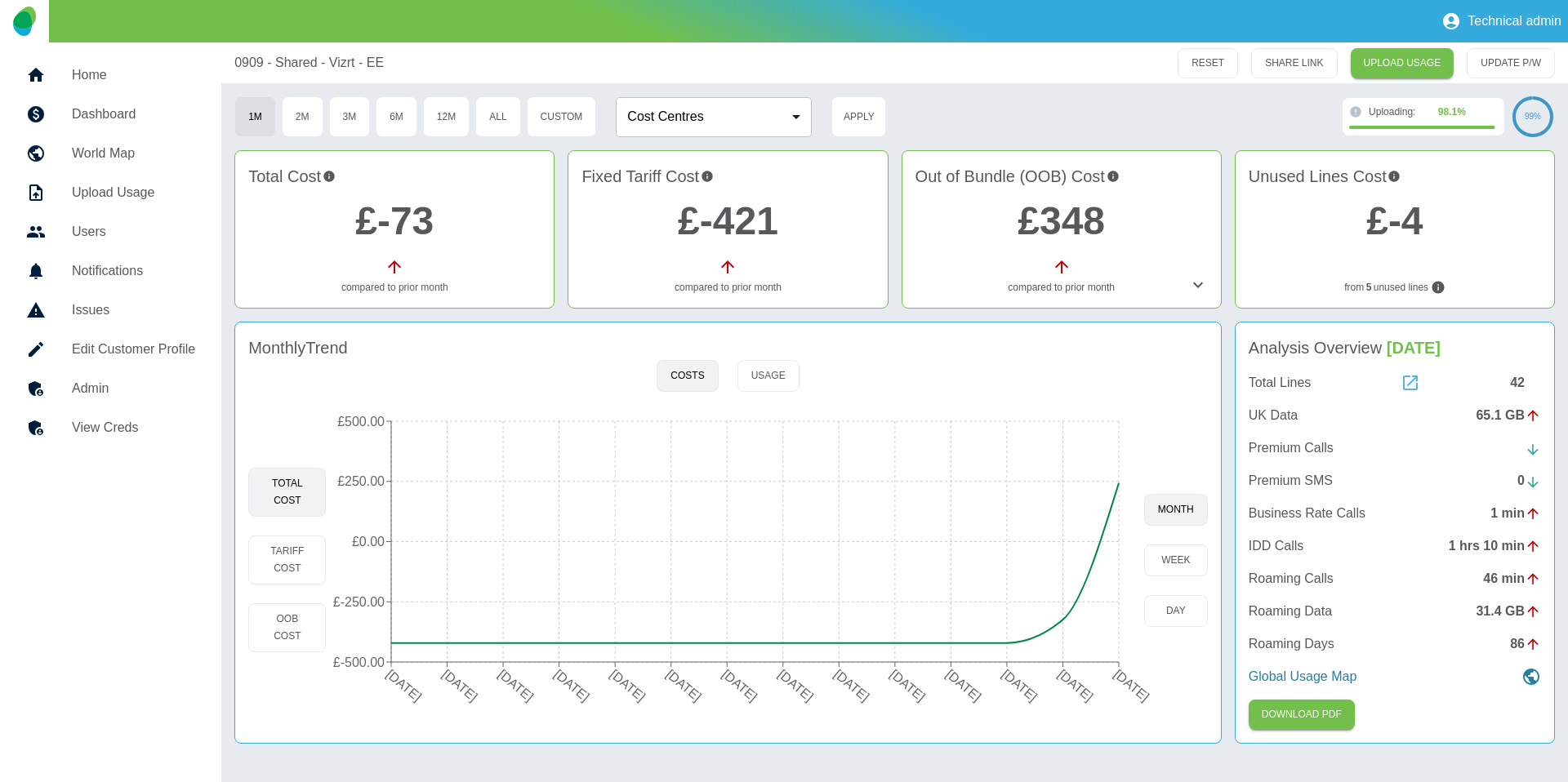
click at [1407, 385] on icon at bounding box center [1411, 383] width 20 height 20
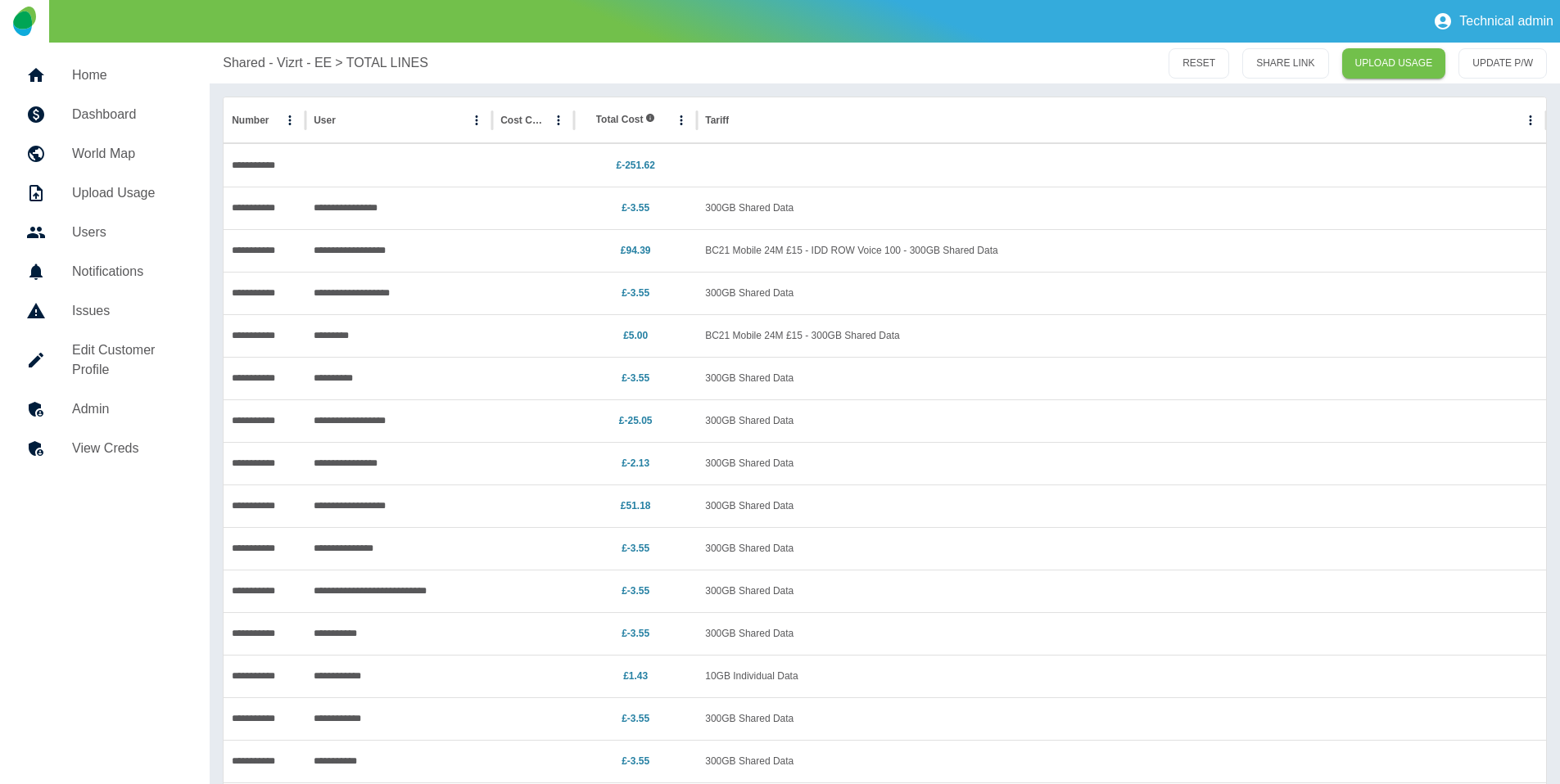
click at [96, 123] on h5 "Dashboard" at bounding box center [127, 115] width 111 height 20
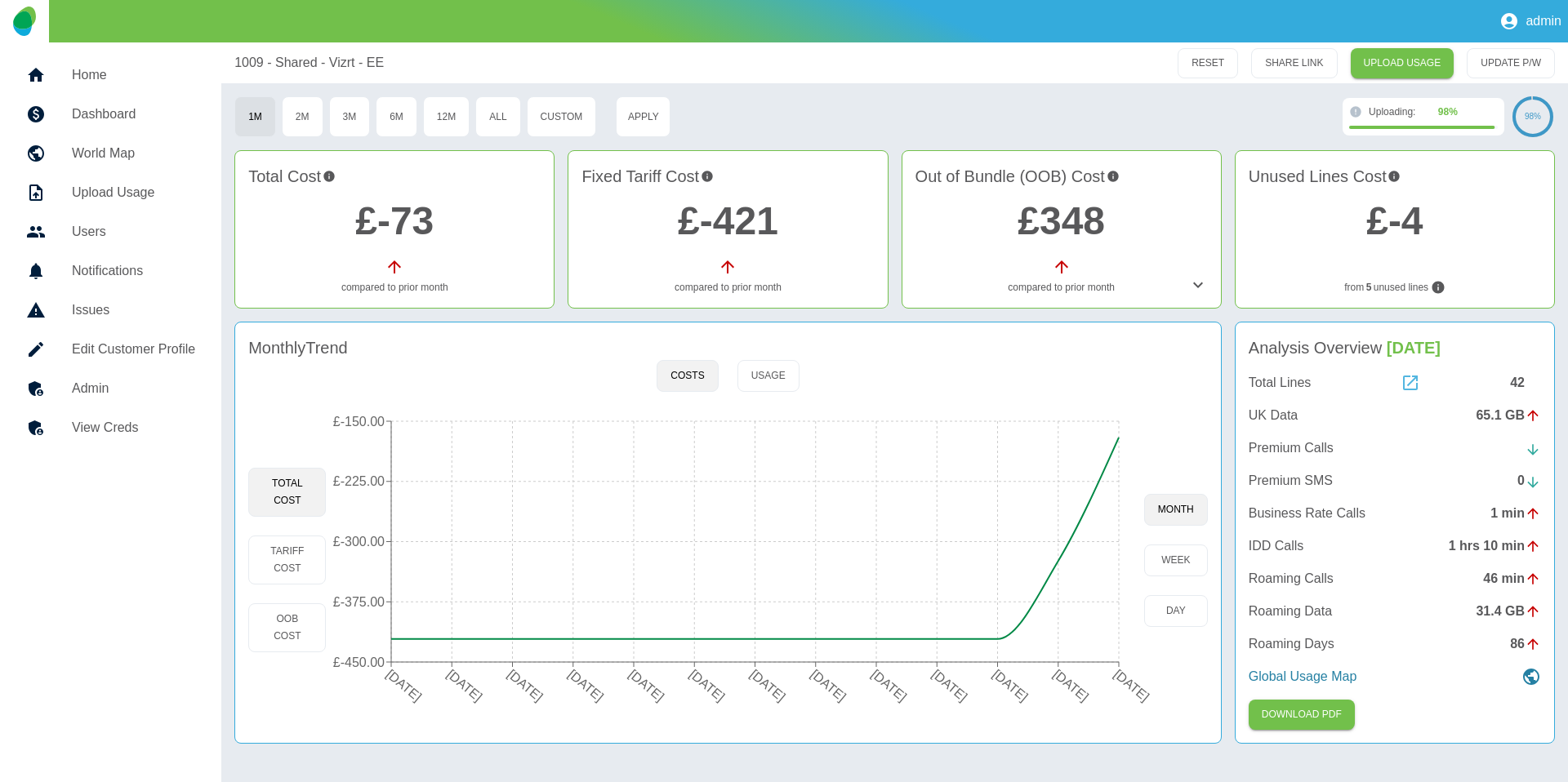
click at [1406, 387] on icon at bounding box center [1411, 383] width 20 height 20
